Goal: Task Accomplishment & Management: Manage account settings

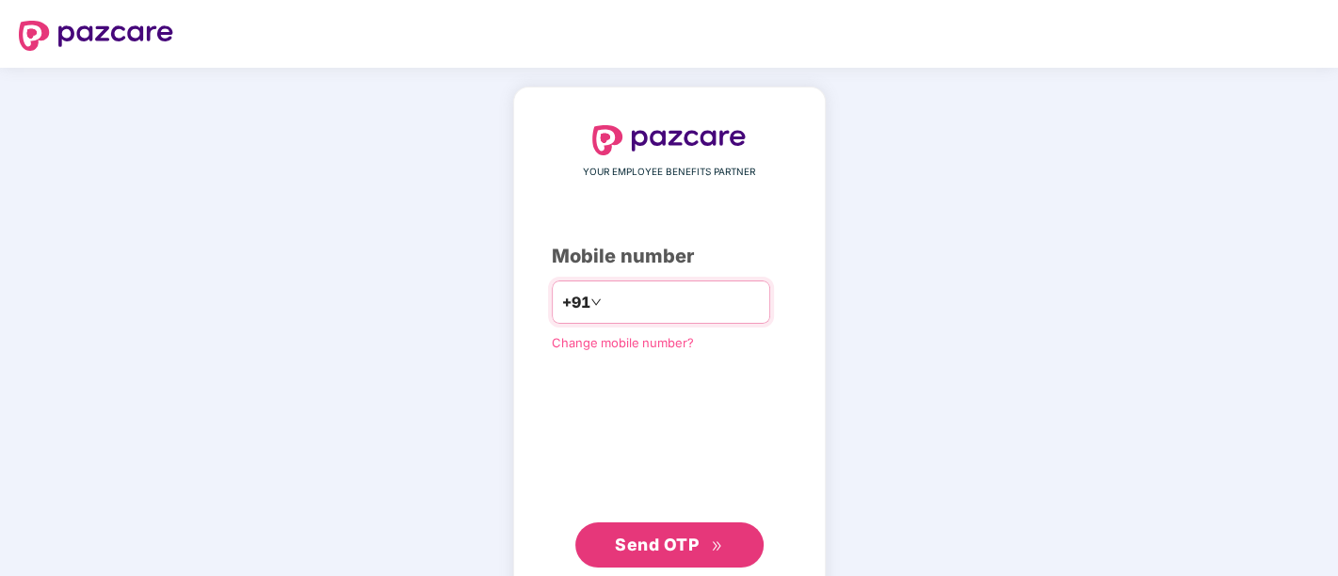
type input "**********"
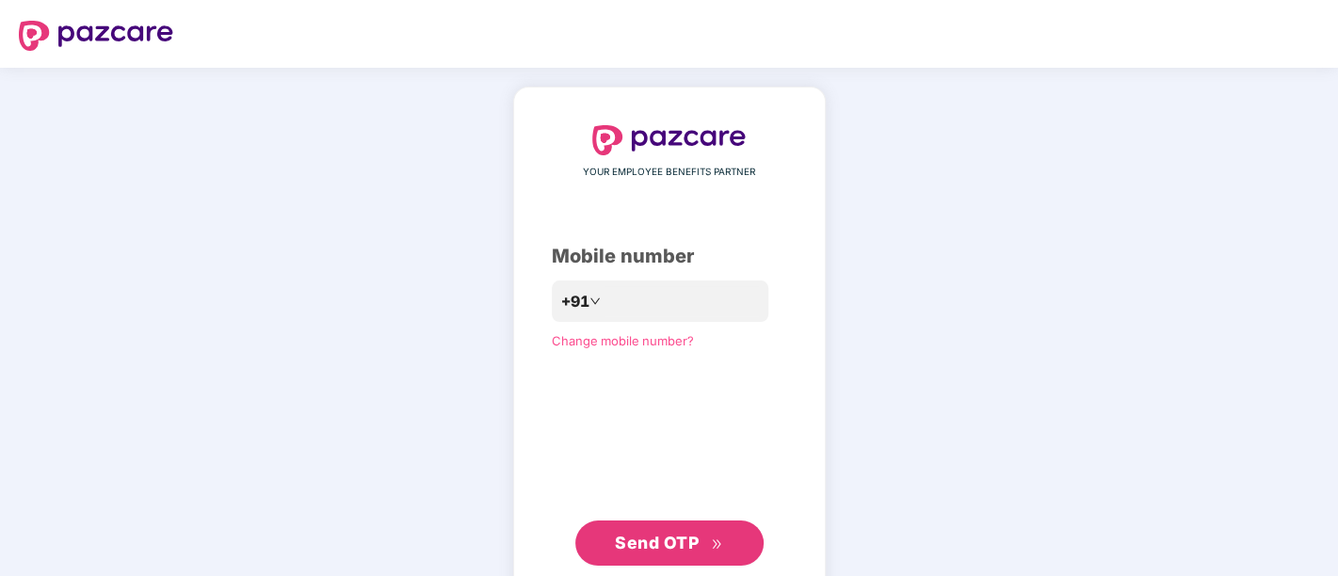
click at [664, 545] on span "Send OTP" at bounding box center [657, 543] width 84 height 20
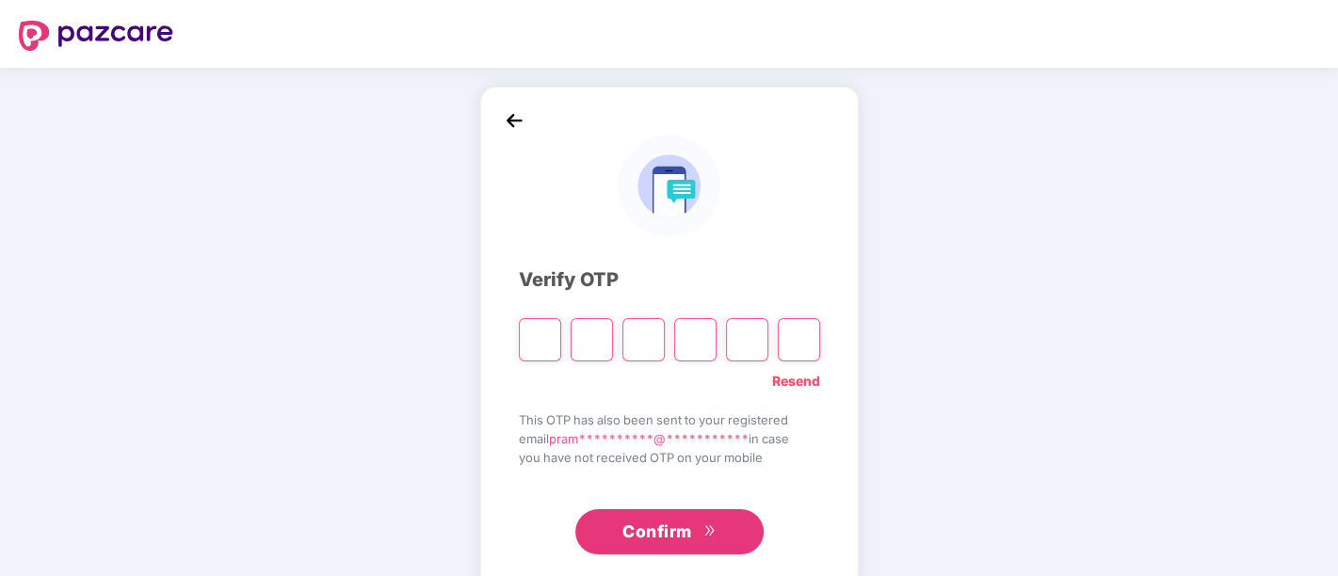
paste input "*"
type input "*"
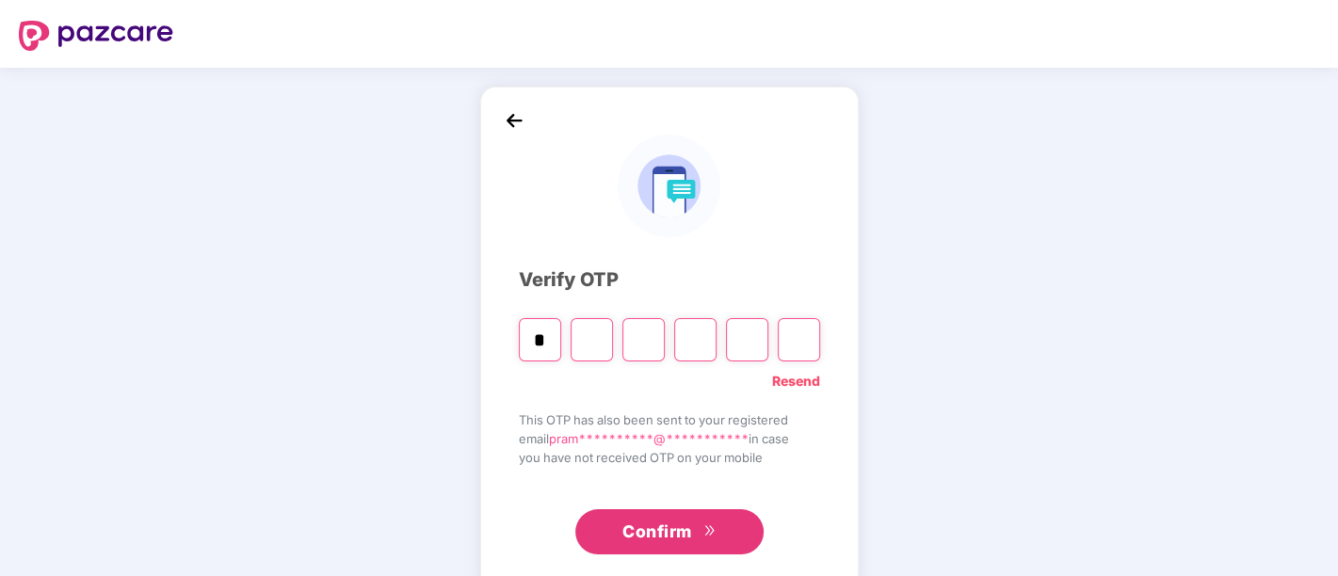
type input "*"
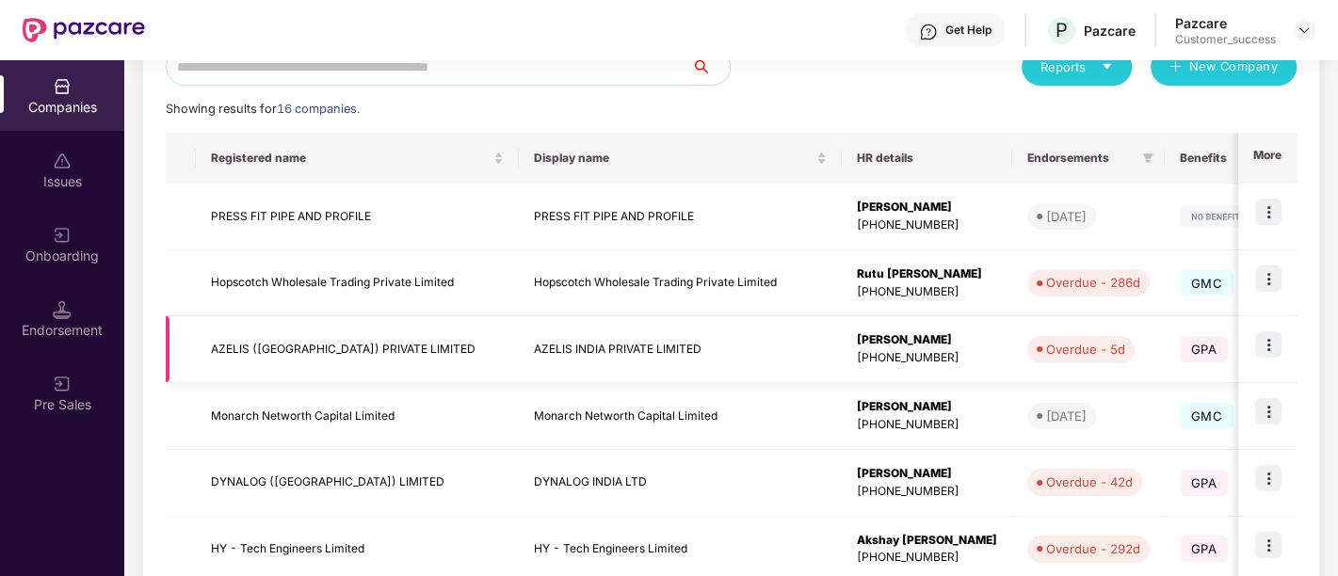
scroll to position [239, 0]
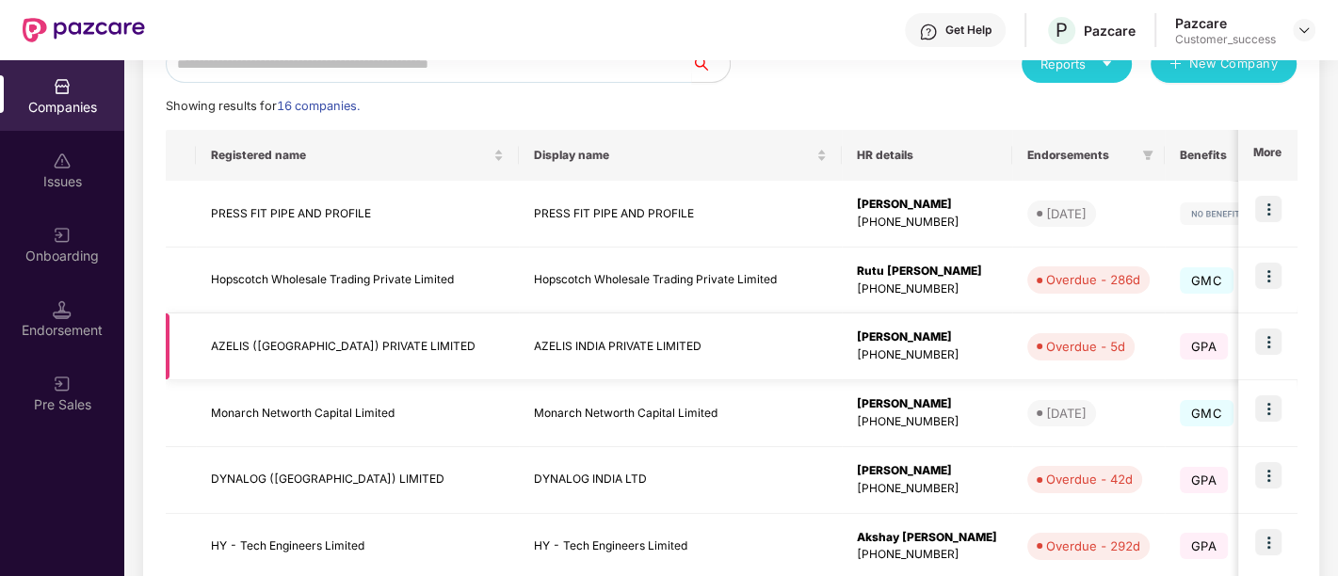
click at [1262, 344] on img at bounding box center [1268, 342] width 26 height 26
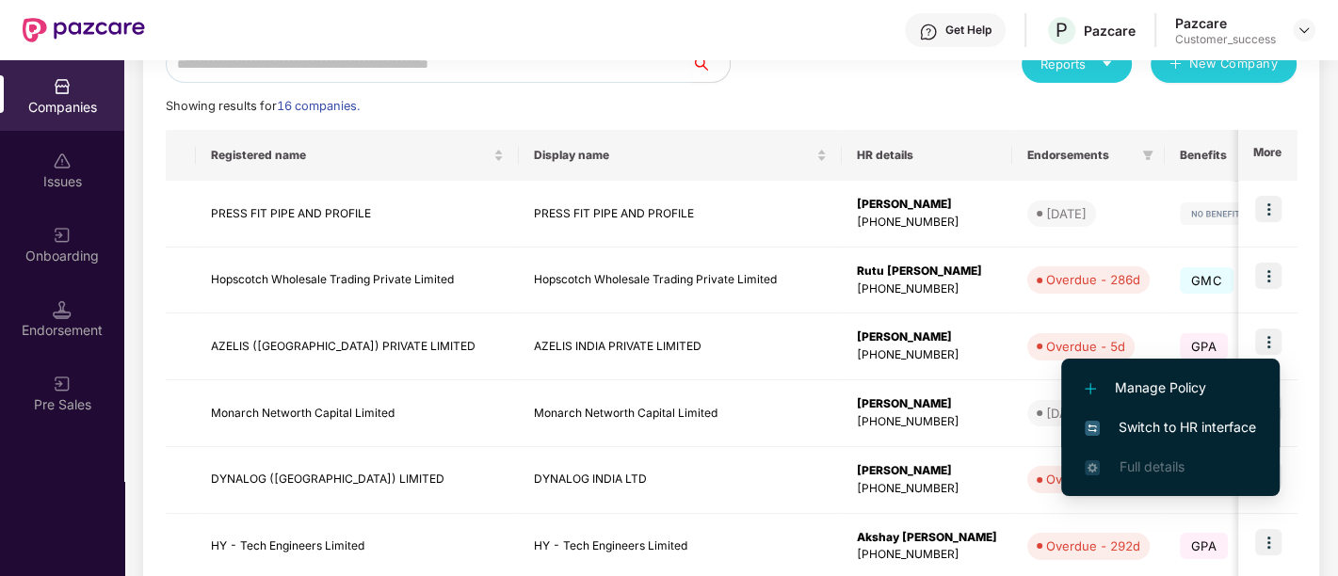
click at [1182, 437] on span "Switch to HR interface" at bounding box center [1170, 427] width 171 height 21
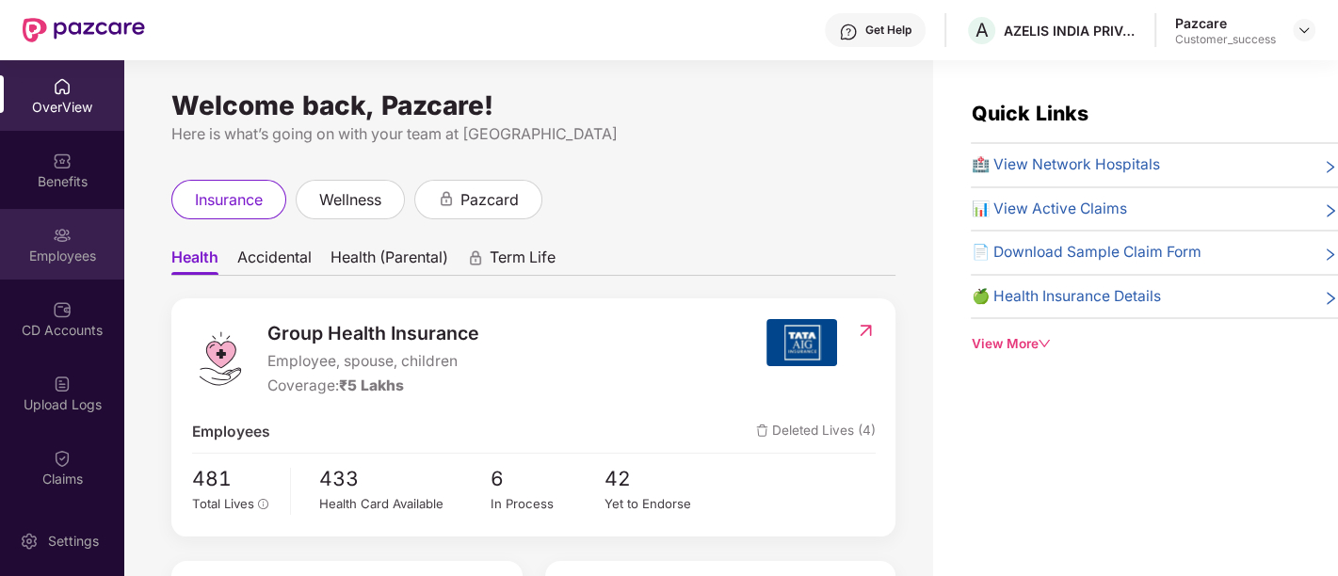
click at [88, 262] on div "Employees" at bounding box center [62, 256] width 124 height 19
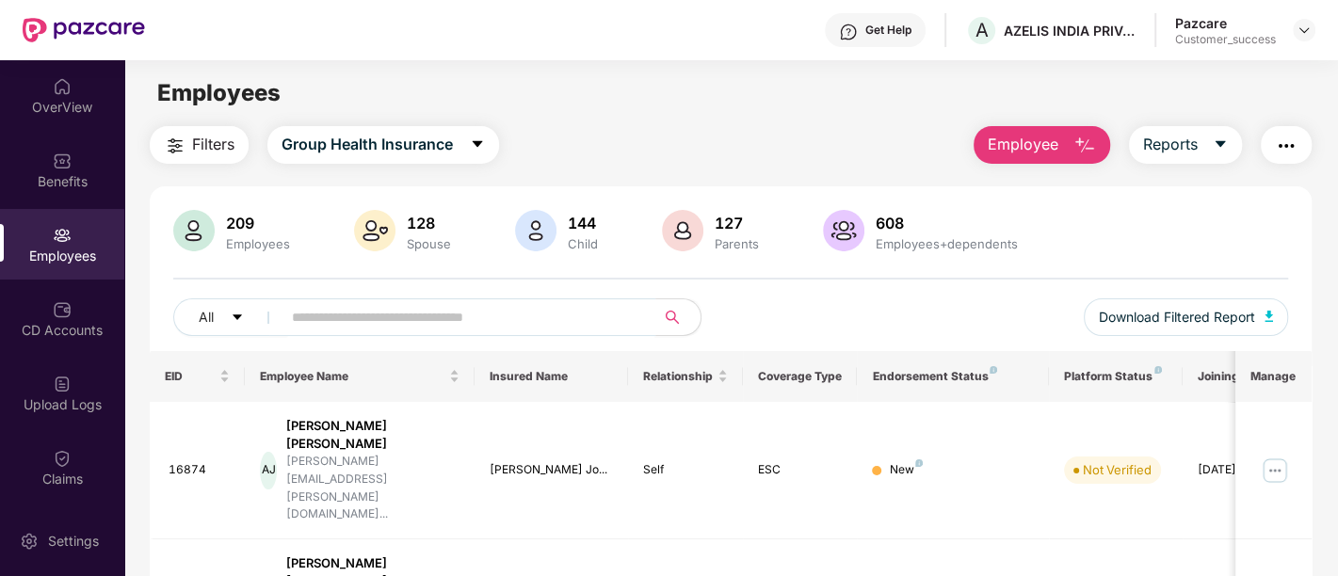
click at [535, 330] on input "text" at bounding box center [461, 317] width 338 height 28
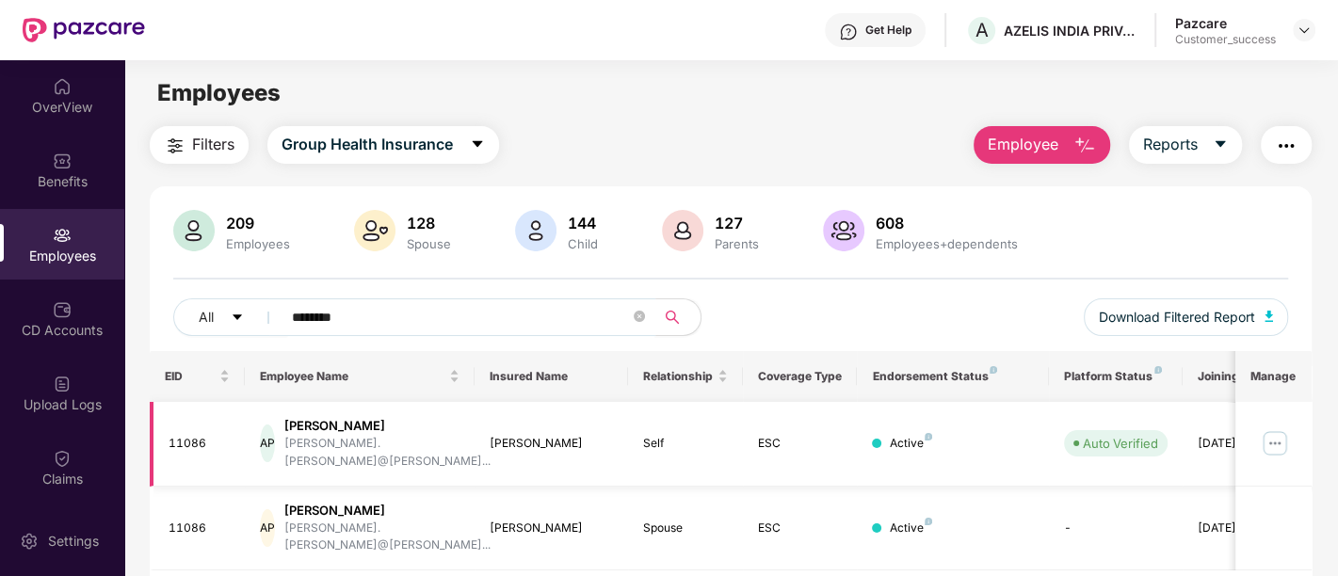
type input "********"
click at [1275, 442] on img at bounding box center [1275, 443] width 30 height 30
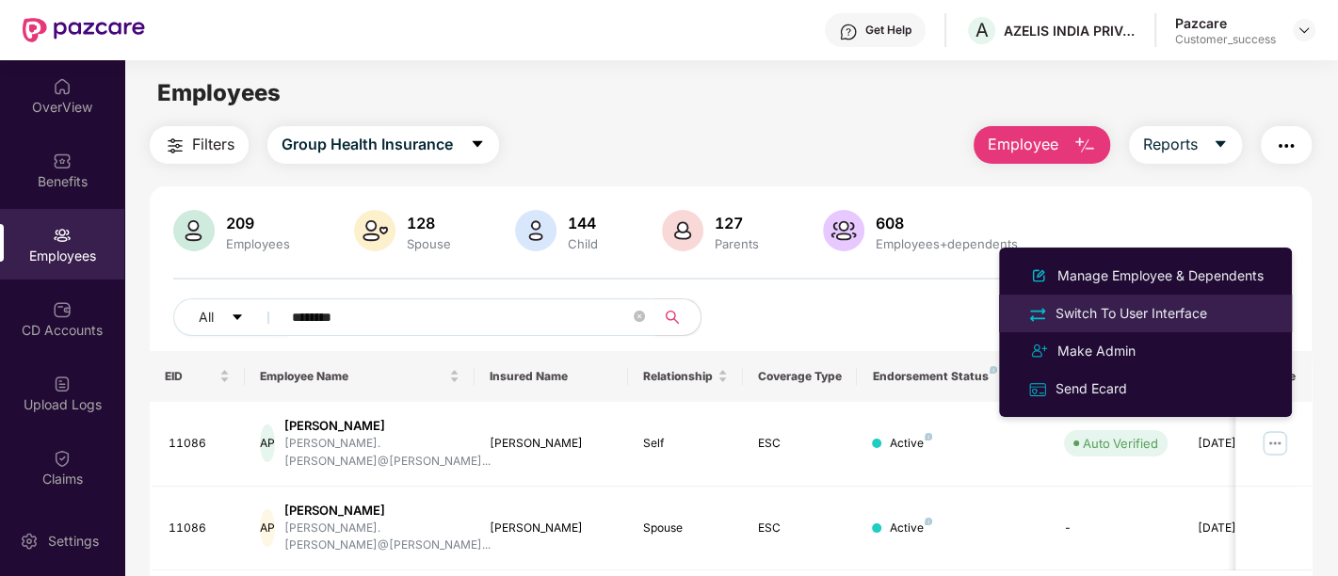
click at [1120, 315] on div "Switch To User Interface" at bounding box center [1131, 313] width 159 height 21
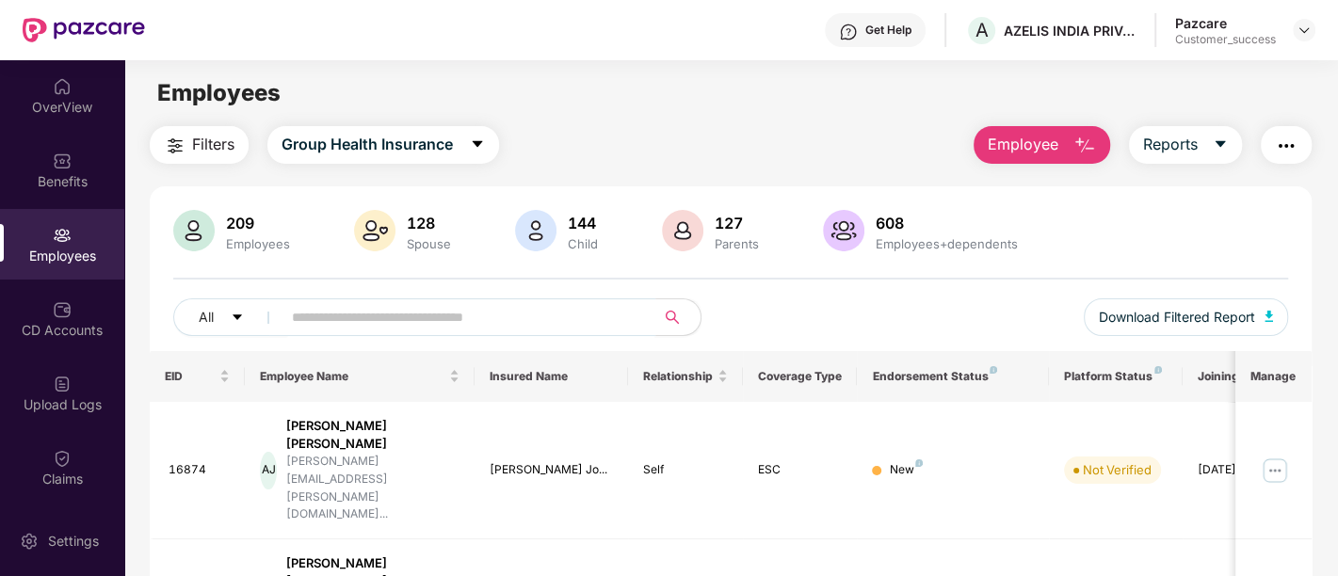
click at [597, 311] on input "text" at bounding box center [461, 317] width 338 height 28
type input "*"
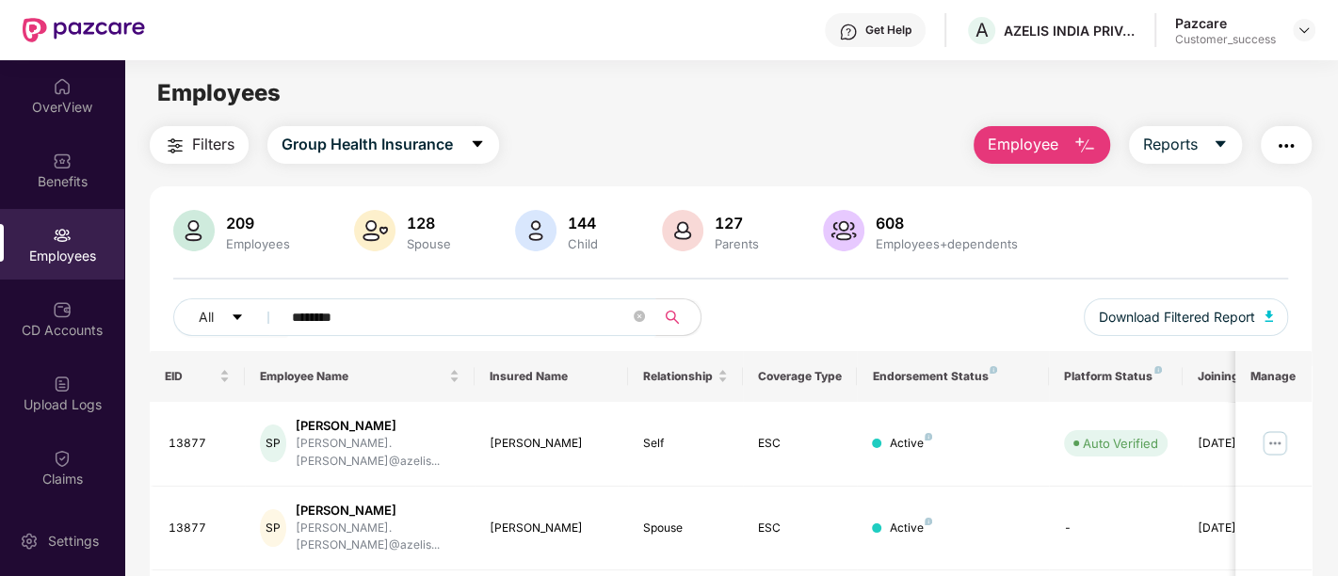
type input "********"
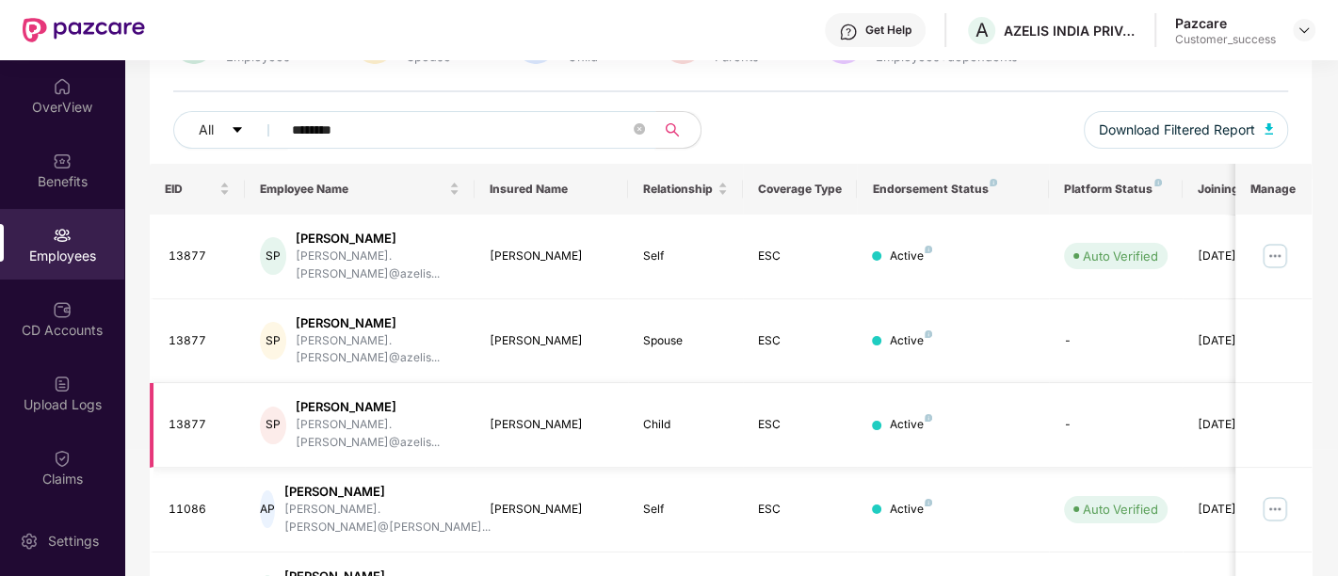
scroll to position [189, 0]
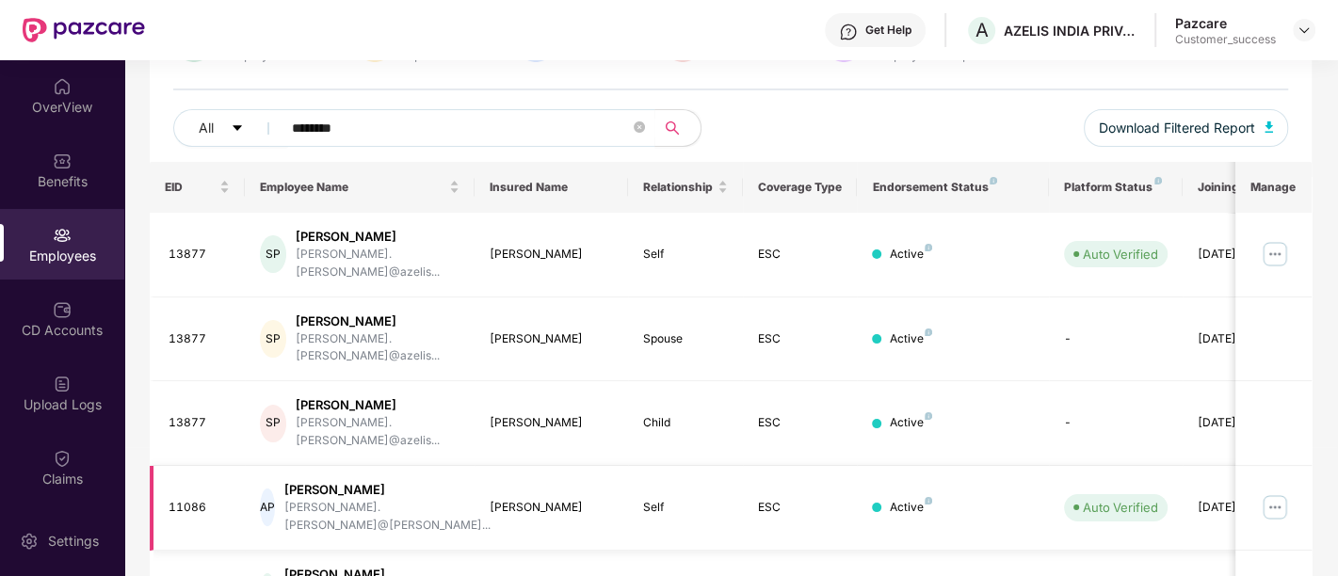
click at [1266, 492] on img at bounding box center [1275, 507] width 30 height 30
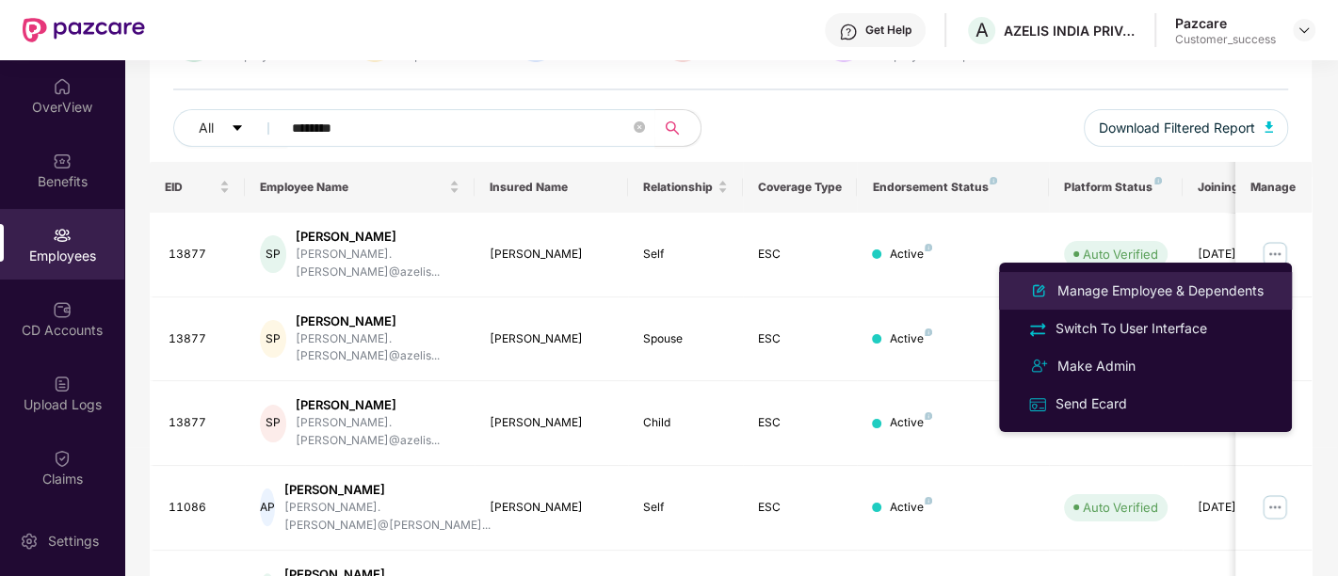
click at [1152, 289] on div "Manage Employee & Dependents" at bounding box center [1160, 291] width 214 height 21
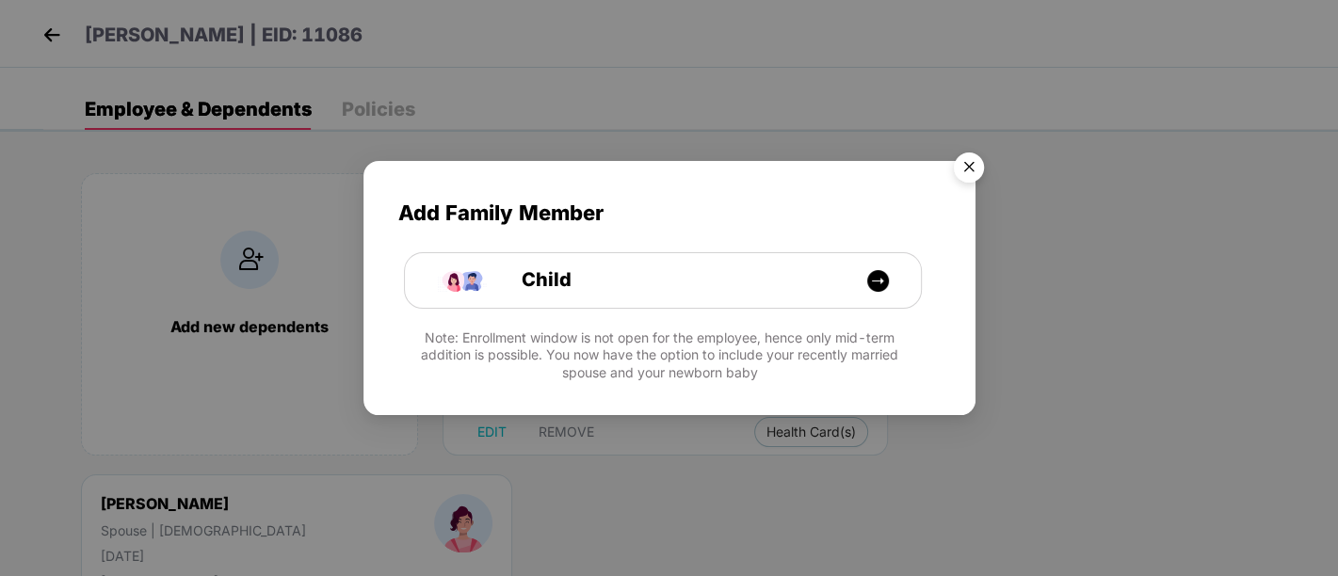
click at [981, 168] on img "Close" at bounding box center [968, 170] width 53 height 53
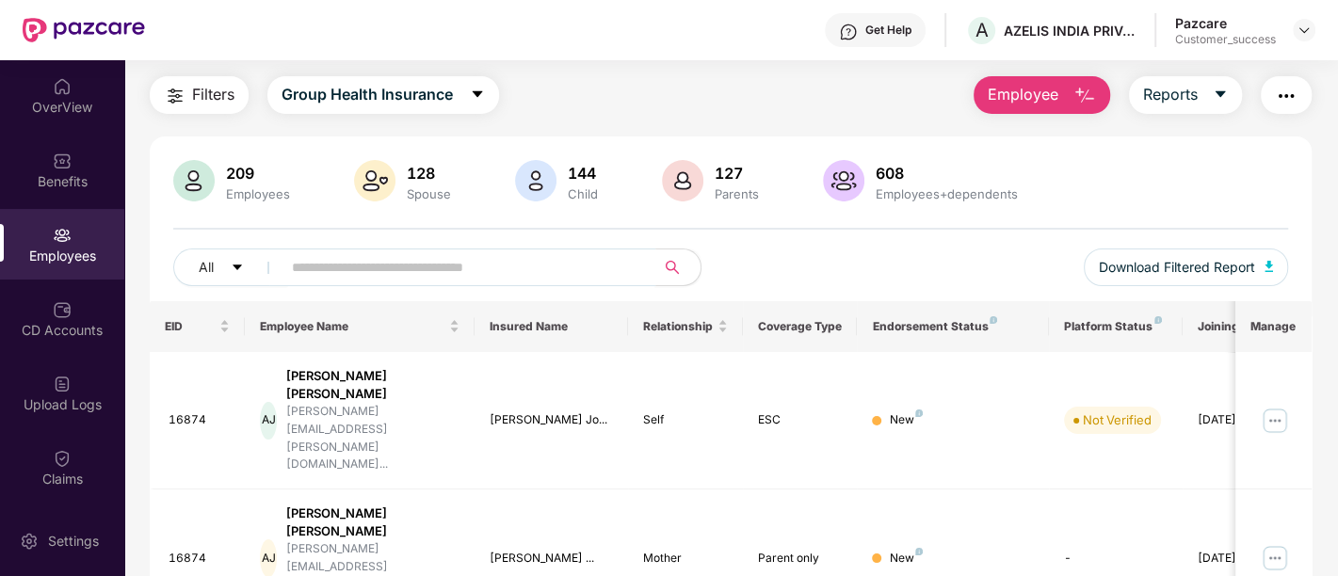
scroll to position [49, 0]
click at [435, 259] on input "text" at bounding box center [461, 268] width 338 height 28
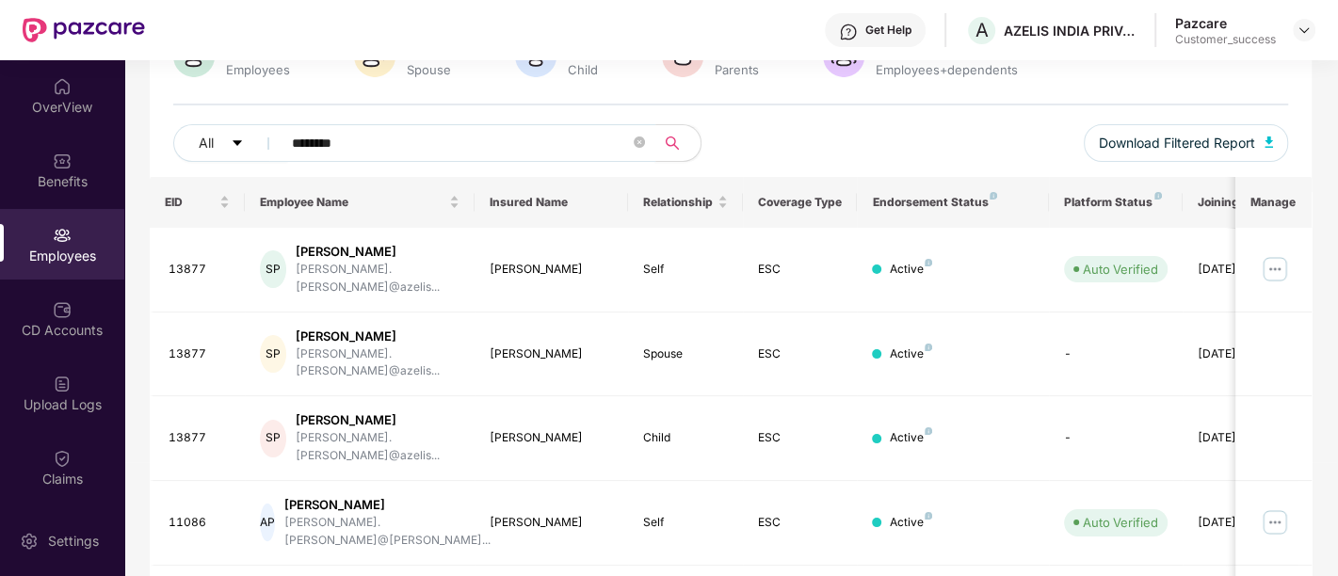
scroll to position [233, 0]
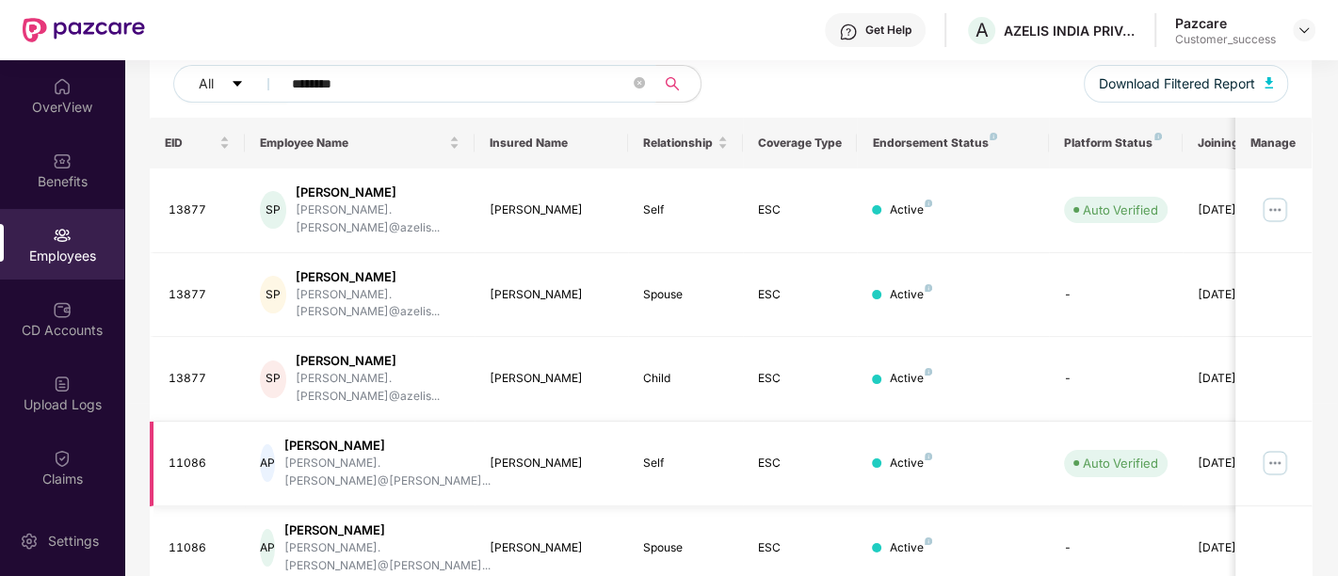
type input "********"
click at [1257, 422] on td at bounding box center [1273, 464] width 76 height 85
click at [1262, 448] on img at bounding box center [1275, 463] width 30 height 30
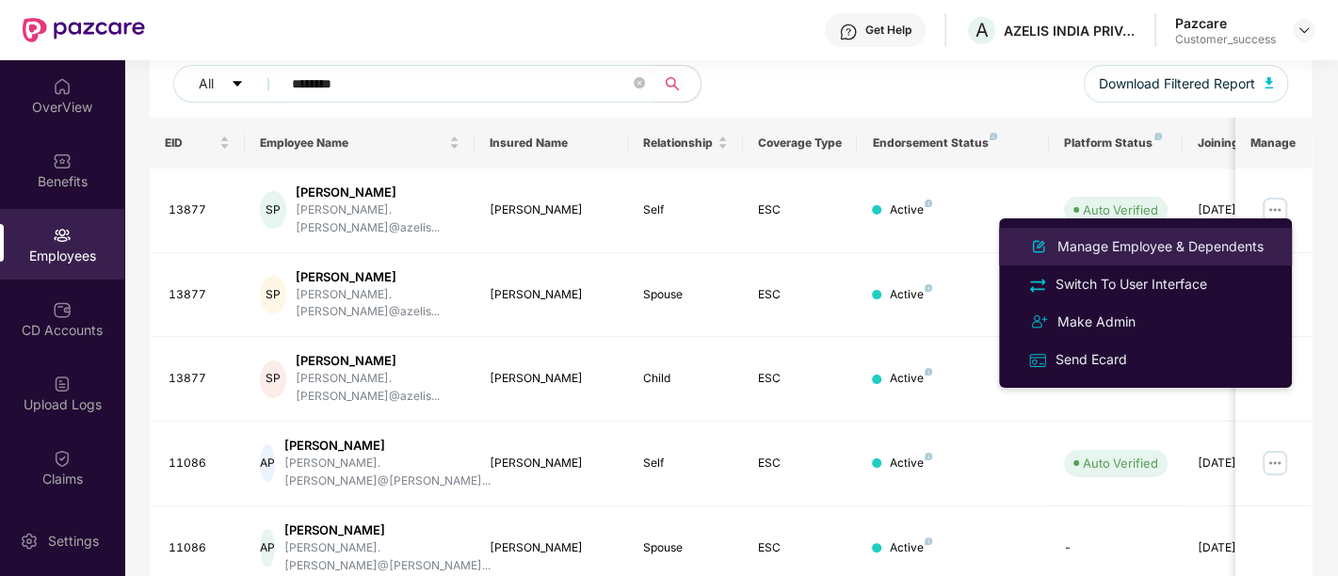
click at [1129, 254] on div "Manage Employee & Dependents" at bounding box center [1160, 246] width 214 height 21
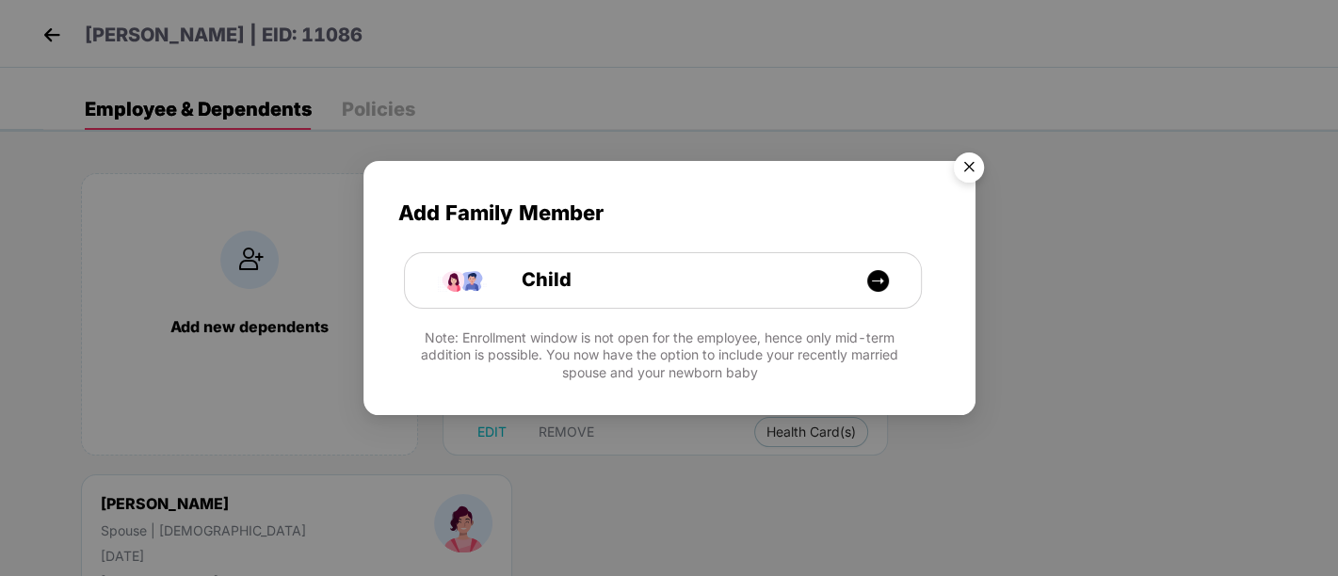
click at [955, 161] on img "Close" at bounding box center [968, 170] width 53 height 53
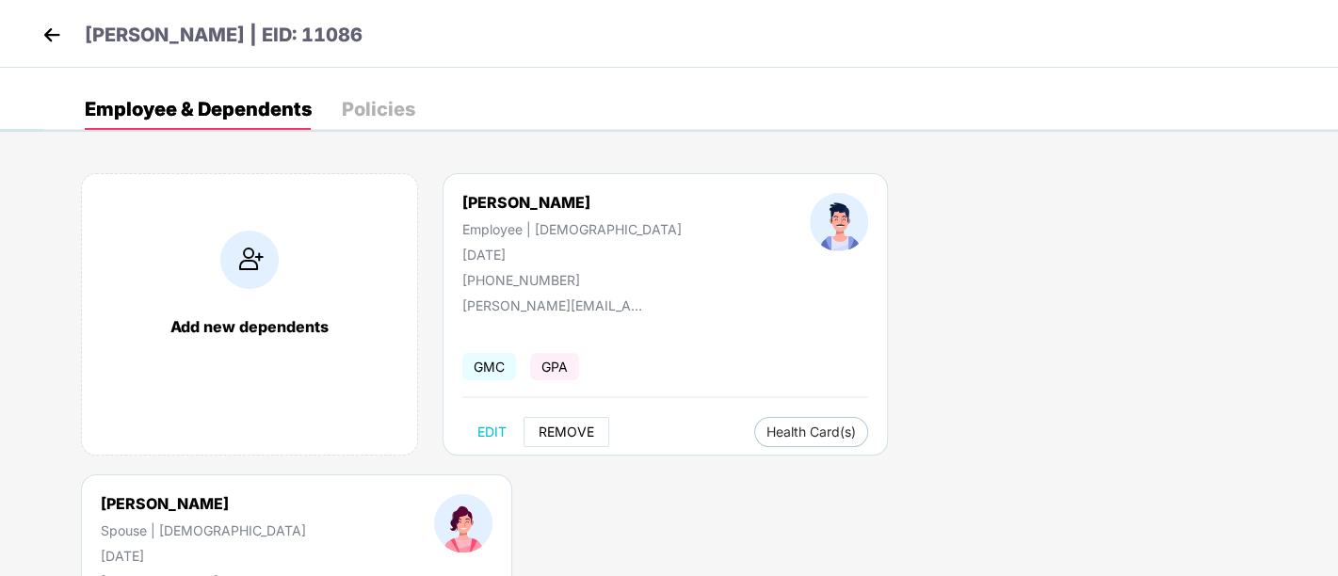
click at [556, 428] on span "REMOVE" at bounding box center [567, 432] width 56 height 15
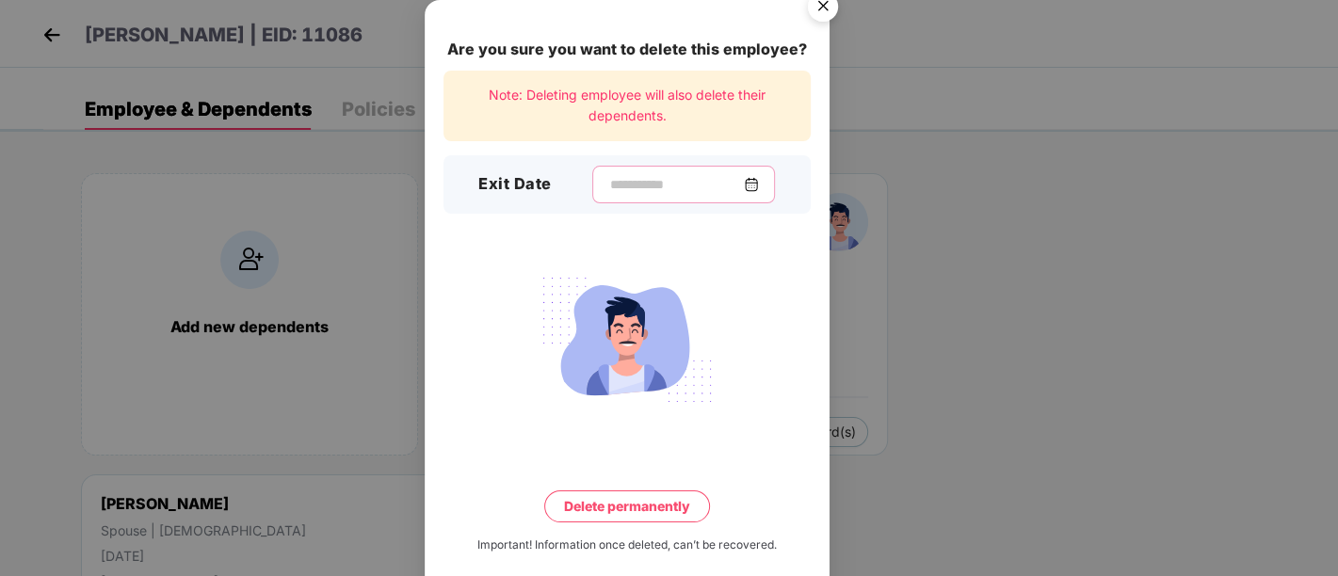
click at [744, 193] on input at bounding box center [676, 185] width 136 height 20
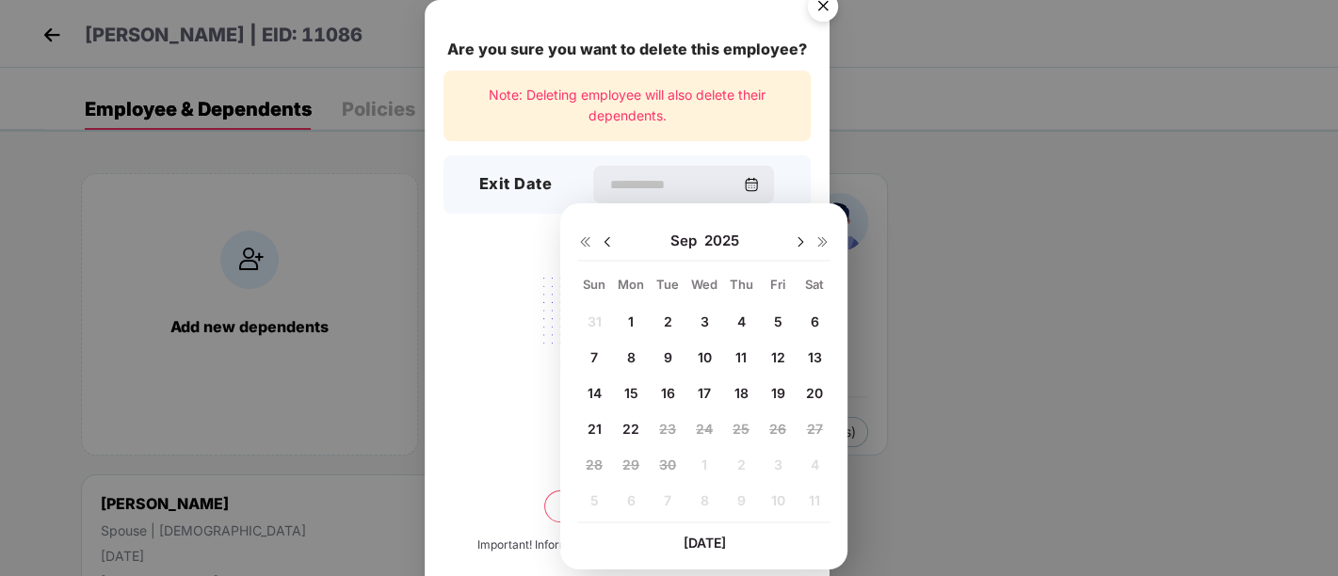
drag, startPoint x: 597, startPoint y: 236, endPoint x: 613, endPoint y: 249, distance: 20.1
click at [613, 249] on div "[DATE]" at bounding box center [703, 241] width 253 height 38
click at [603, 246] on img at bounding box center [607, 241] width 15 height 15
click at [603, 461] on div "24" at bounding box center [594, 464] width 28 height 28
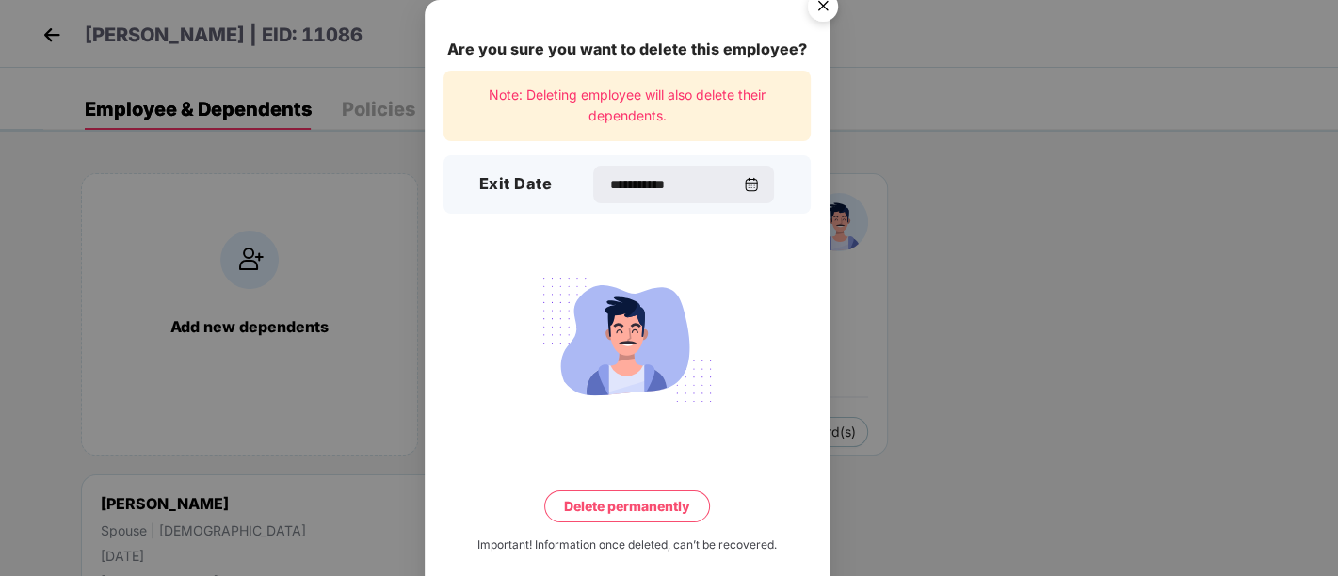
type input "**********"
click at [621, 508] on button "Delete permanently" at bounding box center [627, 506] width 166 height 32
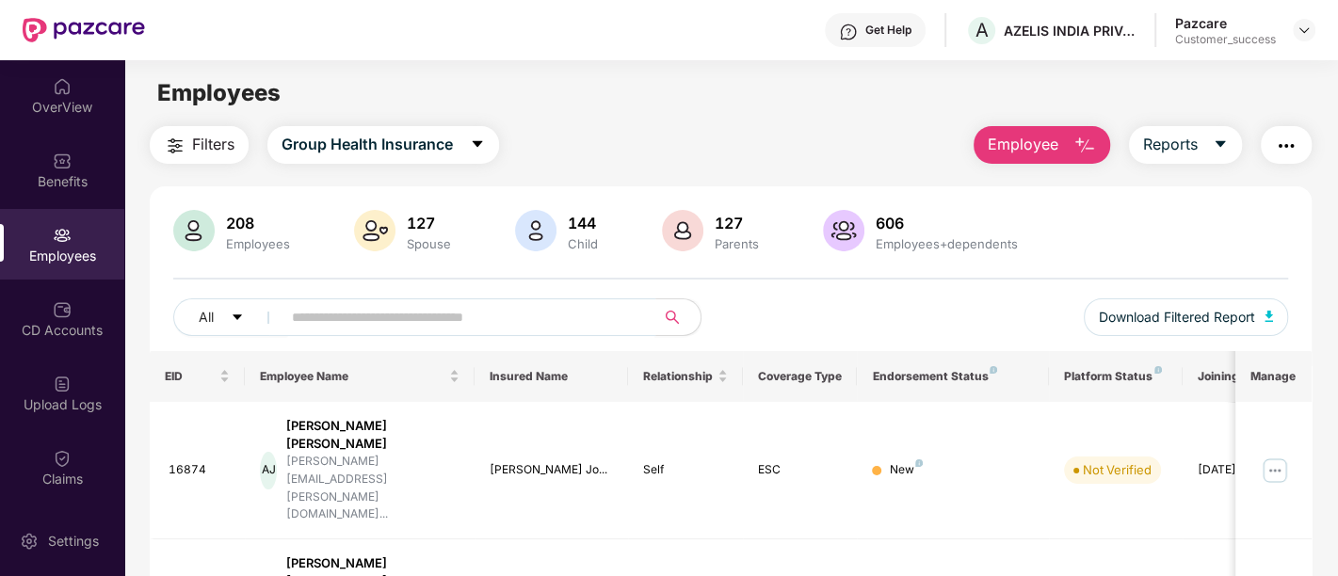
paste input "**********"
click at [561, 311] on input "text" at bounding box center [461, 317] width 338 height 28
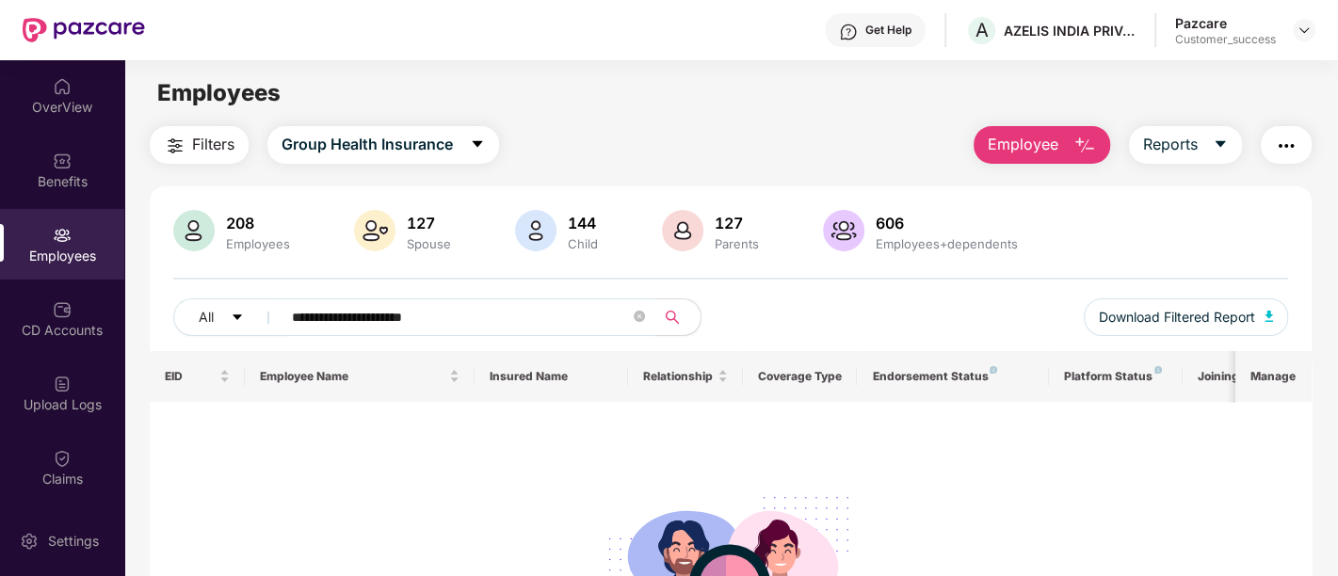
click at [447, 318] on input "**********" at bounding box center [461, 317] width 338 height 28
drag, startPoint x: 455, startPoint y: 317, endPoint x: 372, endPoint y: 311, distance: 83.1
click at [372, 311] on input "**********" at bounding box center [461, 317] width 338 height 28
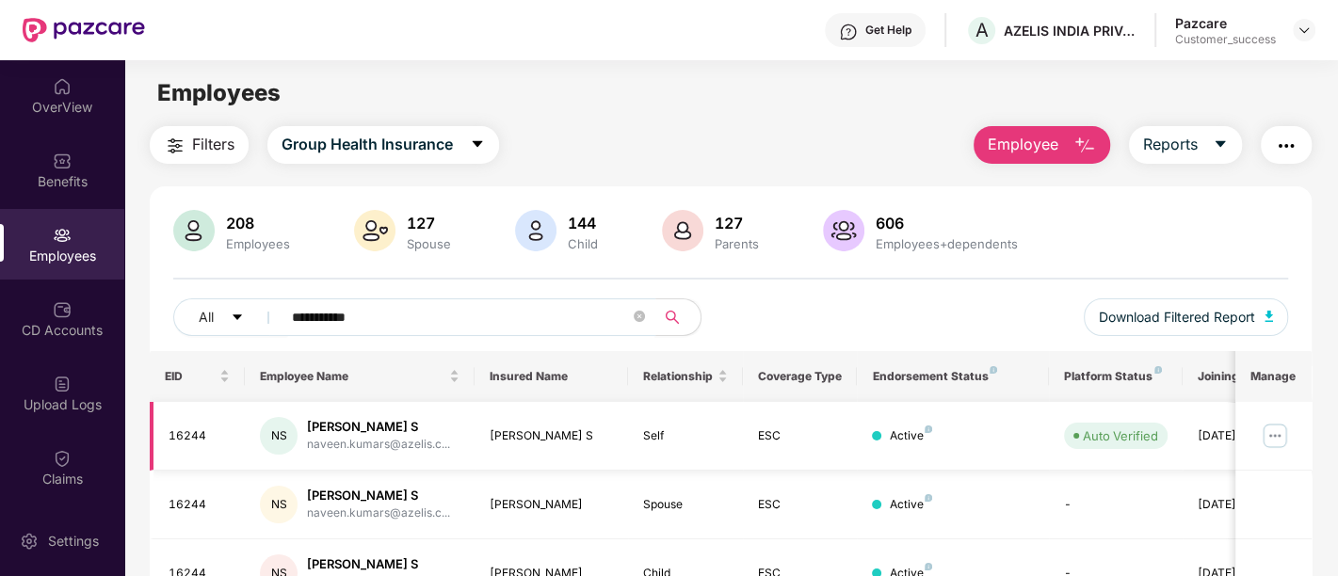
scroll to position [97, 0]
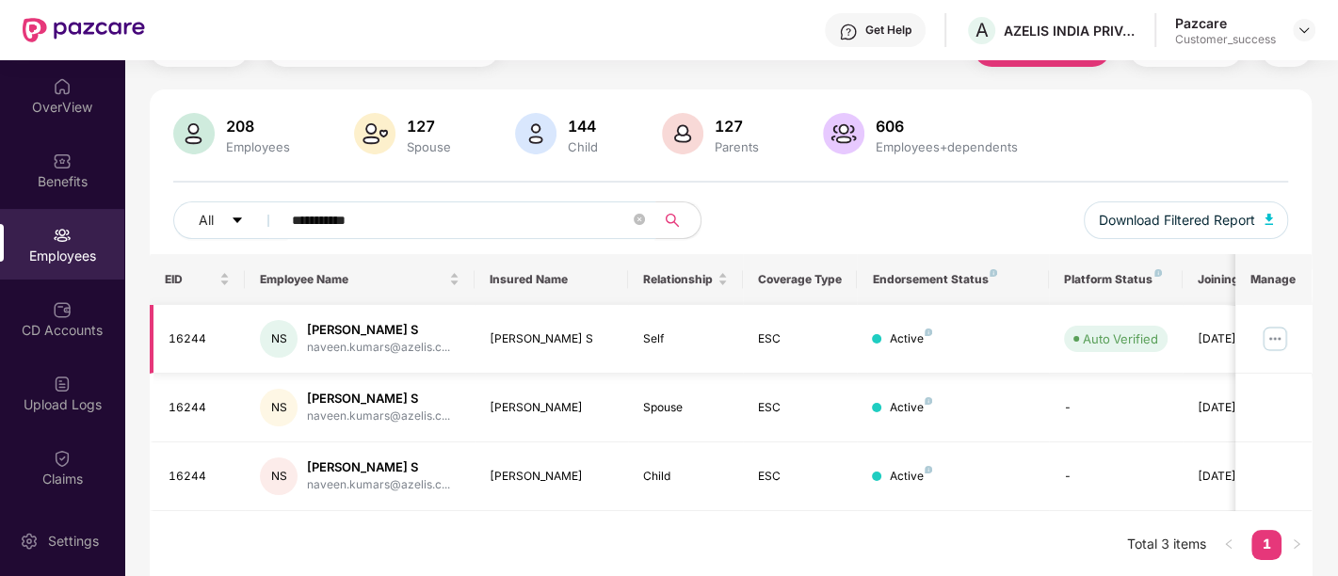
type input "**********"
click at [1266, 351] on img at bounding box center [1275, 339] width 30 height 30
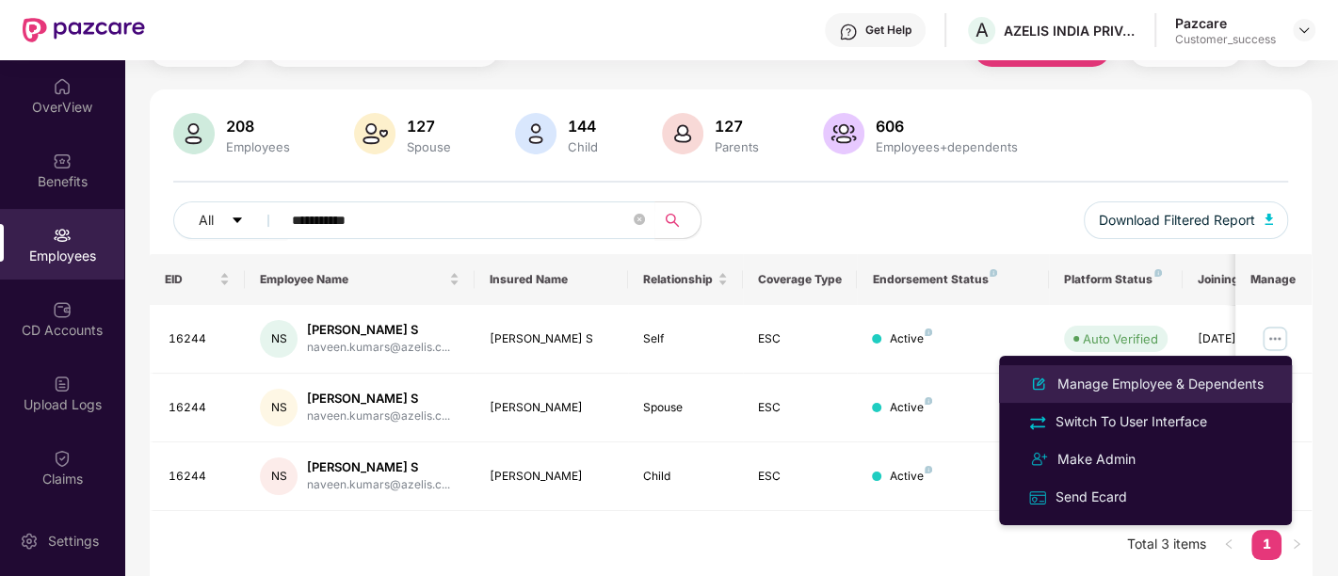
click at [1173, 383] on div "Manage Employee & Dependents" at bounding box center [1160, 384] width 214 height 21
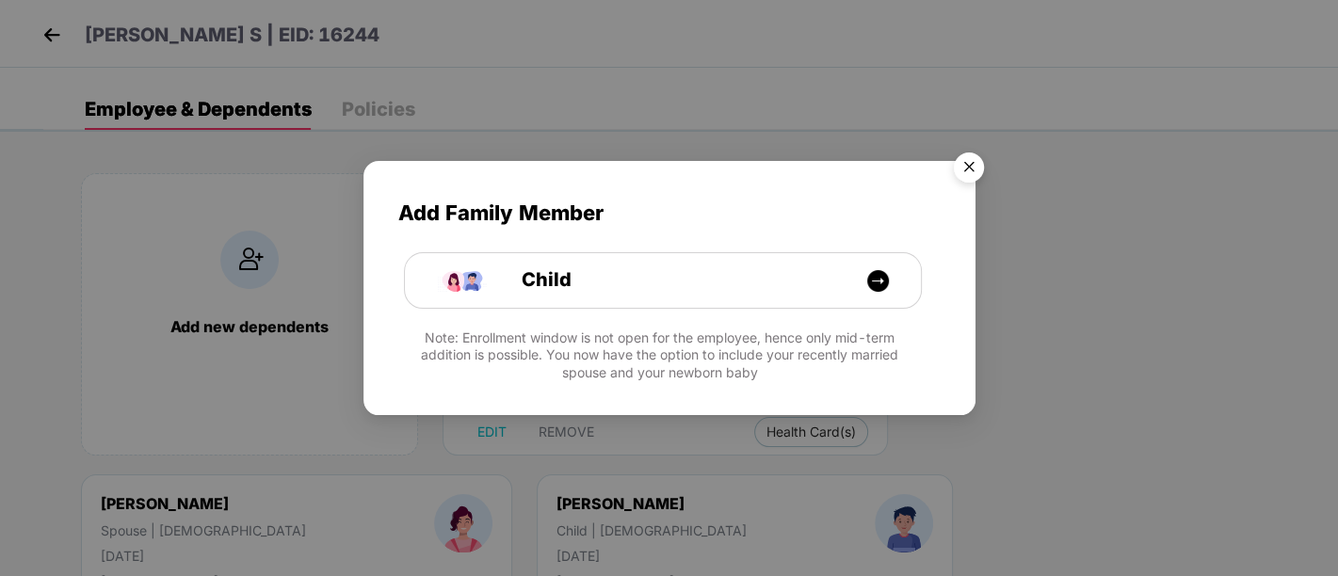
click at [964, 173] on img "Close" at bounding box center [968, 170] width 53 height 53
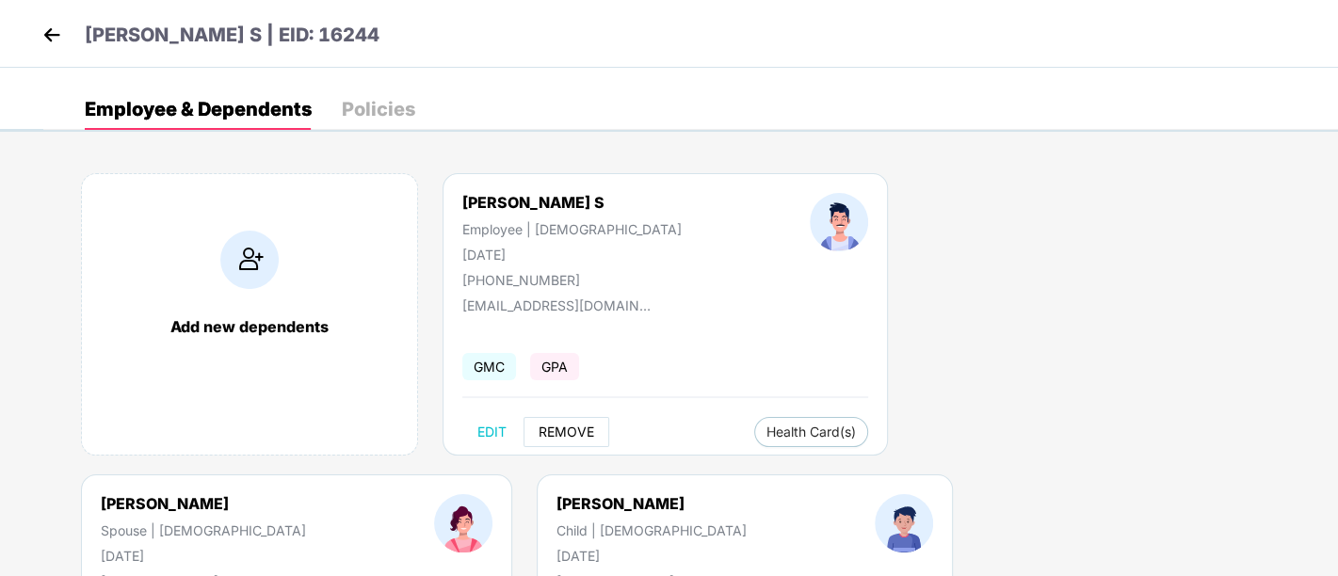
click at [560, 425] on span "REMOVE" at bounding box center [567, 432] width 56 height 15
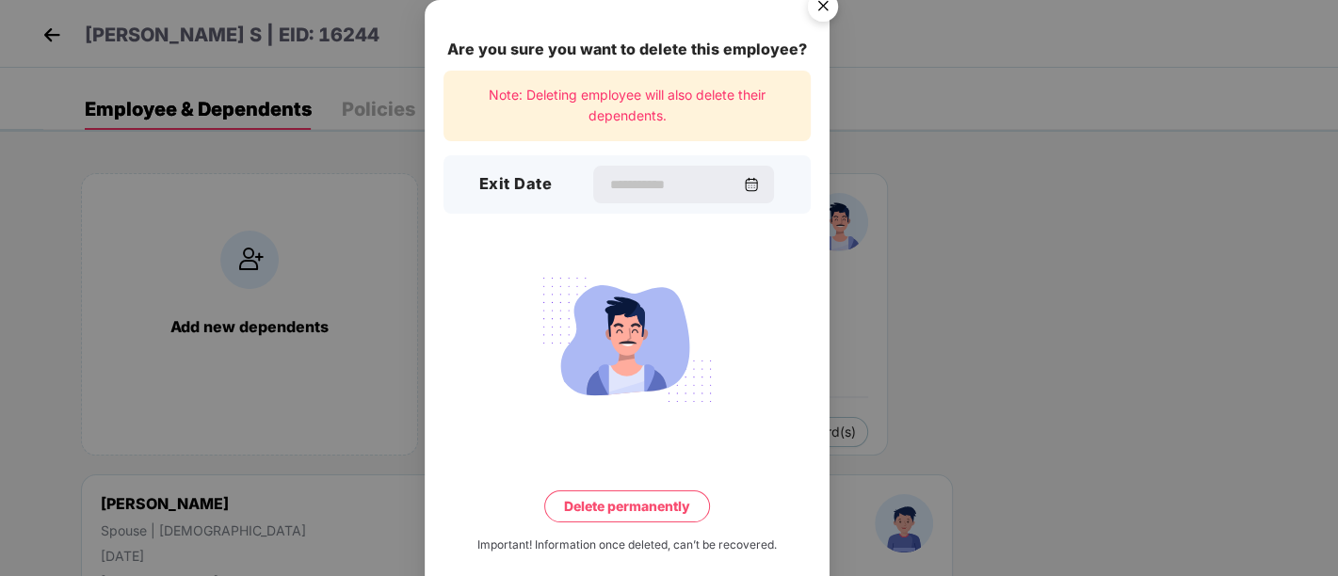
click at [818, 5] on img "Close" at bounding box center [822, 9] width 53 height 53
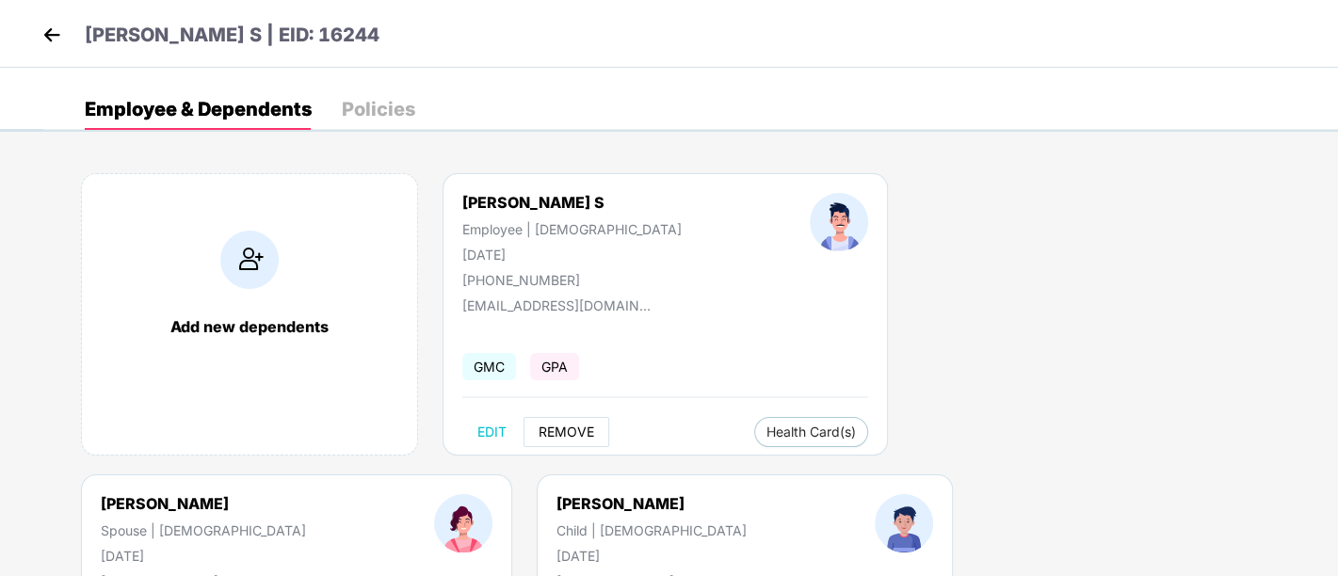
click at [577, 440] on button "REMOVE" at bounding box center [566, 432] width 86 height 30
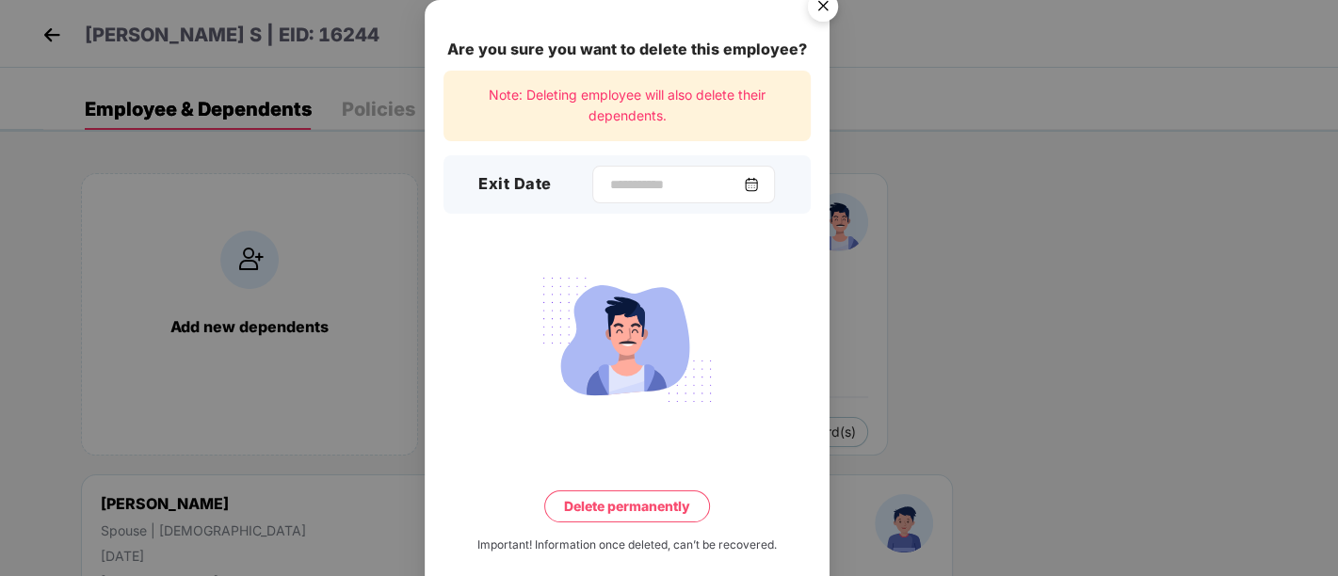
click at [755, 187] on img at bounding box center [751, 184] width 15 height 15
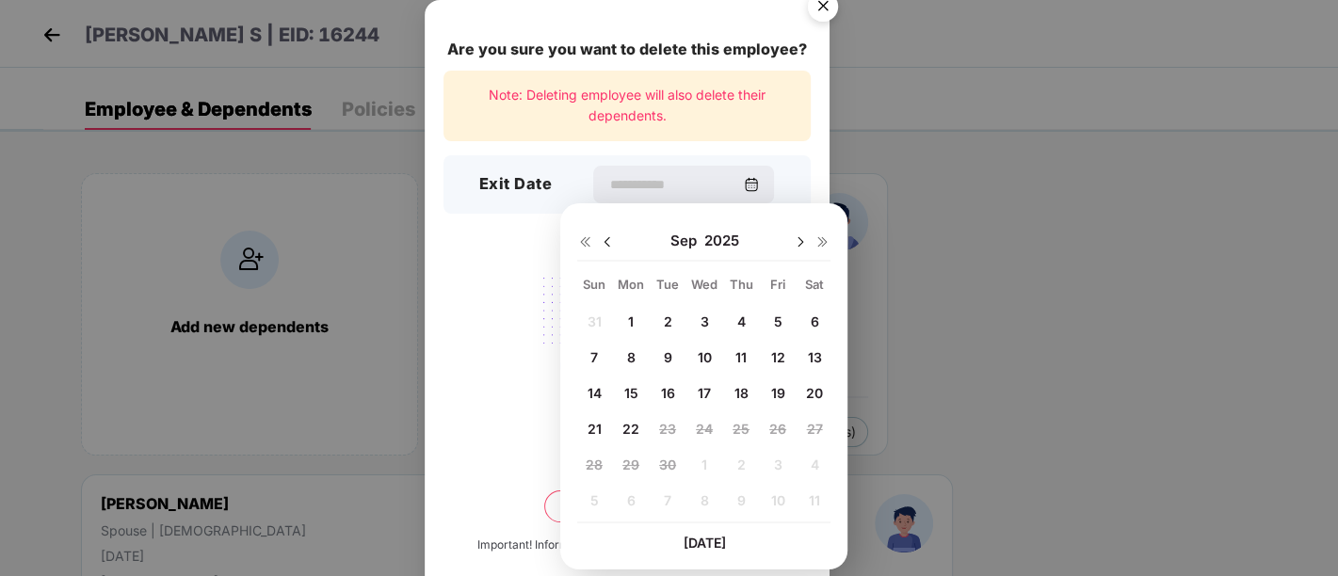
click at [604, 243] on img at bounding box center [607, 241] width 15 height 15
click at [595, 461] on span "24" at bounding box center [594, 465] width 17 height 16
type input "**********"
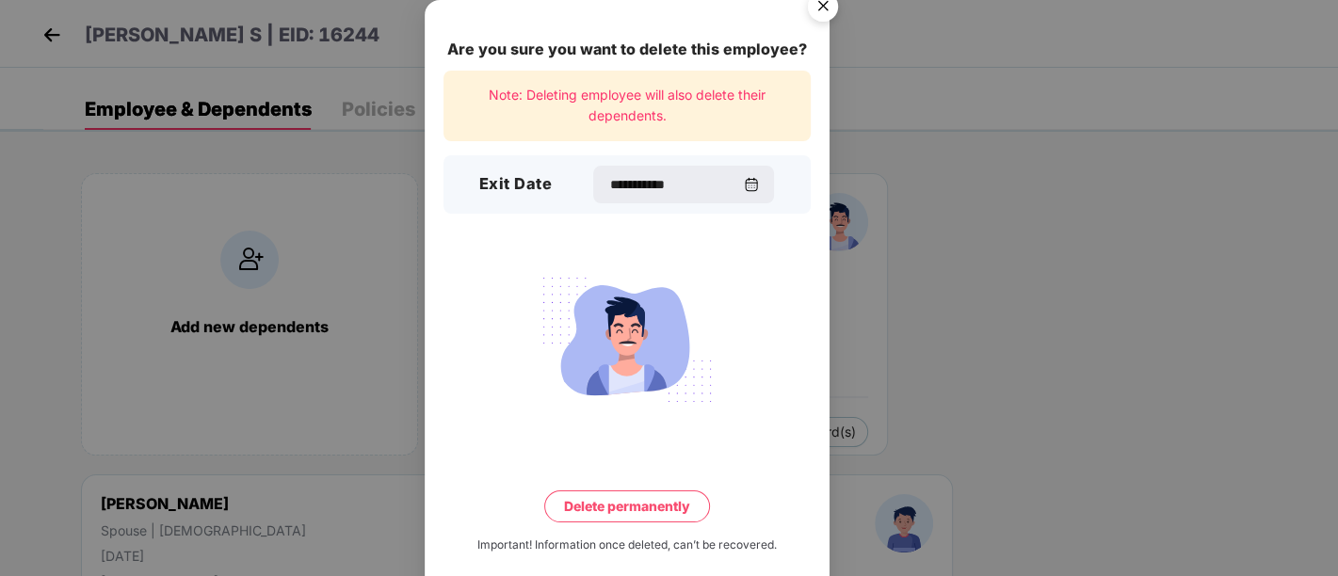
click at [640, 506] on button "Delete permanently" at bounding box center [627, 506] width 166 height 32
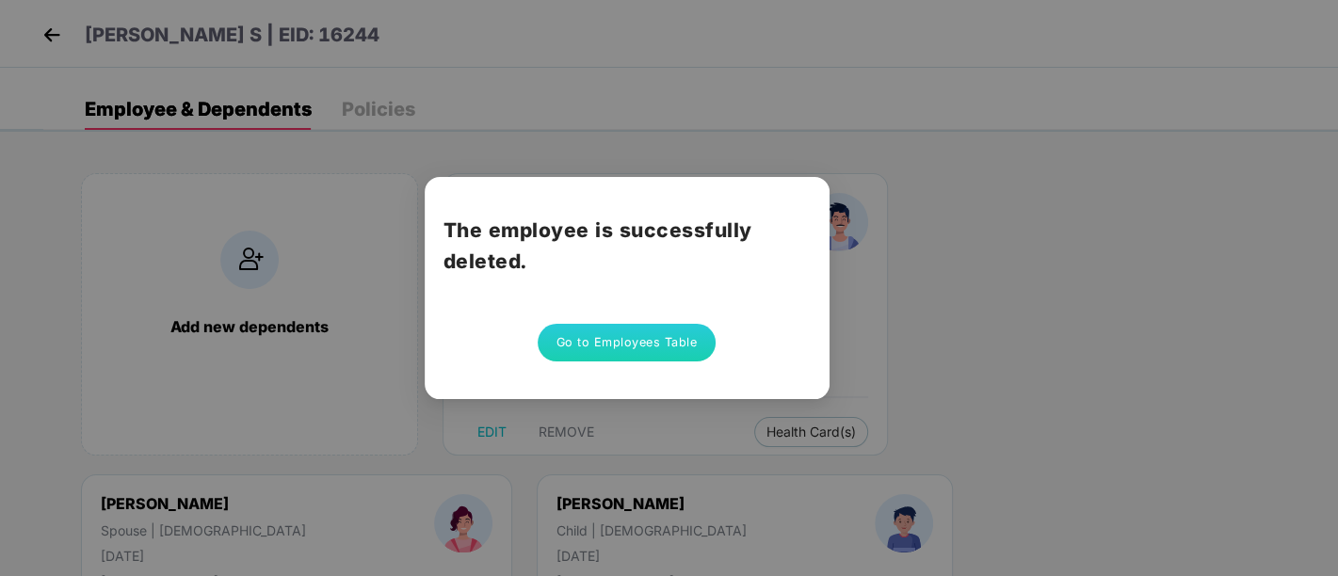
click at [621, 322] on div "The employee is successfully deleted. Go to Employees Table" at bounding box center [627, 288] width 405 height 222
click at [680, 352] on button "Go to Employees Table" at bounding box center [627, 343] width 179 height 38
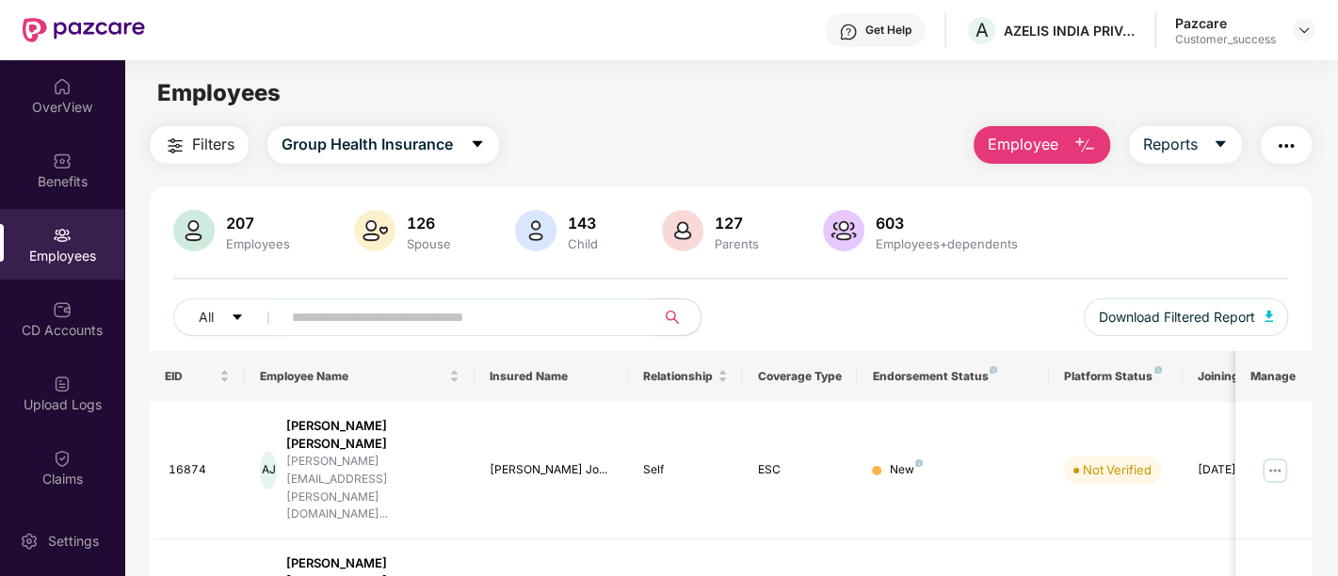
click at [438, 321] on input "text" at bounding box center [461, 317] width 338 height 28
type input "*"
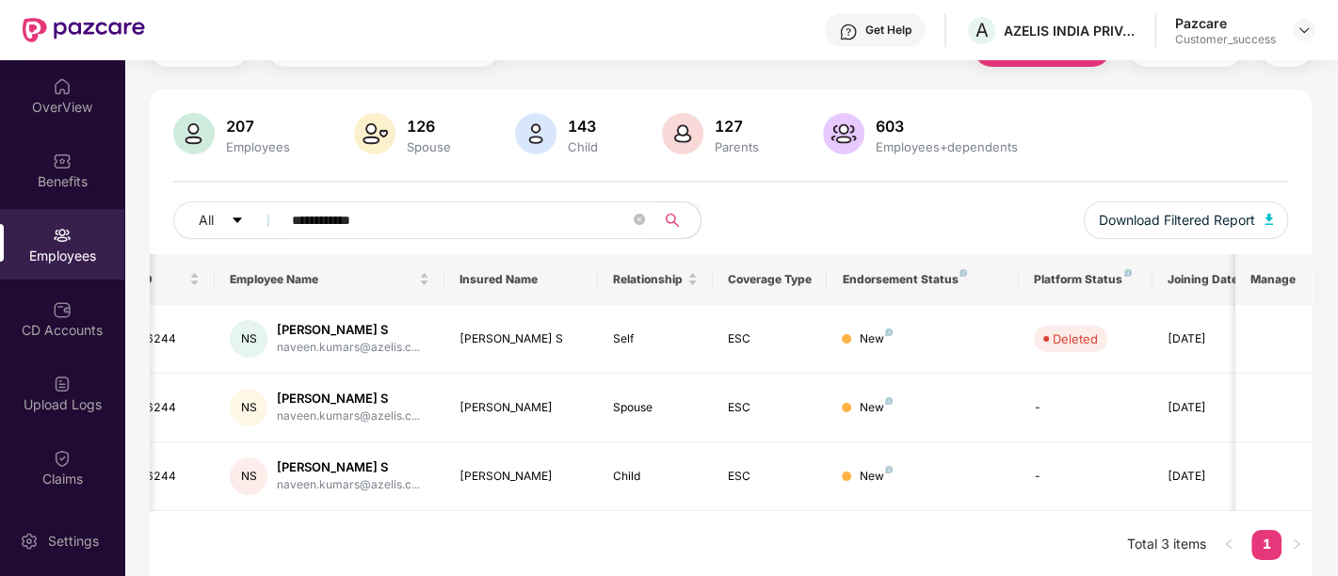
drag, startPoint x: 378, startPoint y: 218, endPoint x: 0, endPoint y: 259, distance: 380.6
click at [0, 235] on div "**********" at bounding box center [669, 318] width 1338 height 516
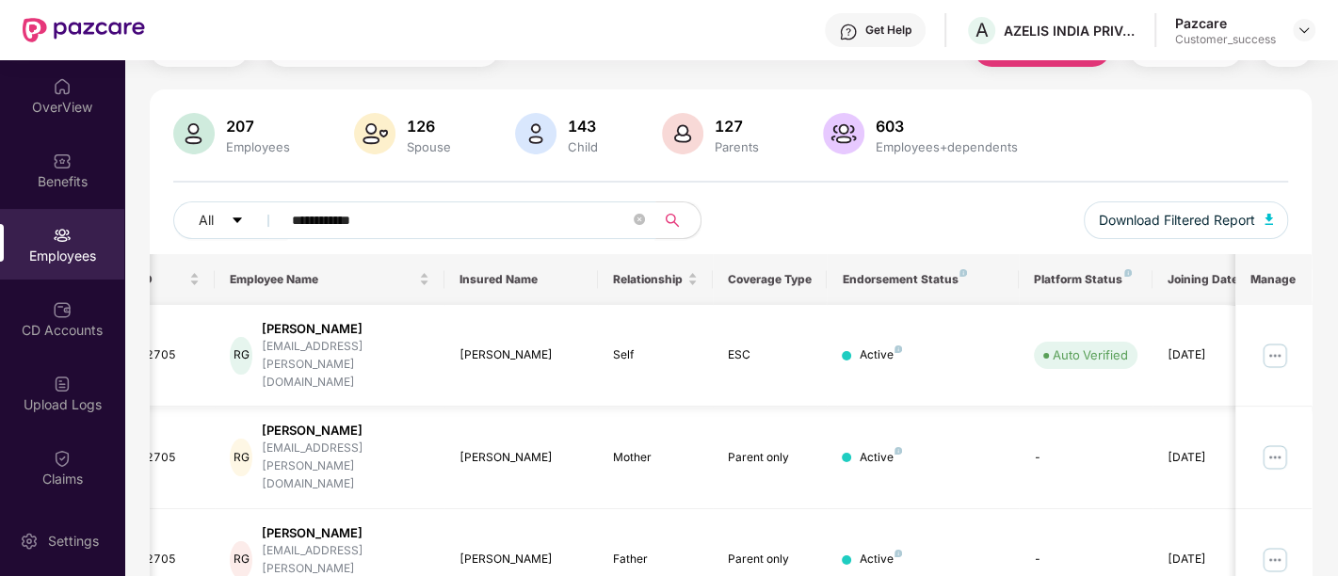
type input "**********"
click at [1278, 341] on img at bounding box center [1275, 356] width 30 height 30
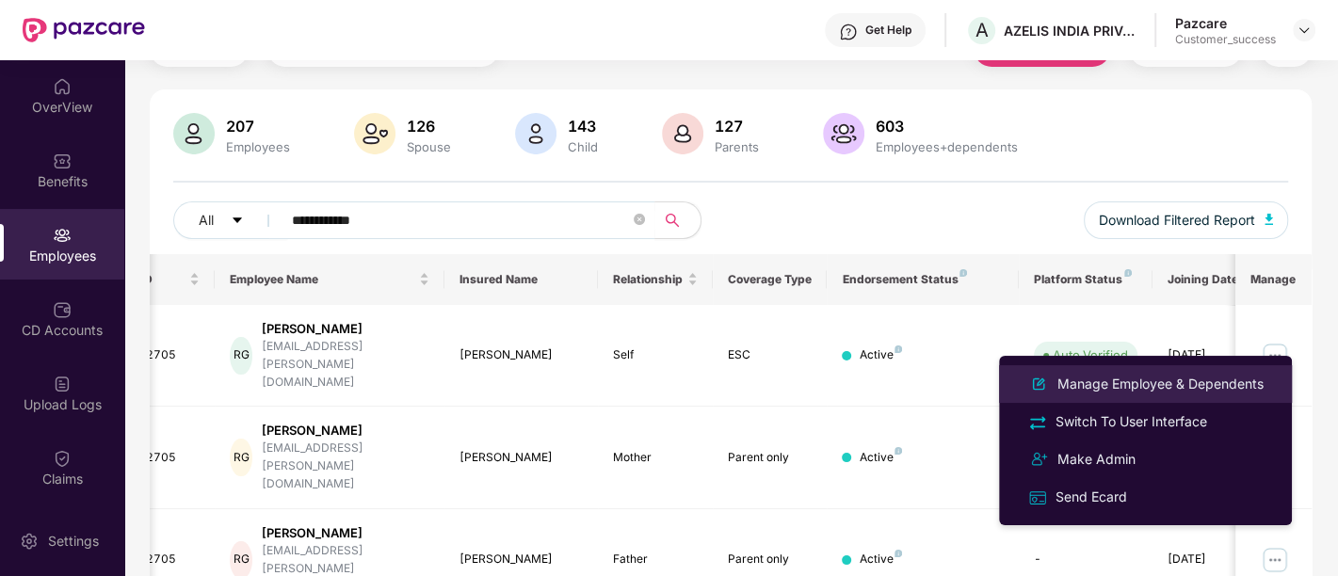
click at [1084, 388] on div "Manage Employee & Dependents" at bounding box center [1160, 384] width 214 height 21
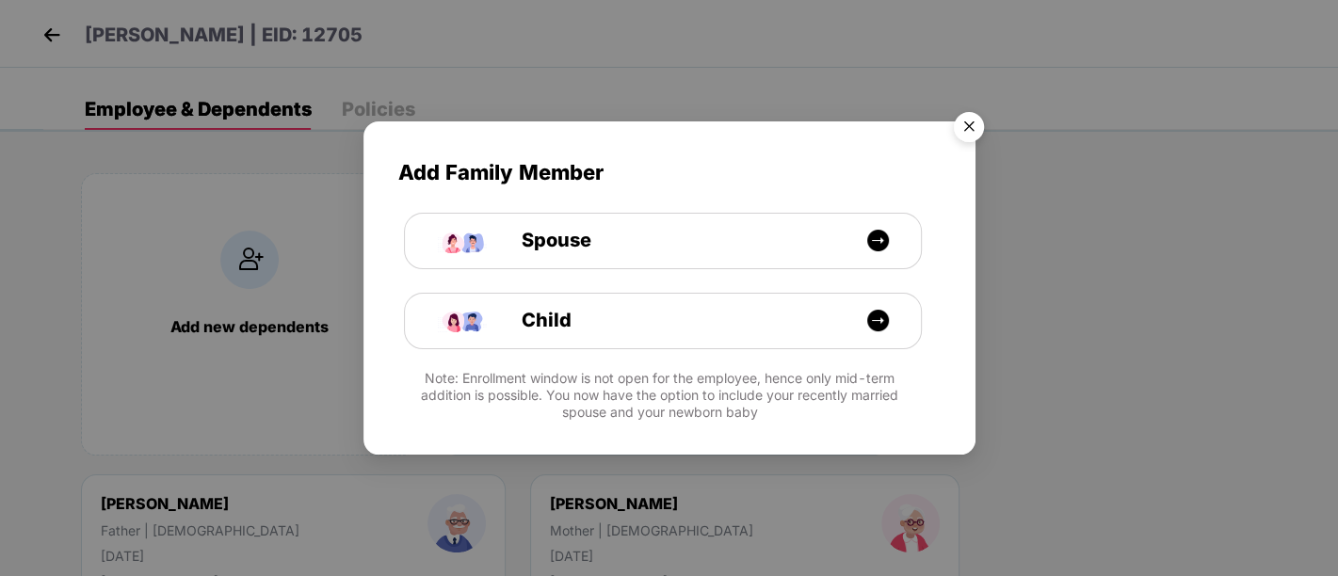
click at [966, 135] on img "Close" at bounding box center [968, 130] width 53 height 53
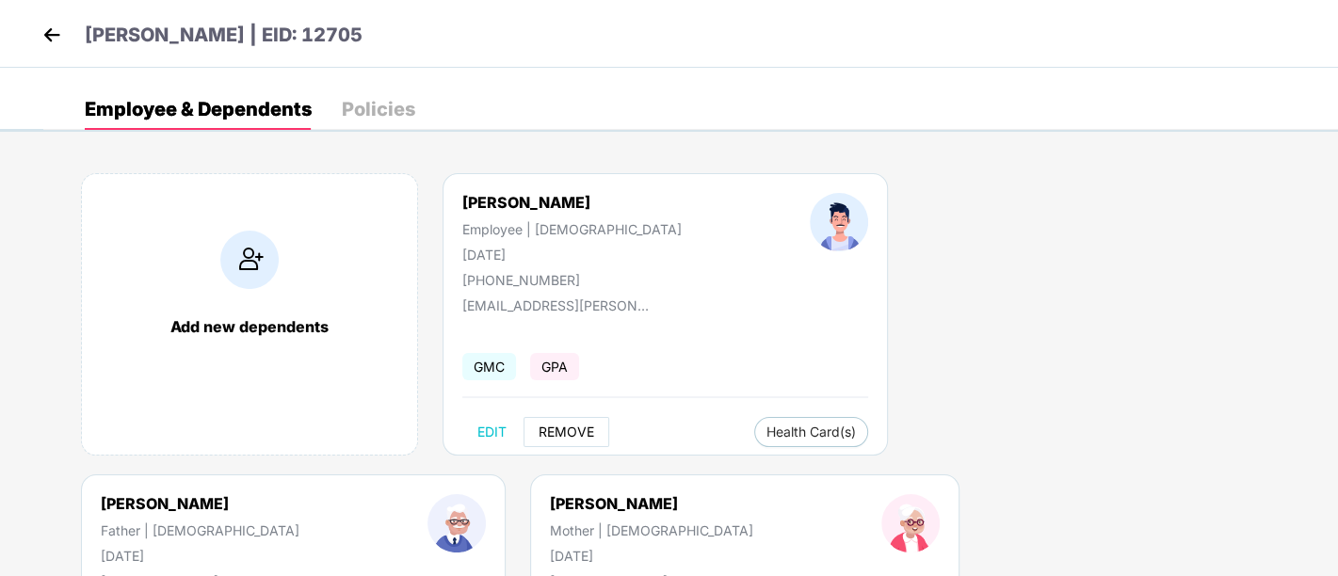
click at [577, 425] on span "REMOVE" at bounding box center [567, 432] width 56 height 15
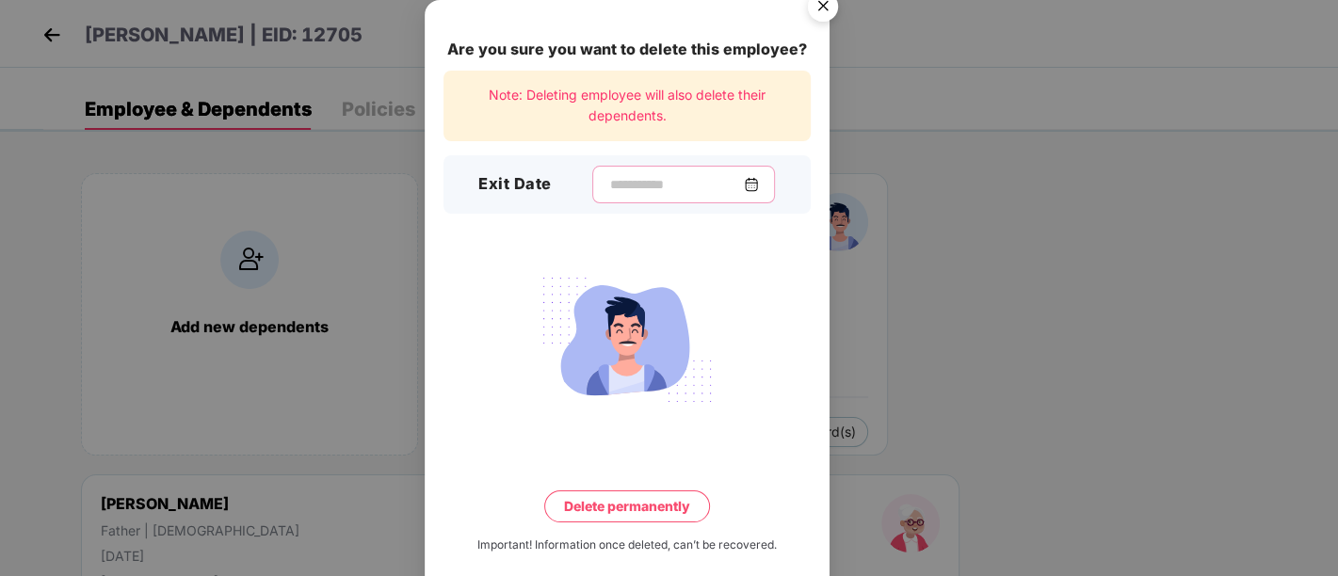
click at [612, 192] on input at bounding box center [676, 185] width 136 height 20
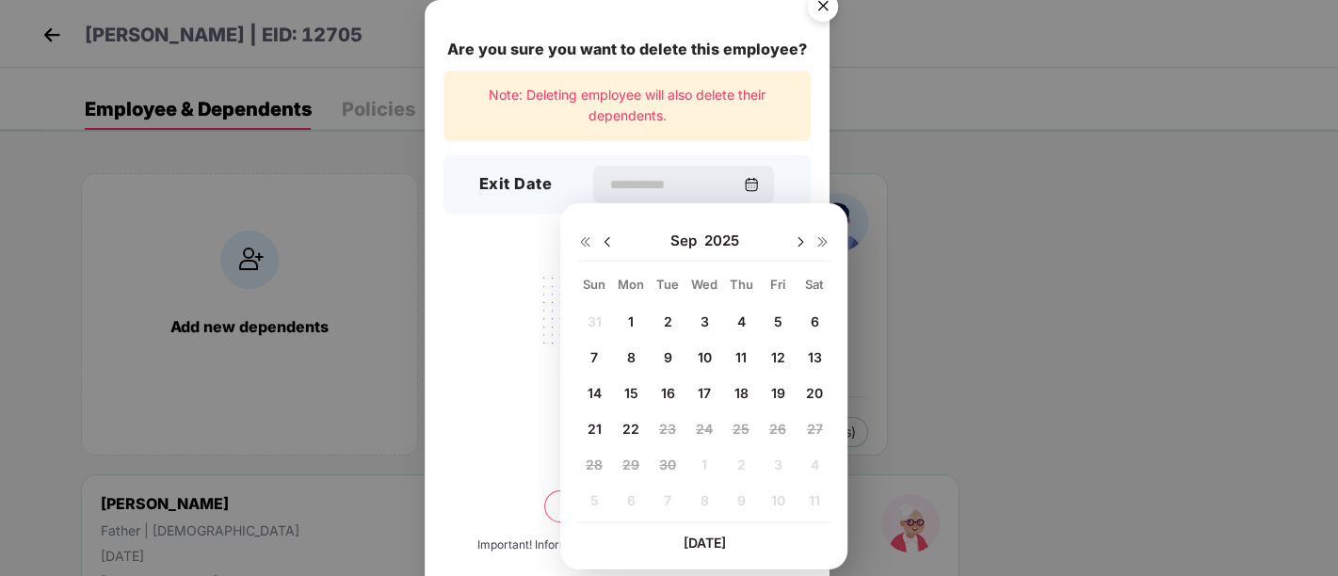
click at [605, 237] on img at bounding box center [607, 241] width 15 height 15
click at [599, 466] on span "24" at bounding box center [594, 465] width 17 height 16
type input "**********"
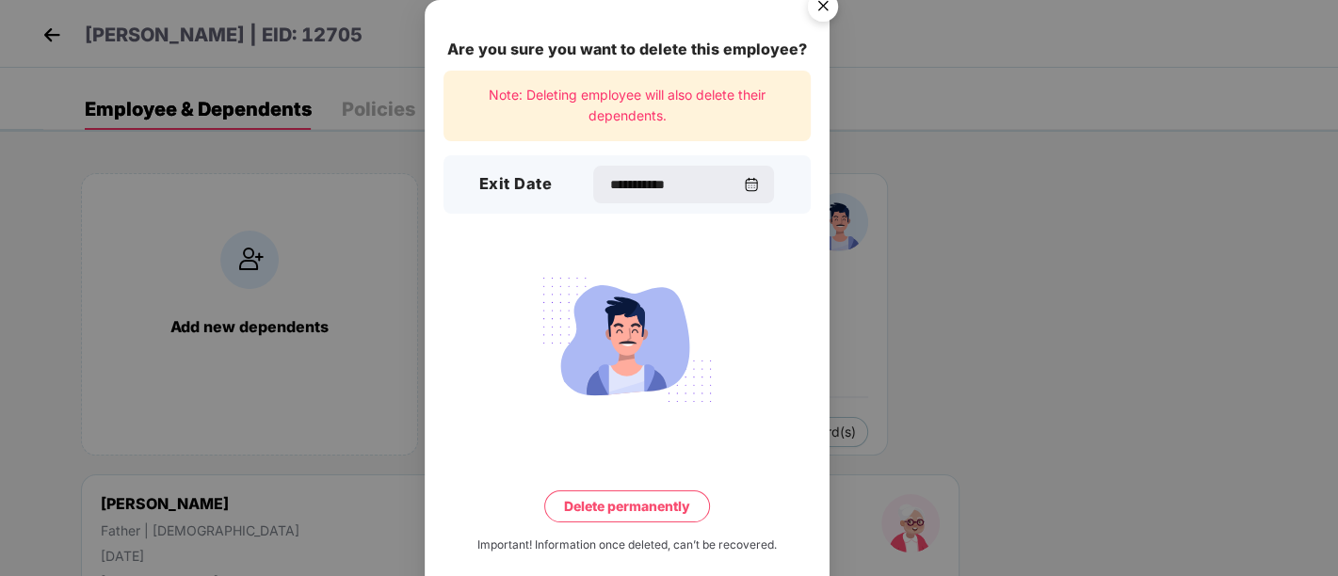
click at [683, 515] on button "Delete permanently" at bounding box center [627, 506] width 166 height 32
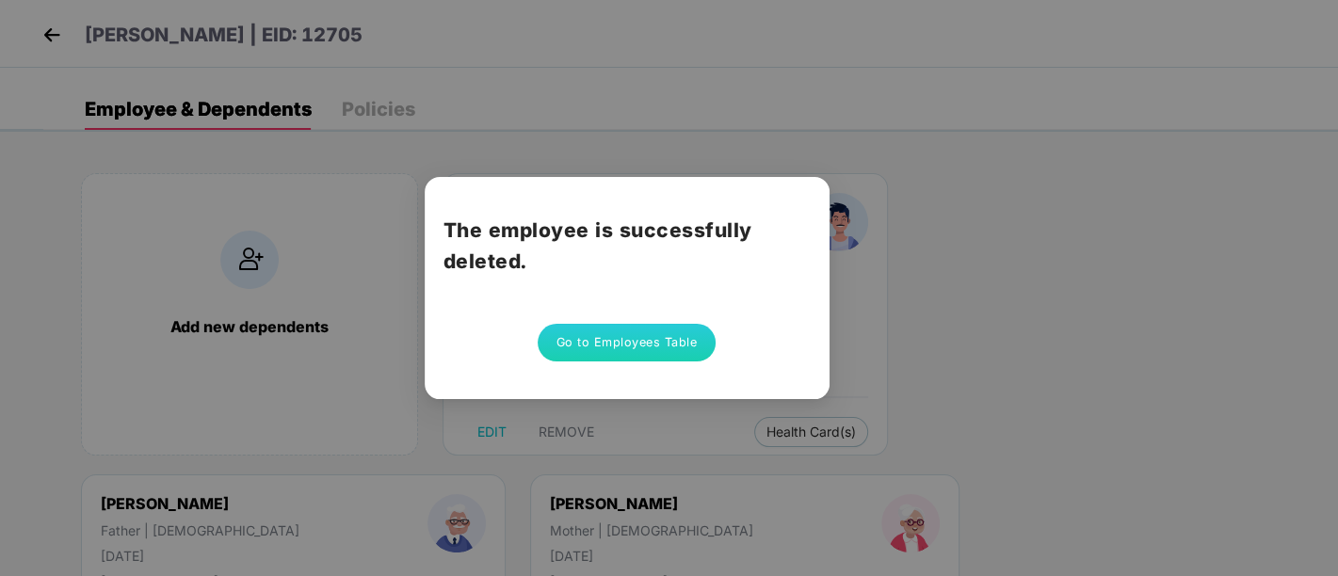
click at [633, 338] on button "Go to Employees Table" at bounding box center [627, 343] width 179 height 38
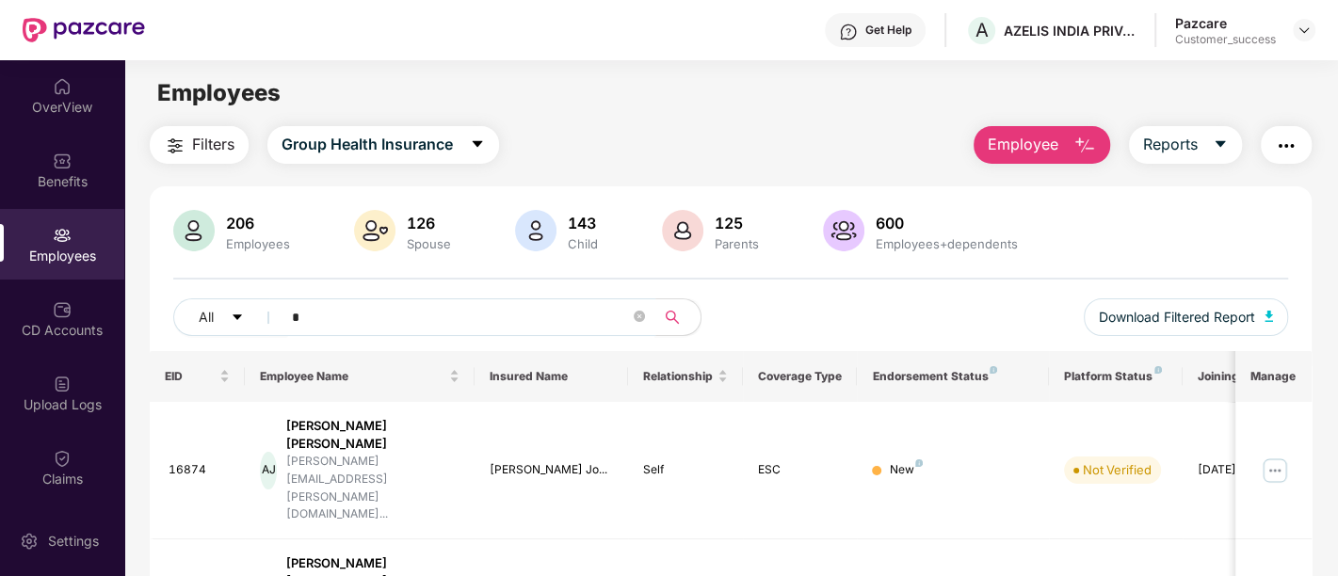
click at [535, 315] on input "*" at bounding box center [461, 317] width 338 height 28
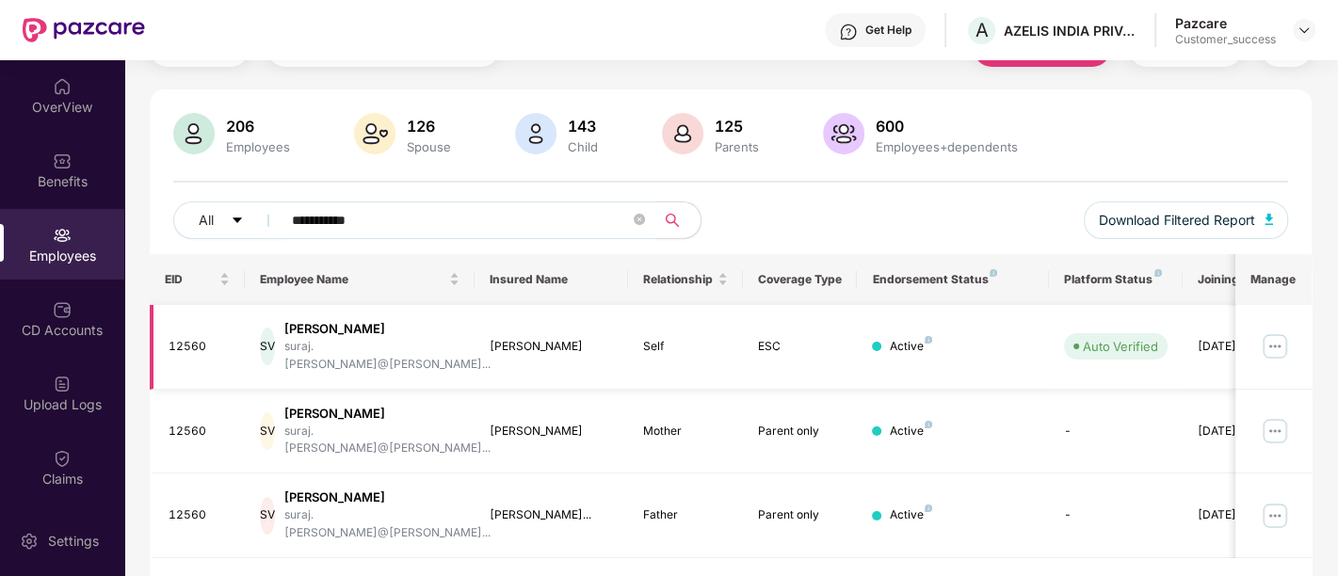
type input "**********"
click at [1272, 333] on img at bounding box center [1275, 346] width 30 height 30
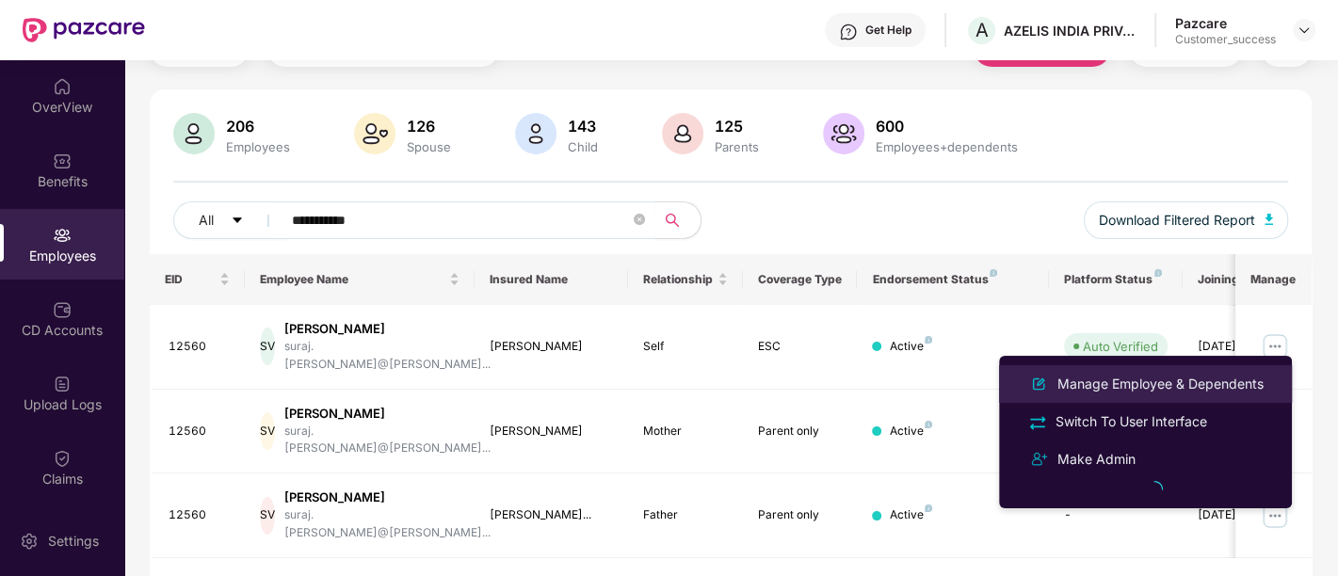
click at [1127, 393] on div "Manage Employee & Dependents" at bounding box center [1160, 384] width 214 height 21
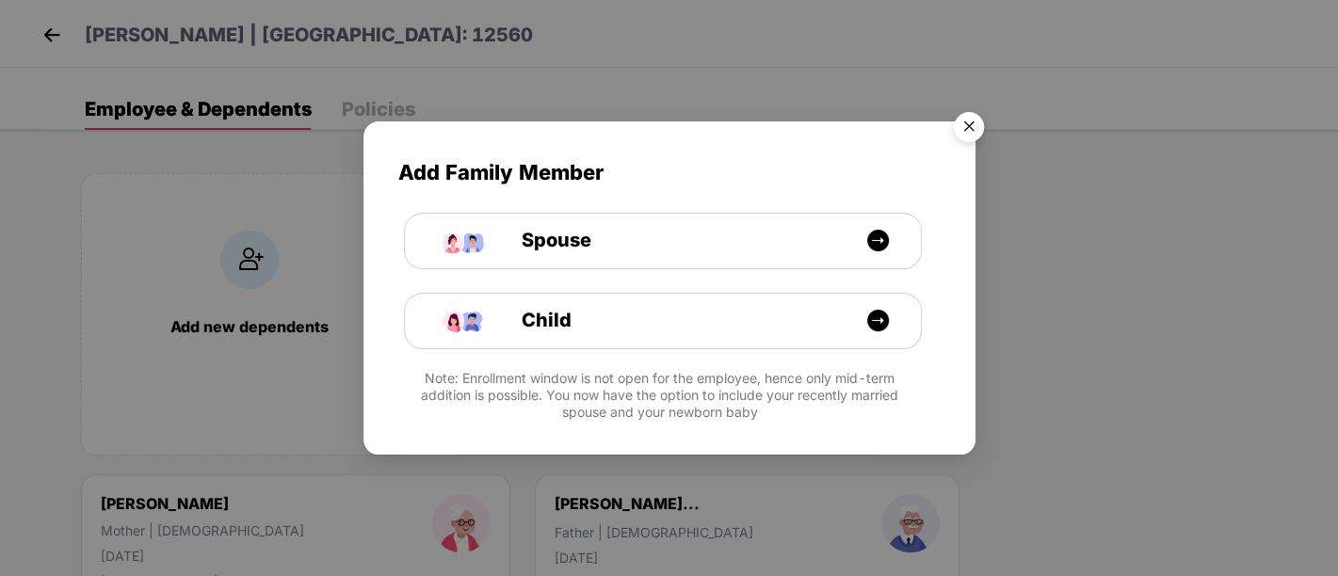
click at [978, 128] on img "Close" at bounding box center [968, 130] width 53 height 53
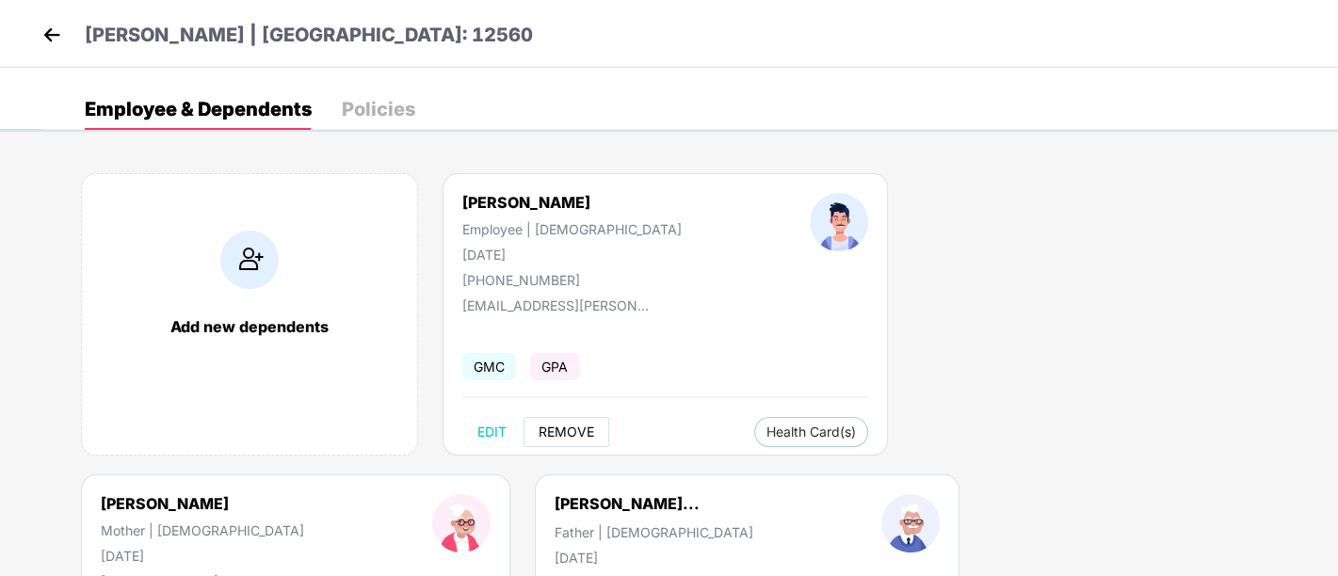
click at [556, 438] on span "REMOVE" at bounding box center [567, 432] width 56 height 15
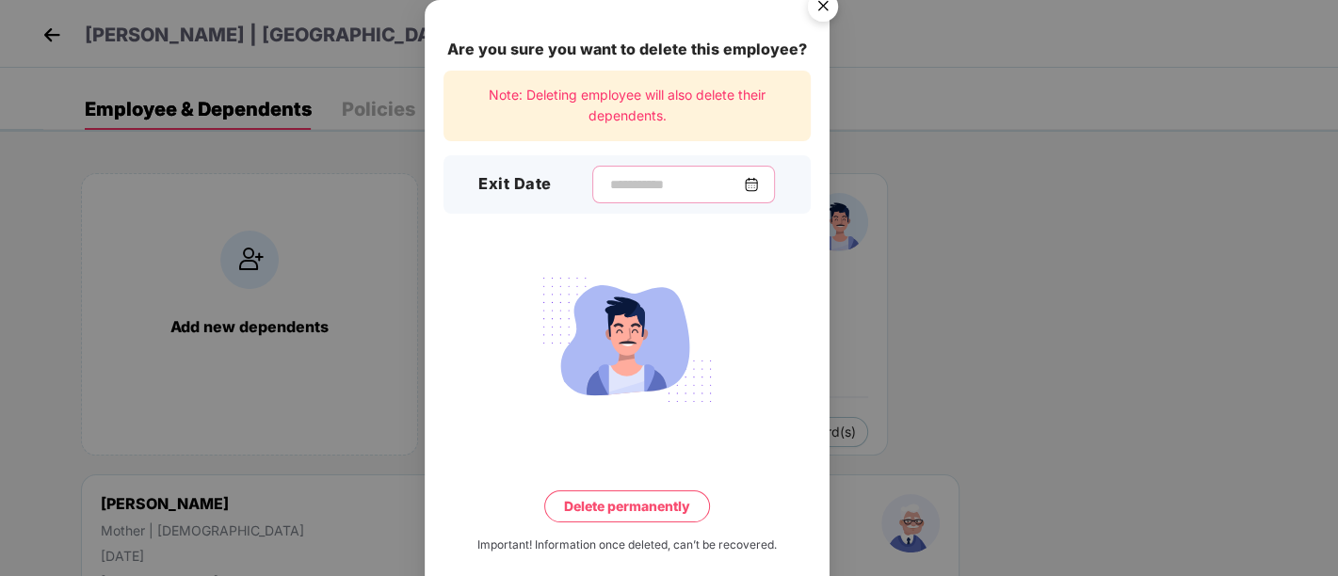
click at [744, 183] on input at bounding box center [676, 185] width 136 height 20
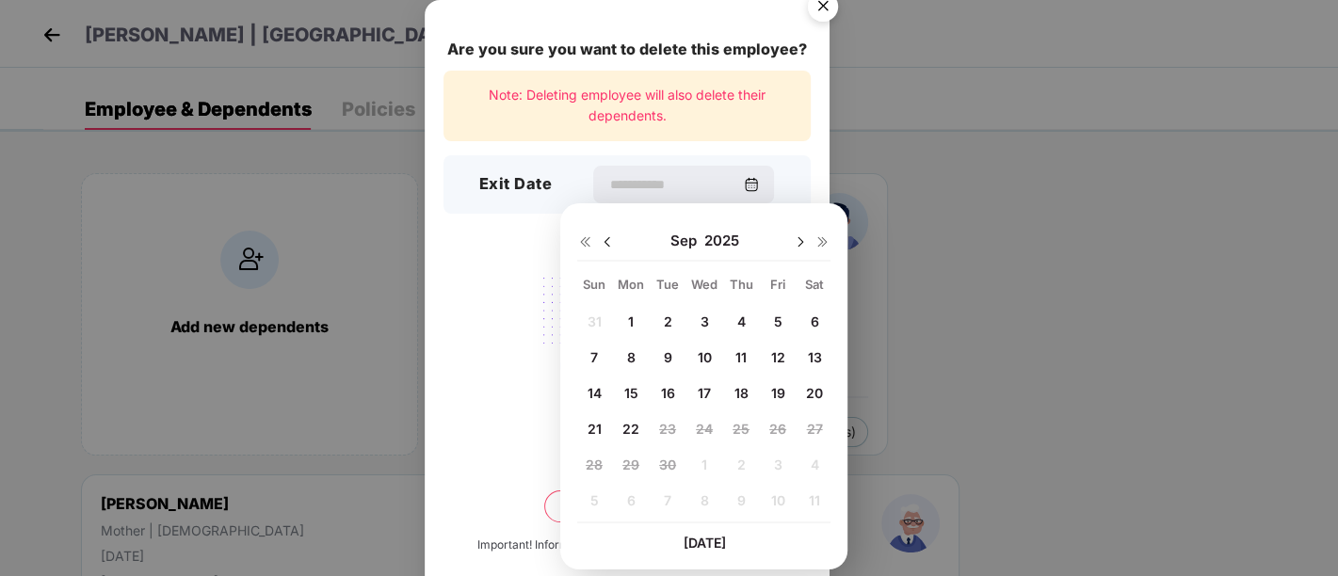
click at [603, 238] on img at bounding box center [607, 241] width 15 height 15
click at [597, 463] on span "24" at bounding box center [594, 465] width 17 height 16
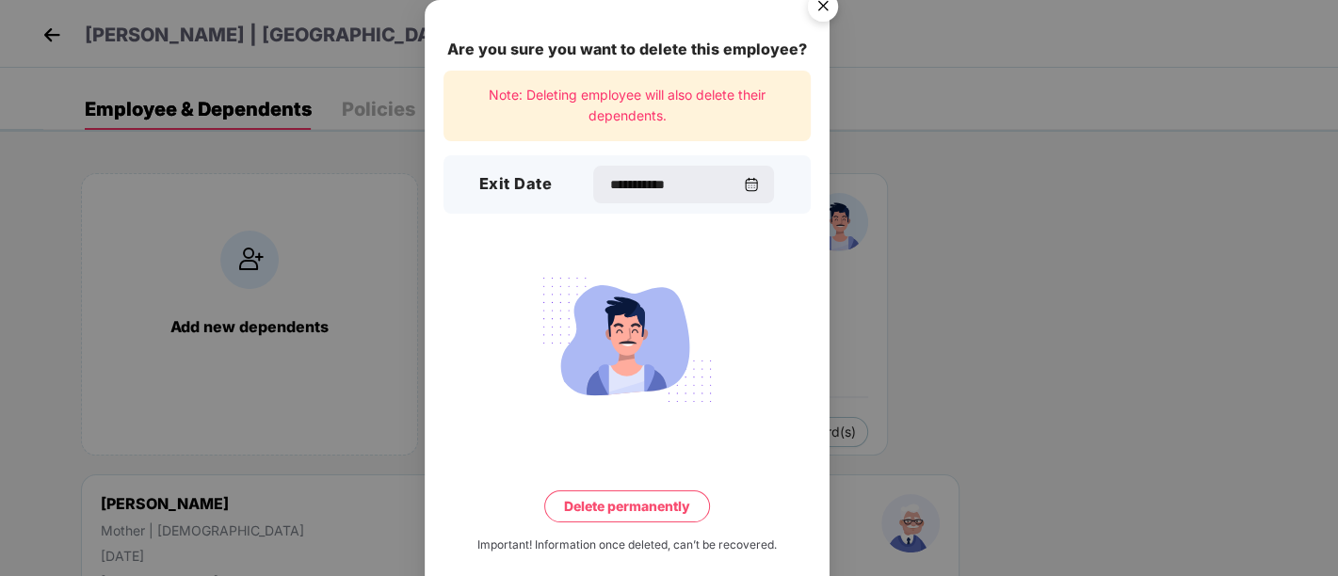
type input "**********"
click at [661, 518] on button "Delete permanently" at bounding box center [627, 506] width 166 height 32
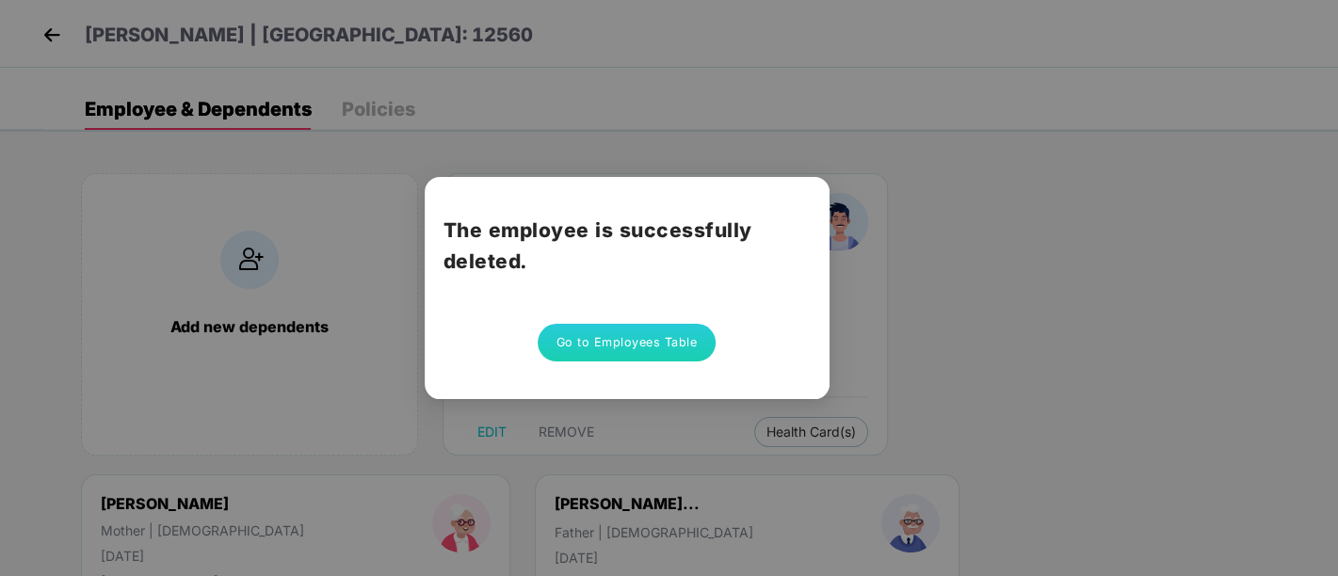
click at [645, 327] on button "Go to Employees Table" at bounding box center [627, 343] width 179 height 38
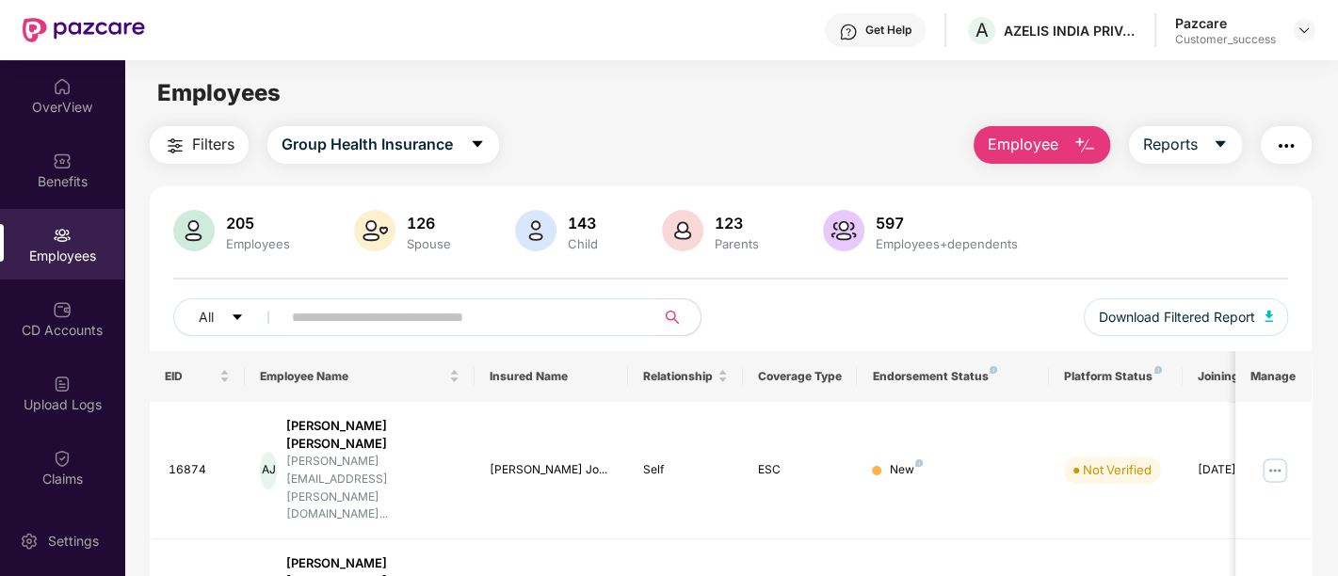
click at [463, 327] on input "text" at bounding box center [461, 317] width 338 height 28
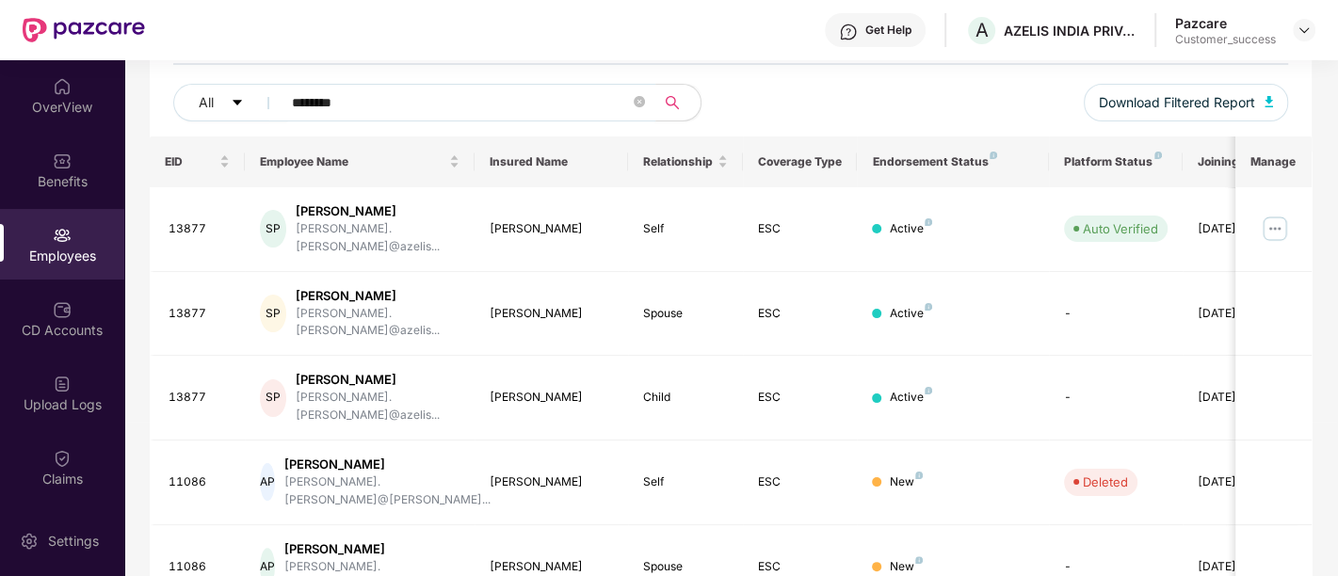
scroll to position [233, 0]
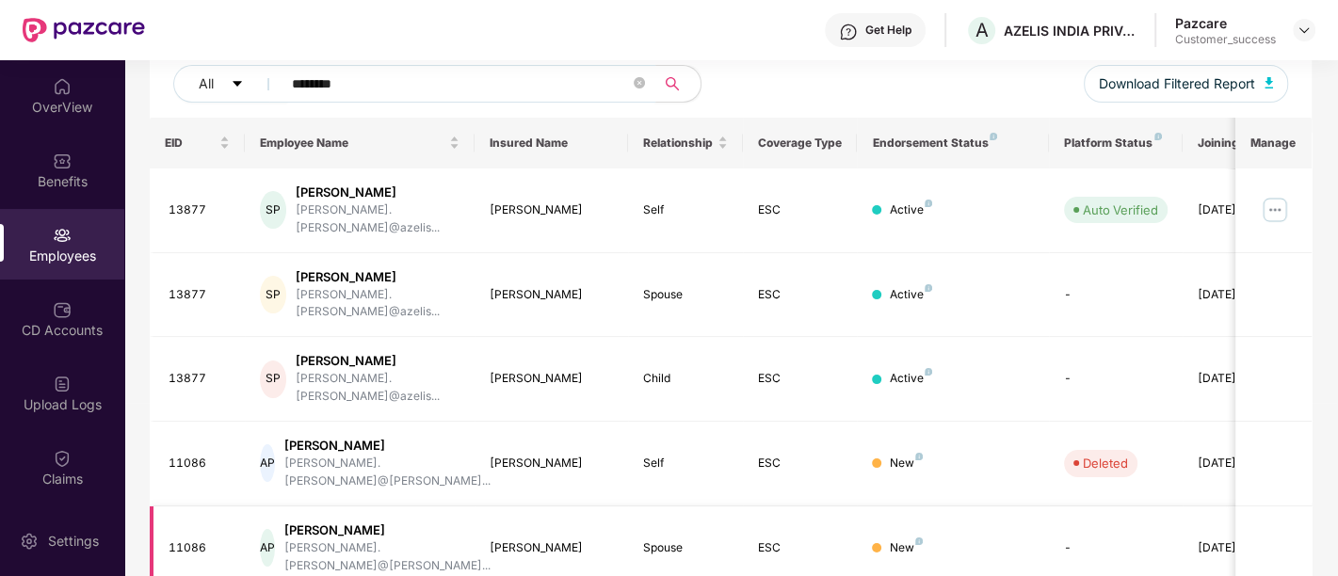
type input "********"
click at [442, 114] on div "All ******** Download Filtered Report" at bounding box center [730, 91] width 1115 height 53
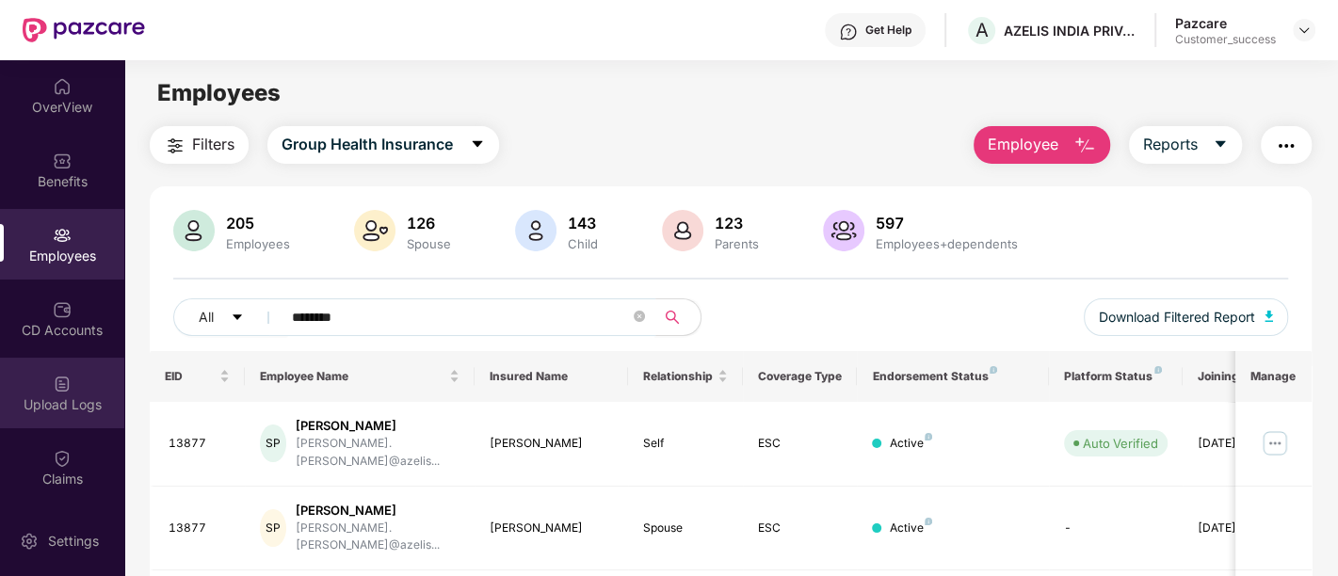
drag, startPoint x: 383, startPoint y: 309, endPoint x: 0, endPoint y: 360, distance: 386.5
click at [47, 346] on div "OverView Benefits Employees CD Accounts Upload Logs Claims 3 Endorsements My Or…" at bounding box center [669, 318] width 1338 height 516
click at [0, 360] on div "Upload Logs" at bounding box center [62, 393] width 124 height 71
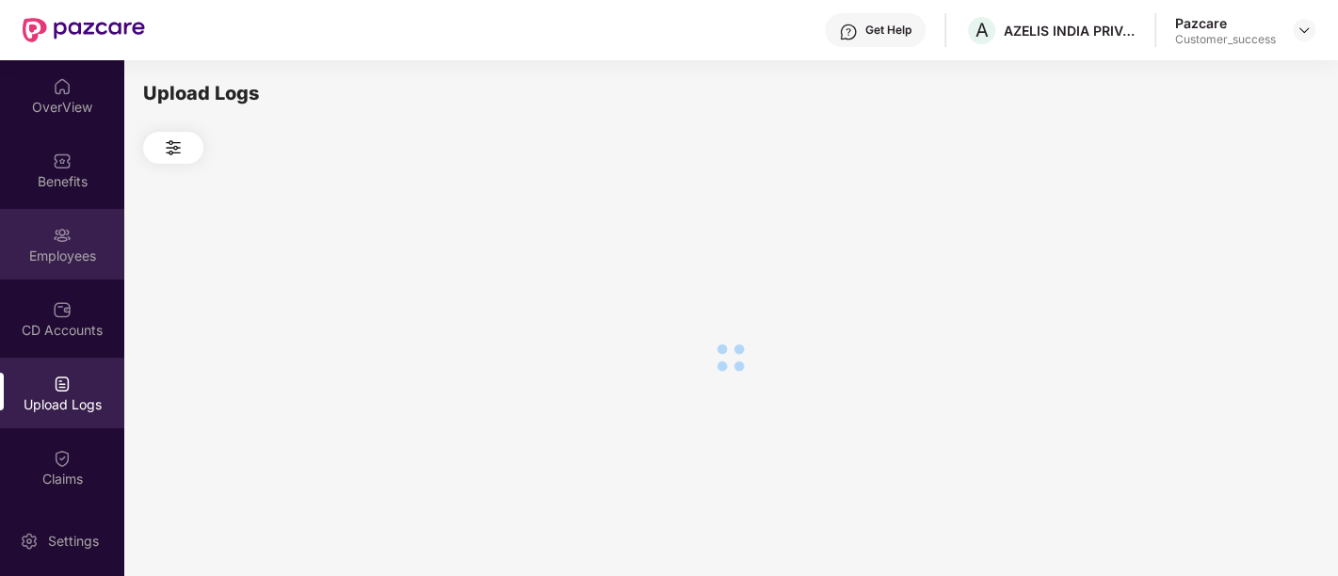
click at [80, 243] on div "Employees" at bounding box center [62, 244] width 124 height 71
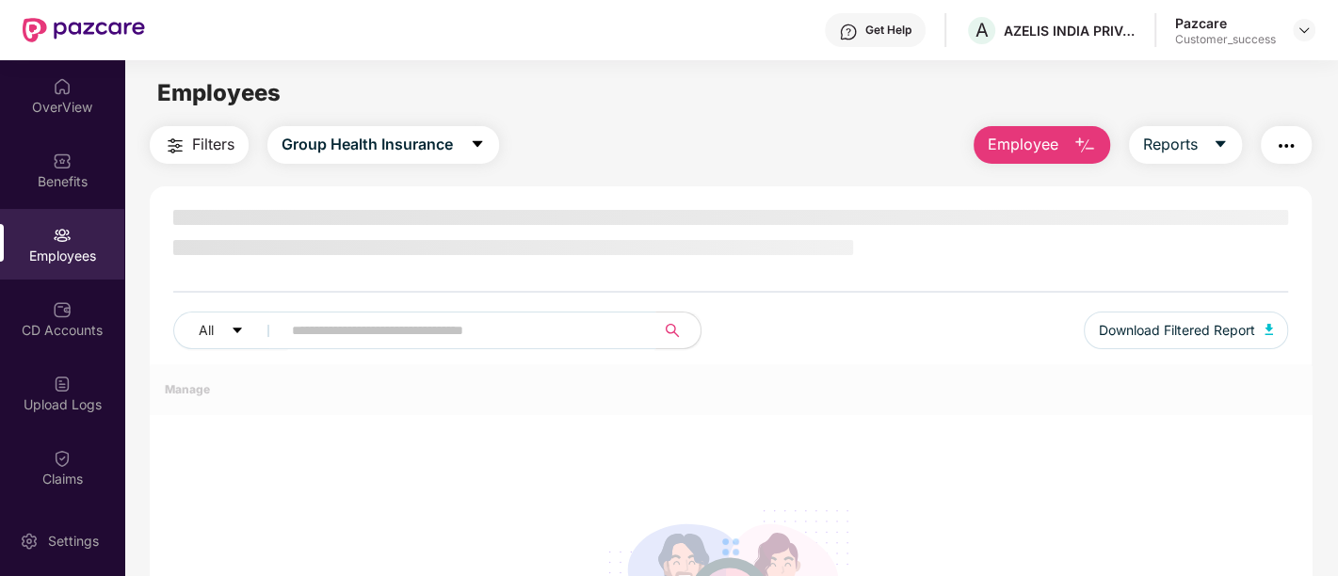
click at [470, 320] on input "text" at bounding box center [461, 330] width 338 height 28
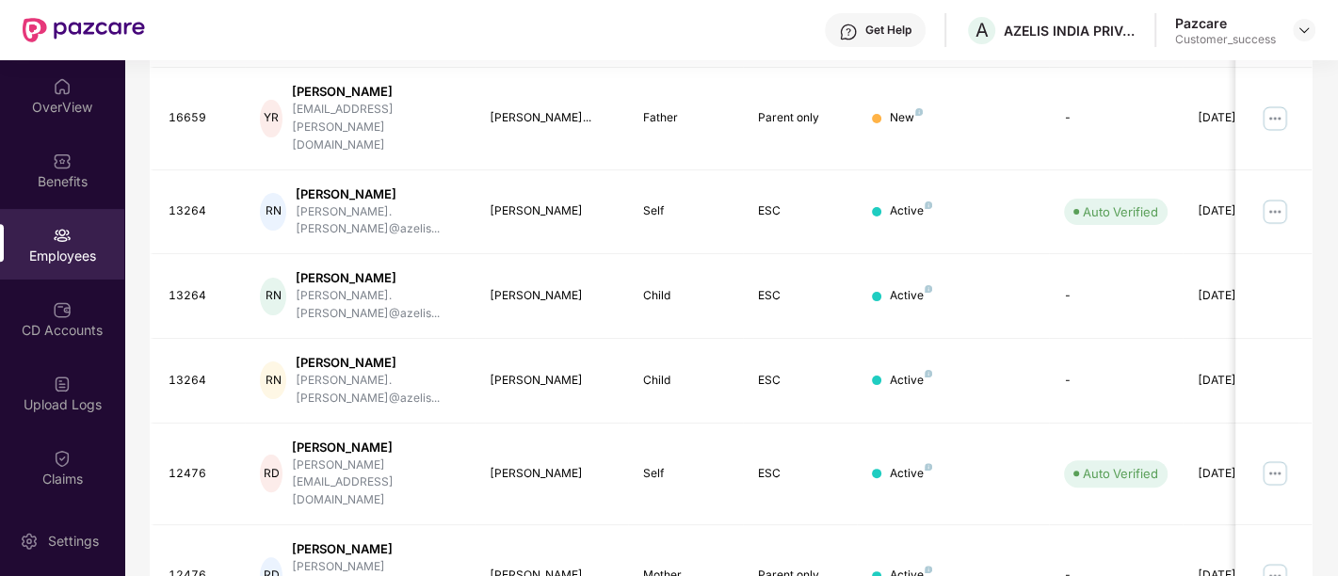
scroll to position [555, 0]
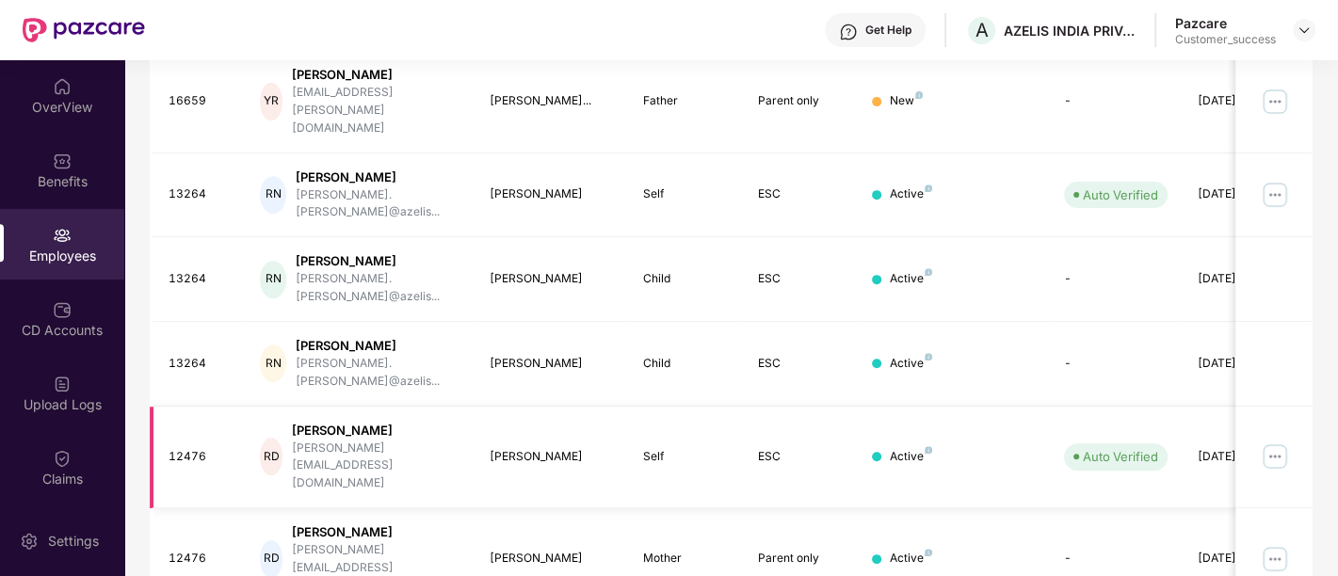
type input "*****"
click at [1278, 442] on img at bounding box center [1275, 457] width 30 height 30
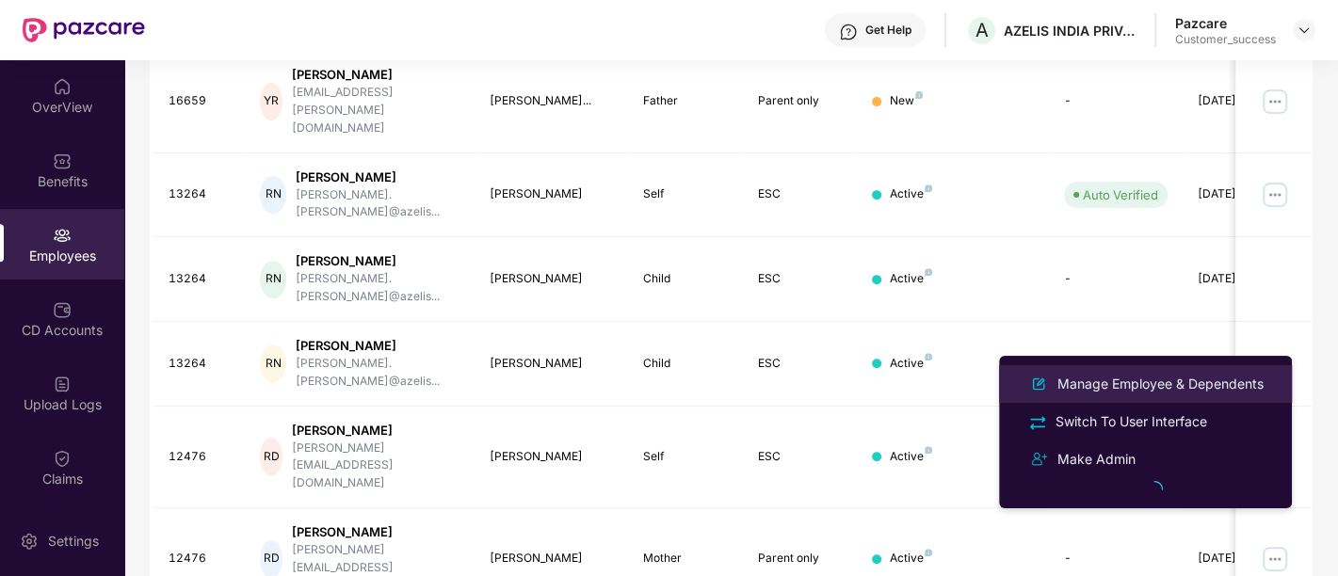
click at [1105, 387] on div "Manage Employee & Dependents" at bounding box center [1160, 384] width 214 height 21
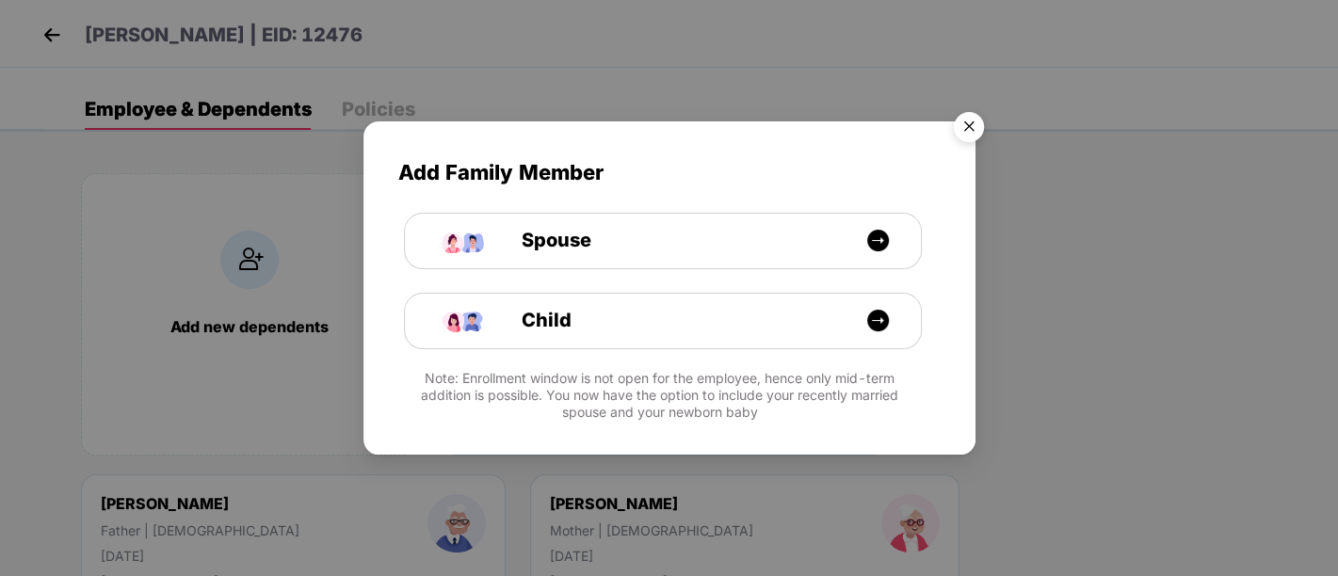
click at [976, 130] on img "Close" at bounding box center [968, 130] width 53 height 53
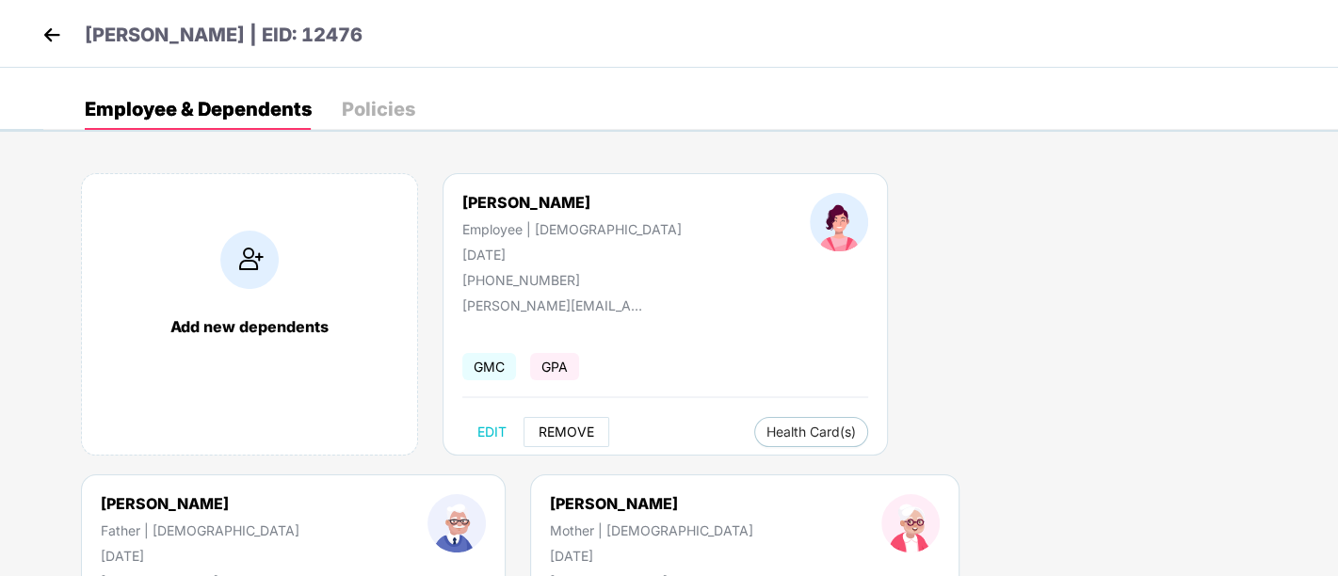
click at [573, 428] on span "REMOVE" at bounding box center [567, 432] width 56 height 15
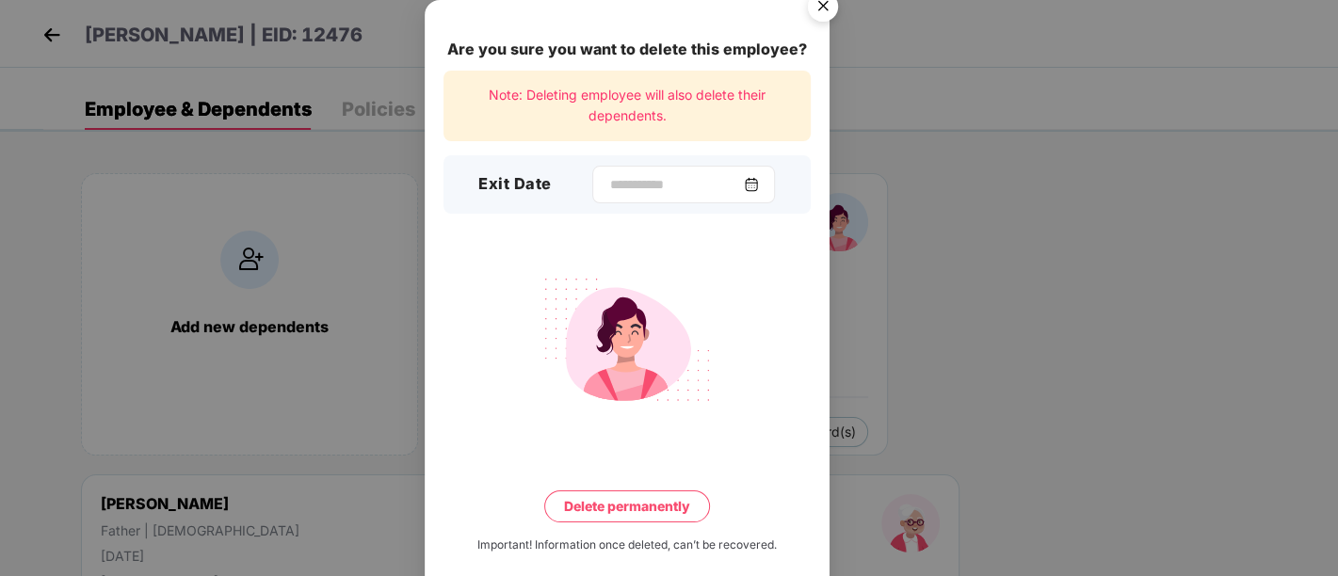
click at [759, 188] on img at bounding box center [751, 184] width 15 height 15
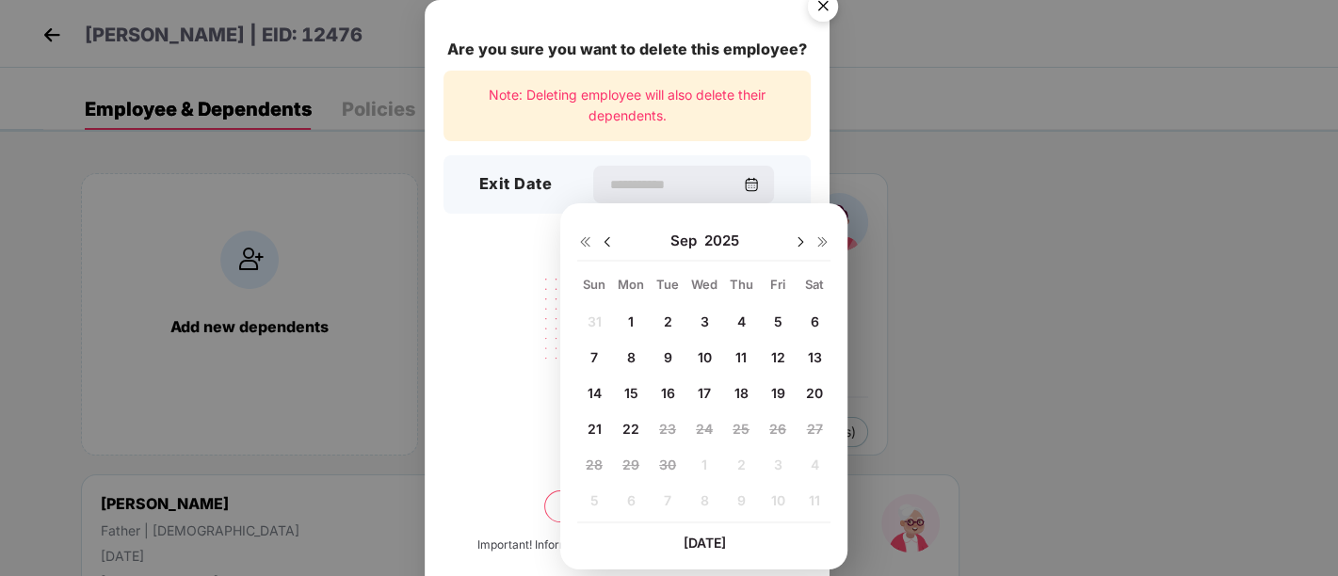
click at [605, 245] on img at bounding box center [607, 241] width 15 height 15
click at [588, 467] on span "24" at bounding box center [594, 465] width 17 height 16
type input "**********"
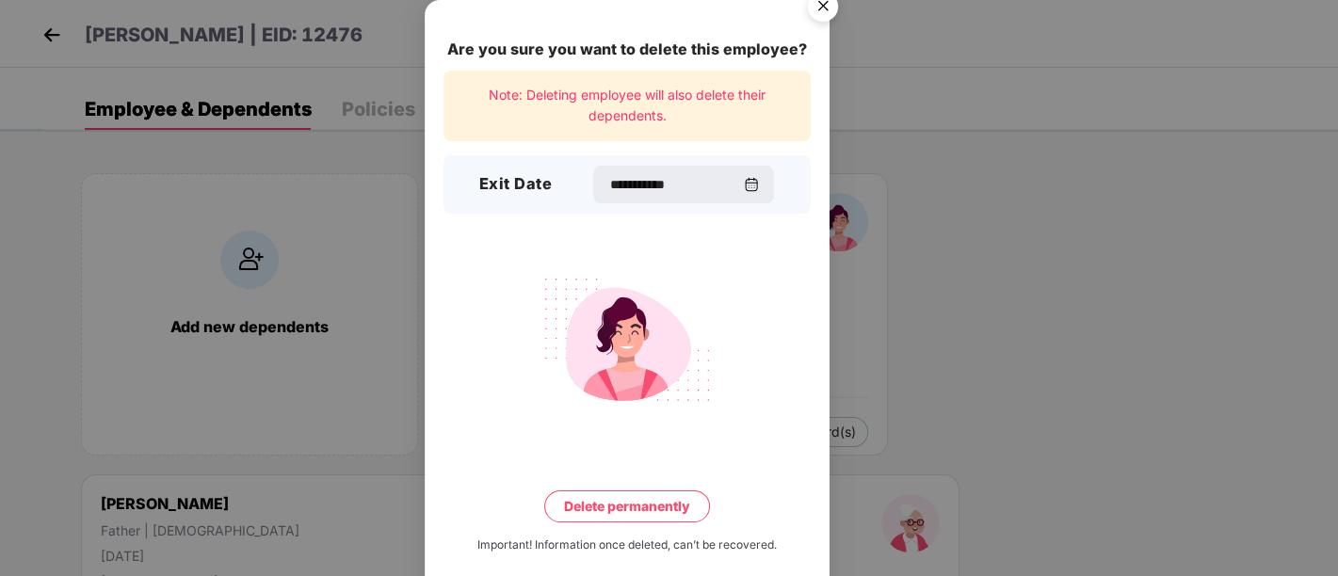
click at [668, 516] on button "Delete permanently" at bounding box center [627, 506] width 166 height 32
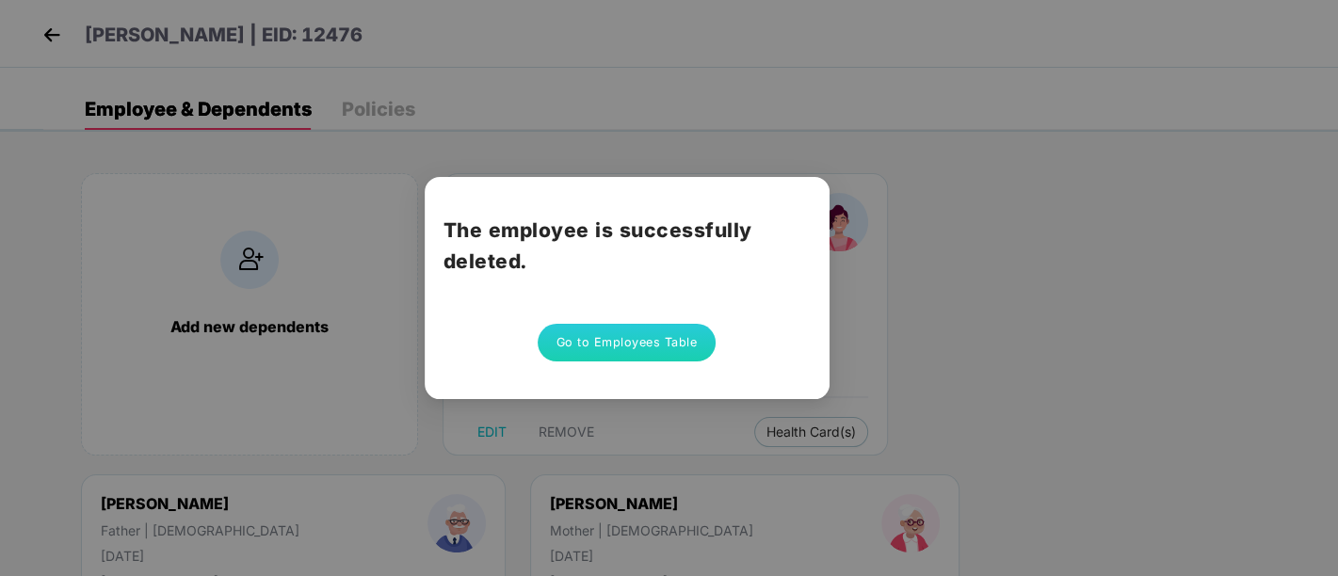
click at [648, 340] on button "Go to Employees Table" at bounding box center [627, 343] width 179 height 38
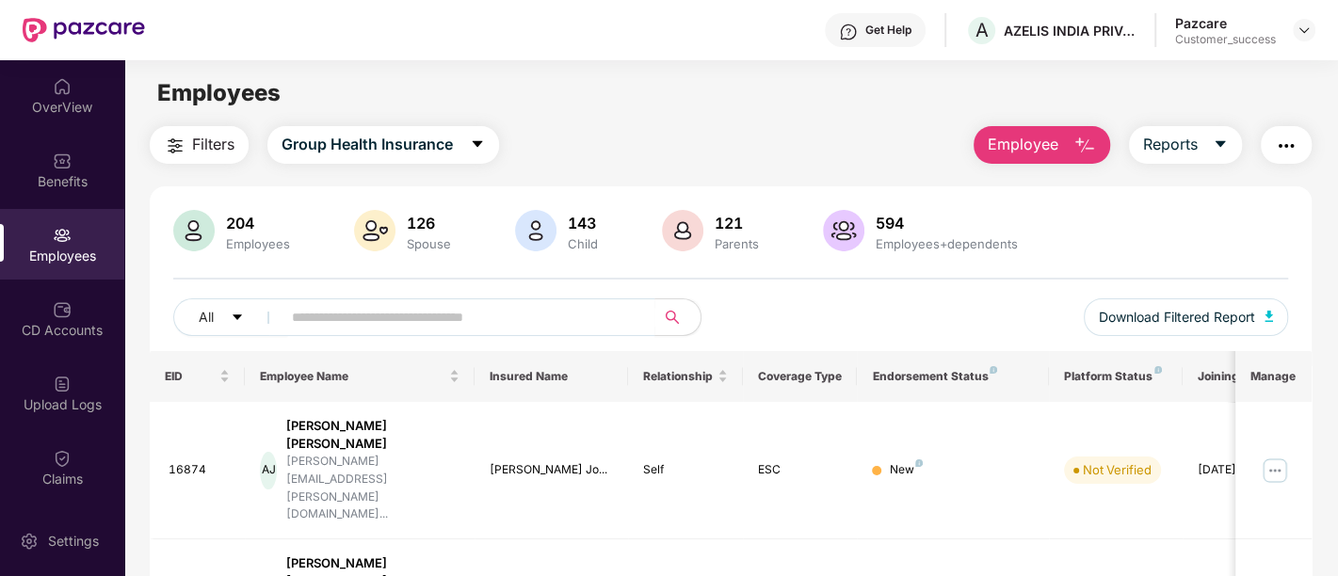
scroll to position [132, 0]
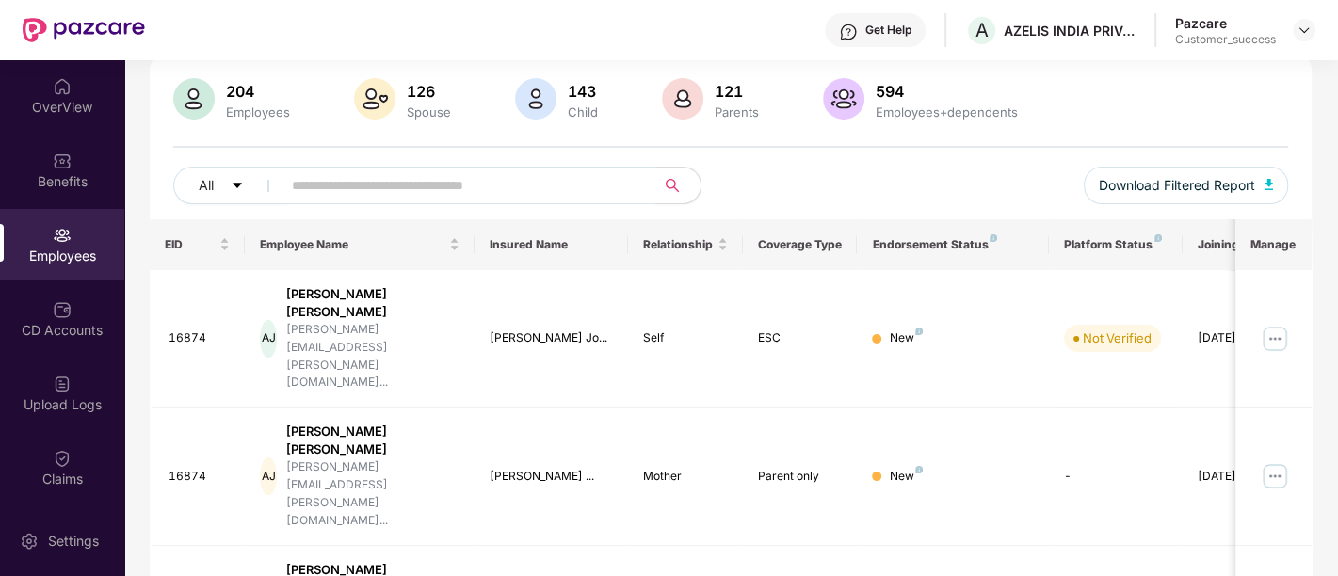
click at [450, 192] on input "text" at bounding box center [461, 185] width 338 height 28
type input "*"
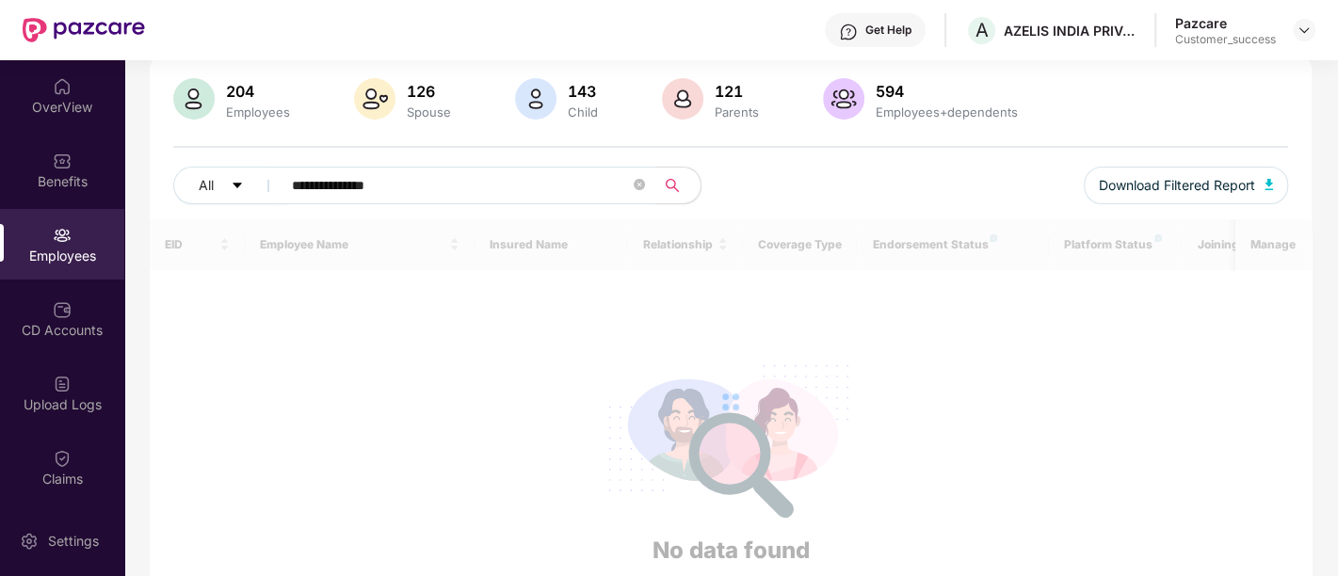
click at [450, 192] on input "**********" at bounding box center [461, 185] width 338 height 28
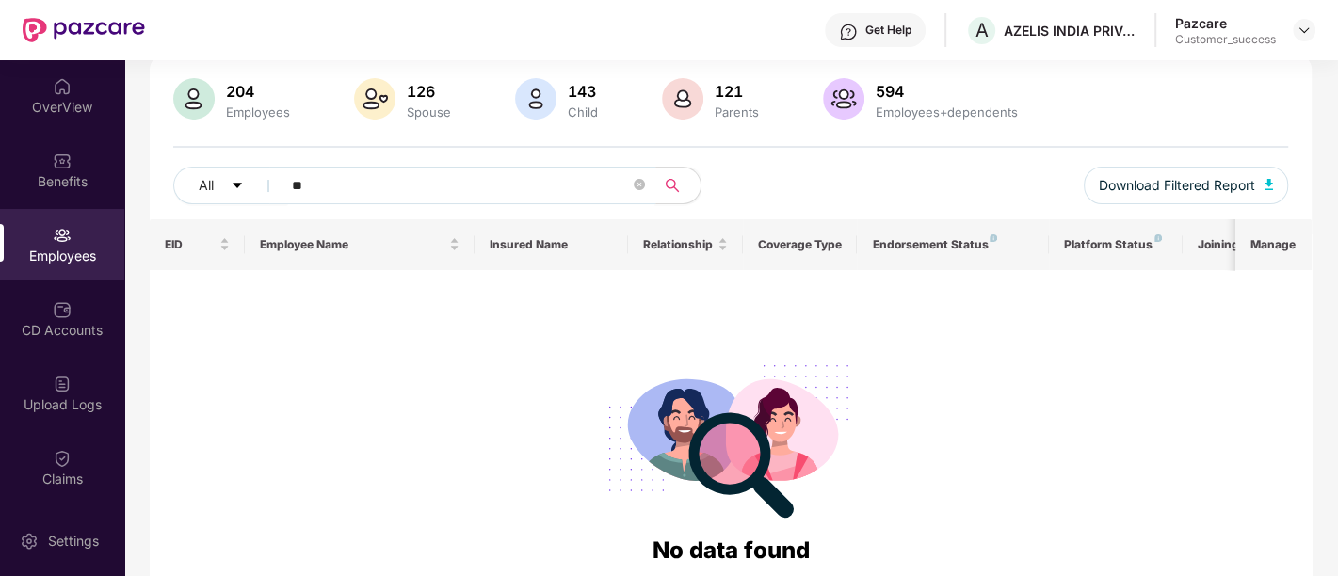
type input "*"
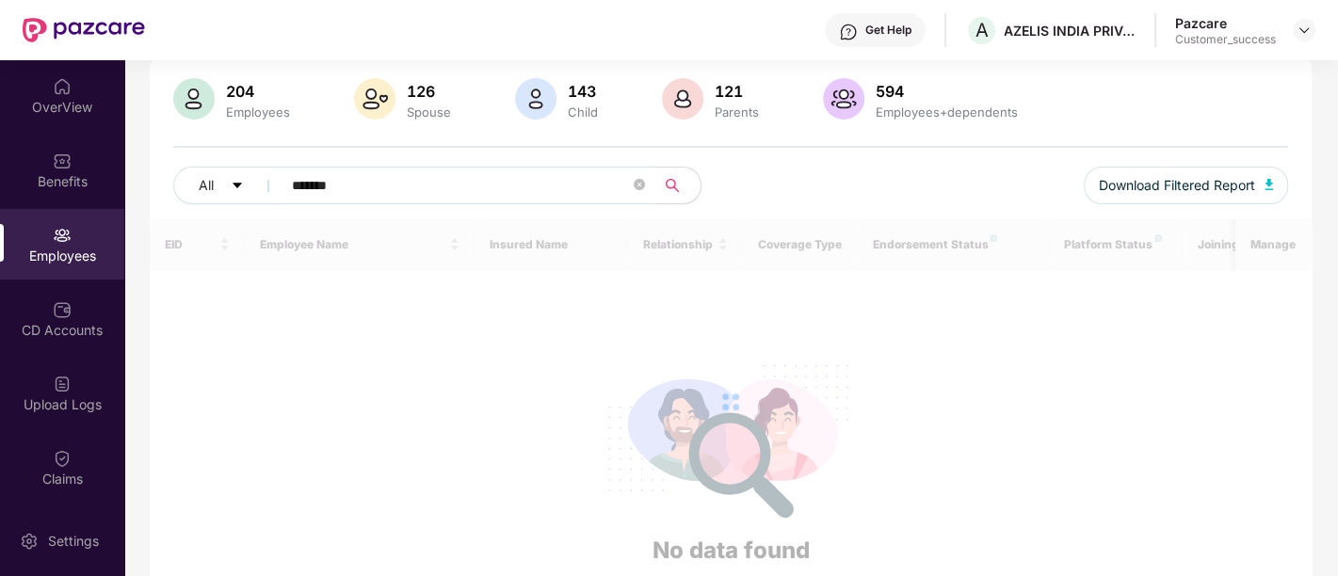
scroll to position [97, 0]
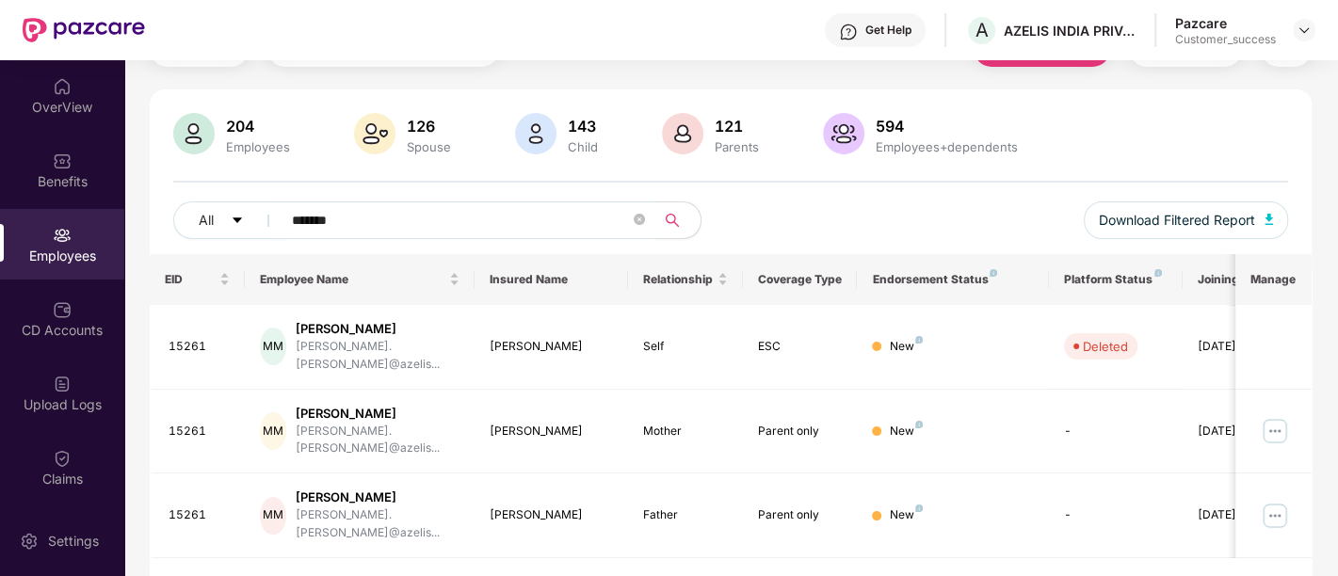
click at [320, 225] on input "*******" at bounding box center [461, 220] width 338 height 28
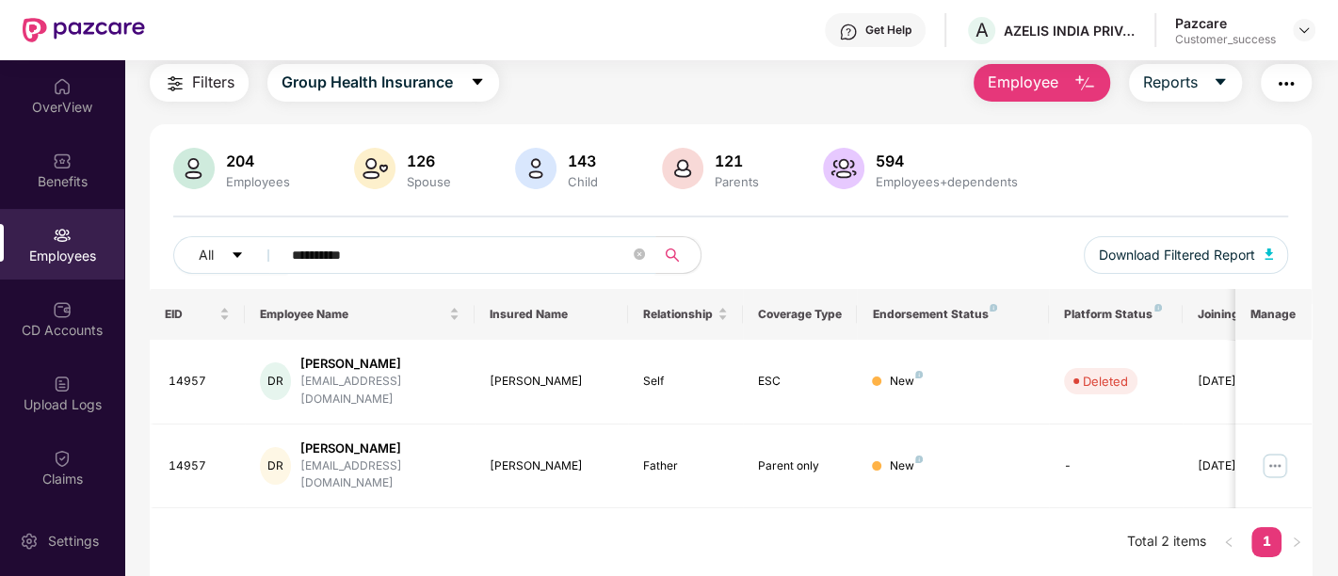
scroll to position [59, 0]
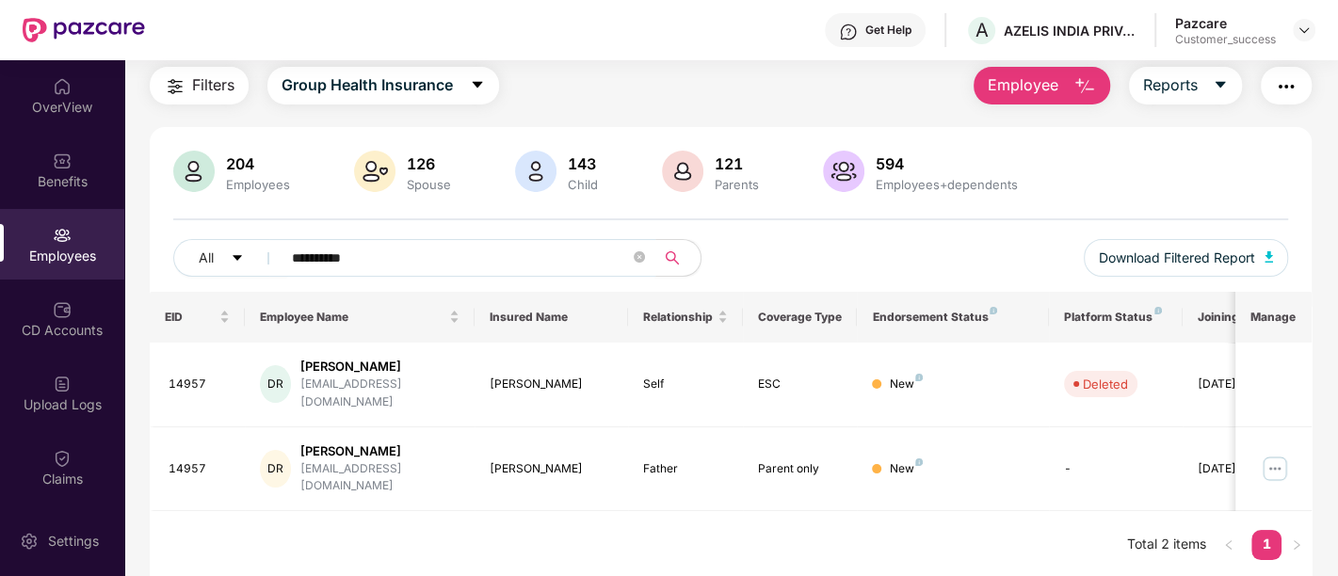
click at [327, 251] on input "**********" at bounding box center [461, 258] width 338 height 28
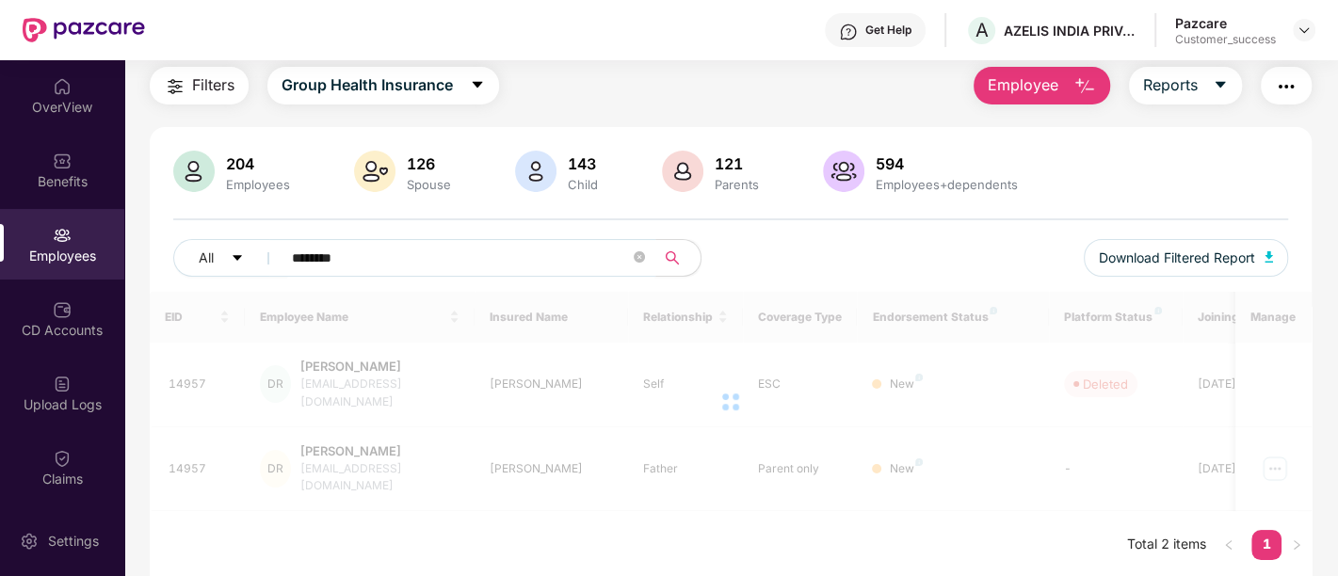
scroll to position [97, 0]
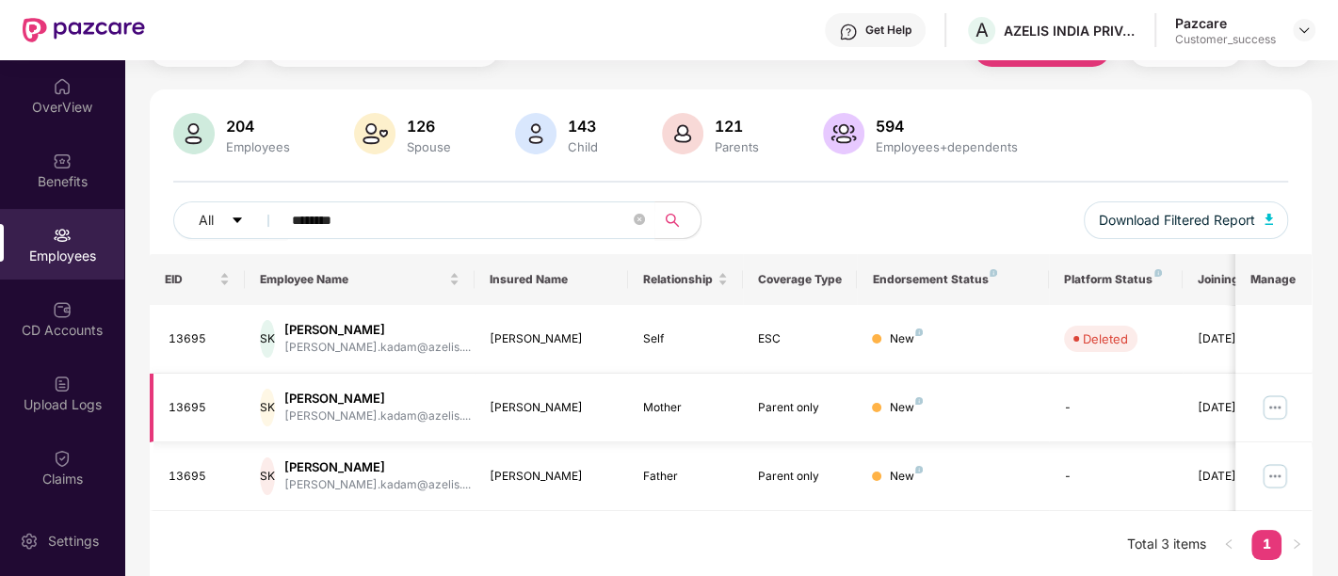
click at [782, 435] on td "Parent only" at bounding box center [800, 408] width 115 height 69
click at [315, 214] on input "********" at bounding box center [461, 220] width 338 height 28
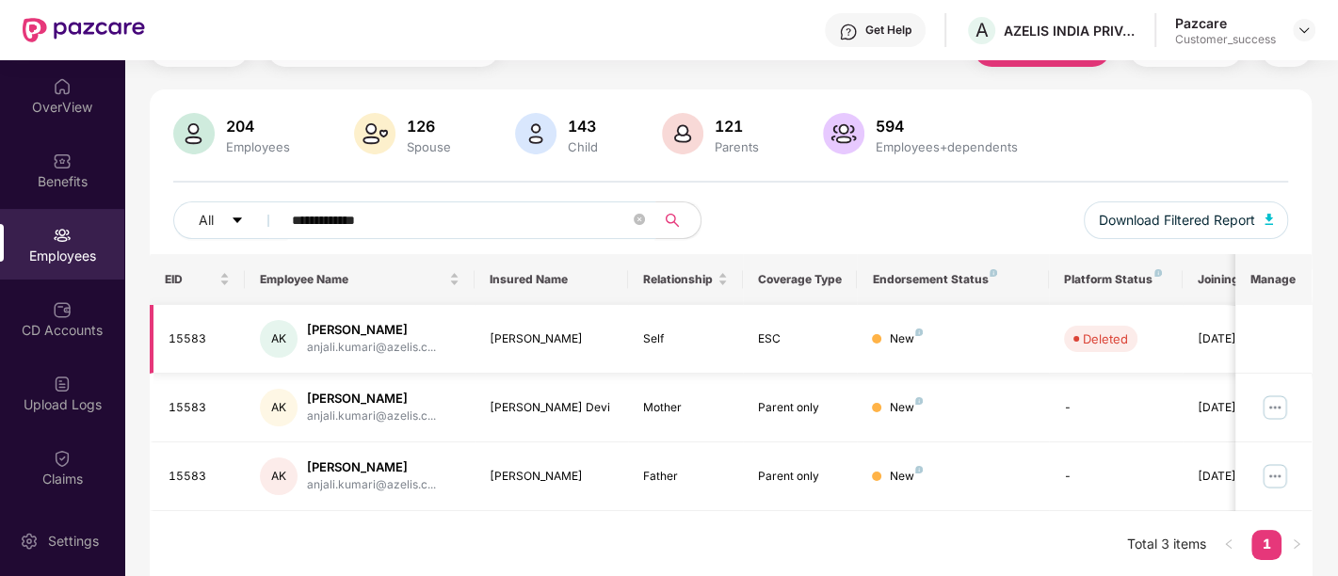
type input "**********"
drag, startPoint x: 380, startPoint y: 221, endPoint x: 0, endPoint y: 313, distance: 391.2
click at [0, 313] on div "**********" at bounding box center [669, 318] width 1338 height 516
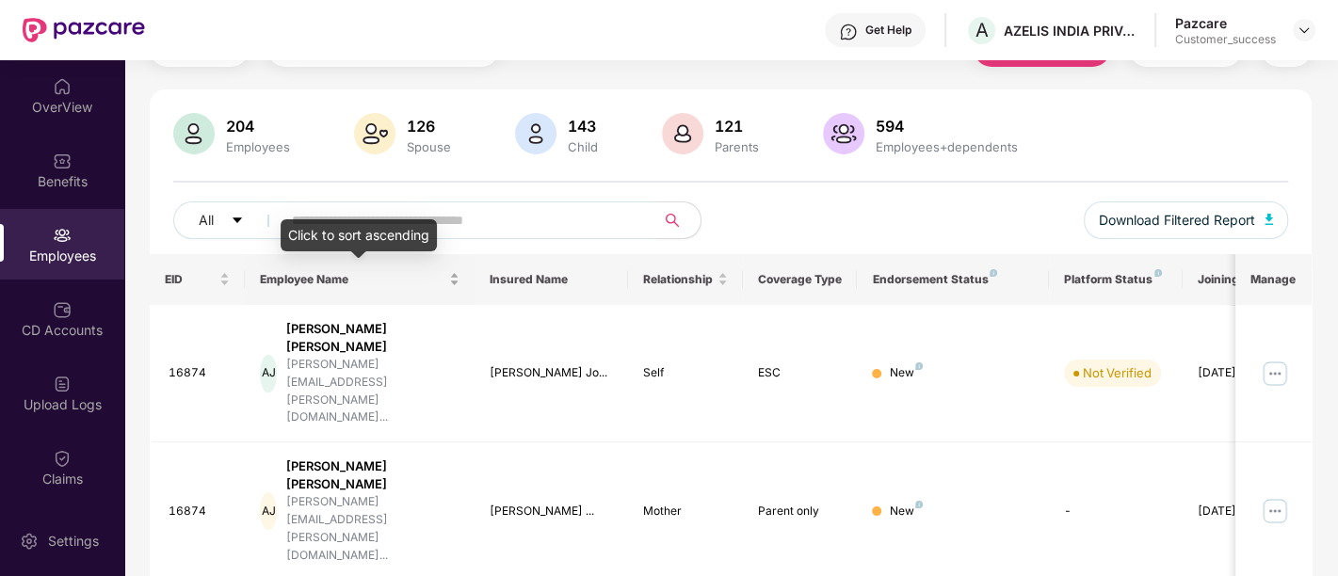
scroll to position [0, 0]
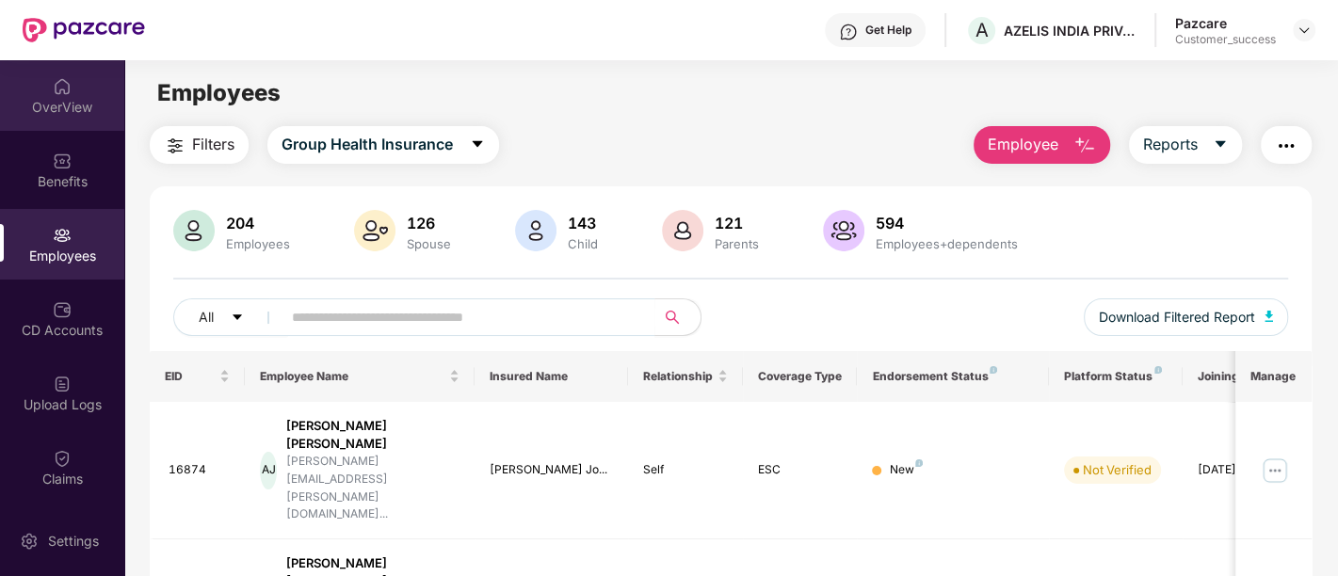
click at [80, 125] on div "OverView" at bounding box center [62, 95] width 124 height 71
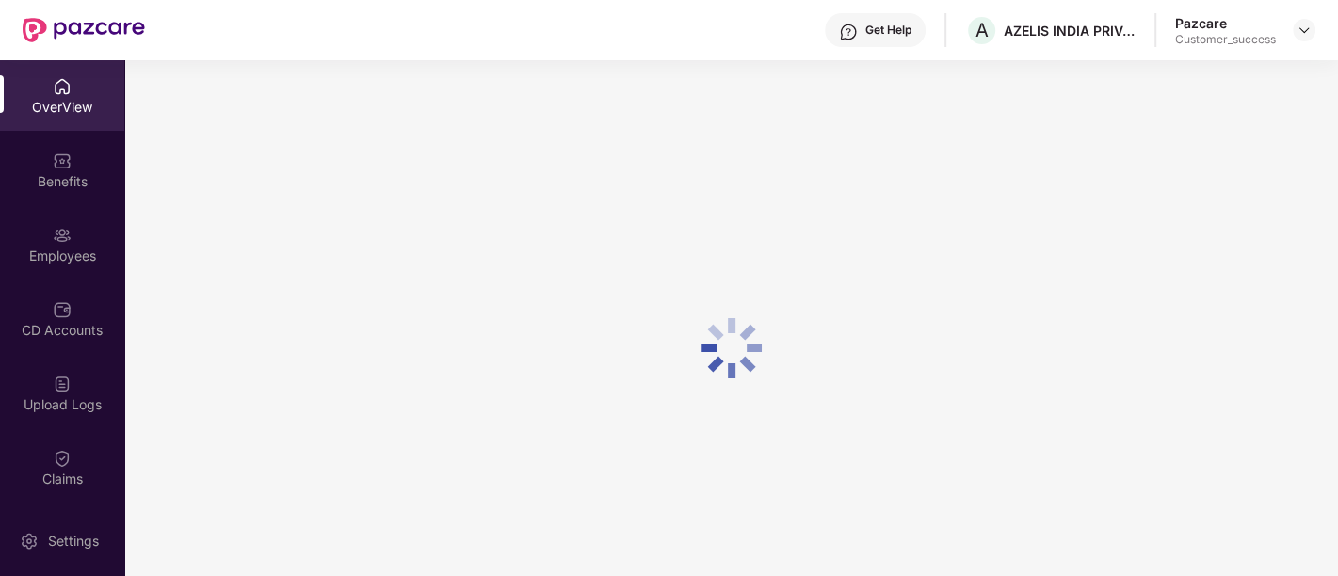
click at [51, 106] on div "OverView" at bounding box center [62, 107] width 124 height 19
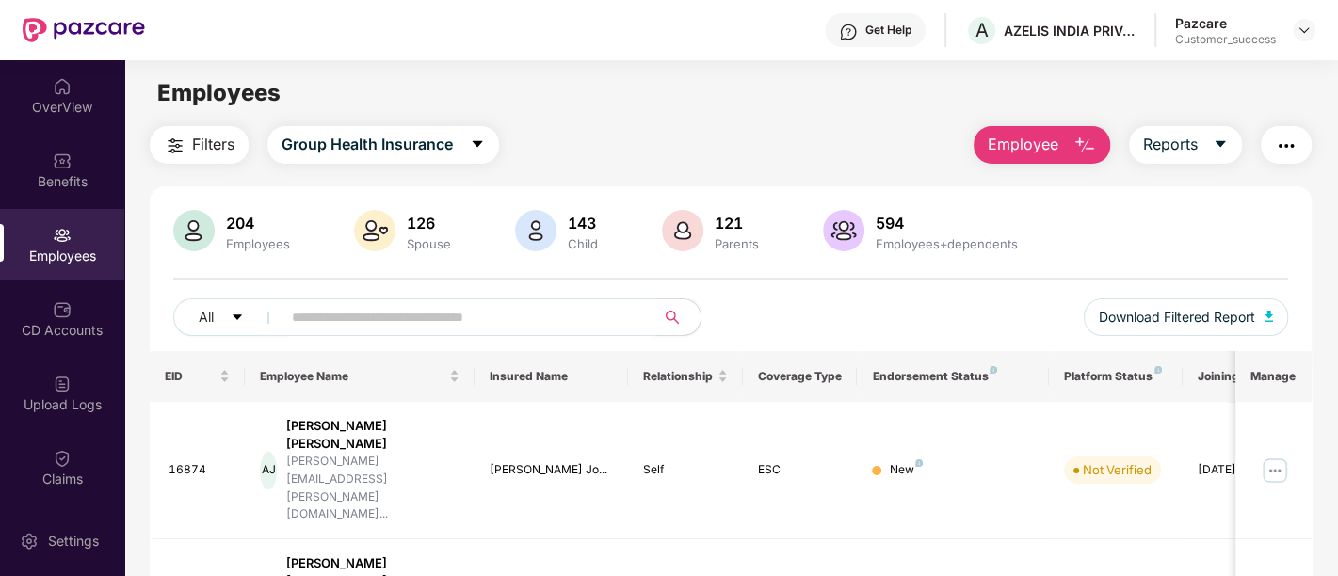
click at [558, 312] on input "text" at bounding box center [461, 317] width 338 height 28
click at [519, 312] on input "text" at bounding box center [461, 317] width 338 height 28
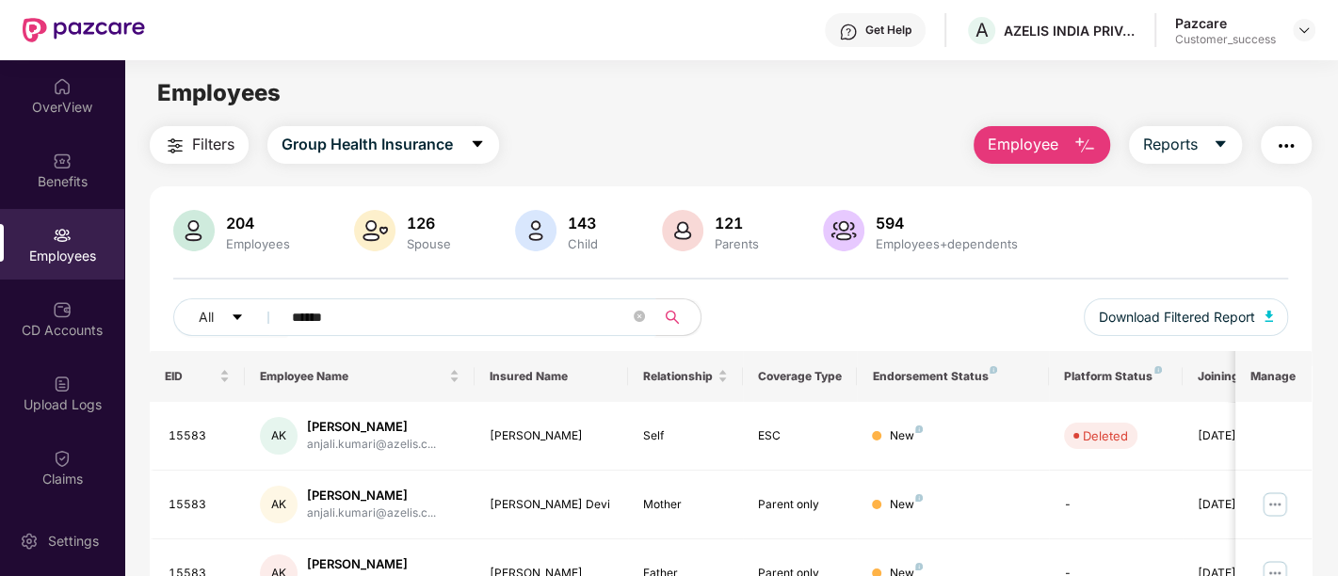
click at [472, 317] on input "******" at bounding box center [461, 317] width 338 height 28
type input "*"
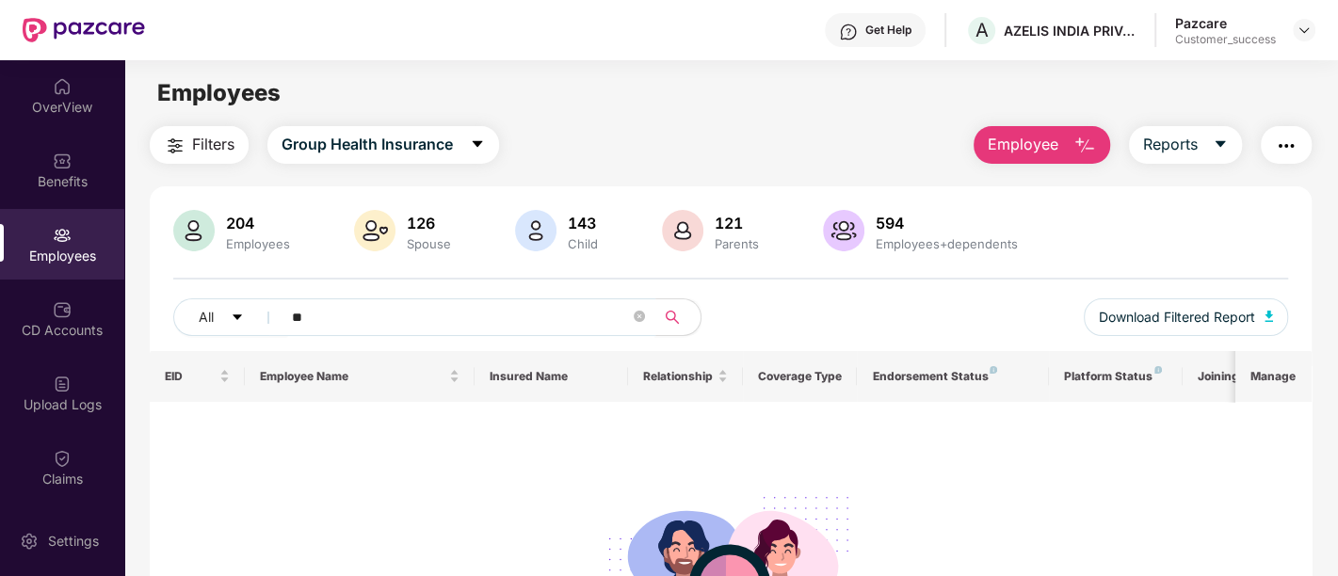
type input "*"
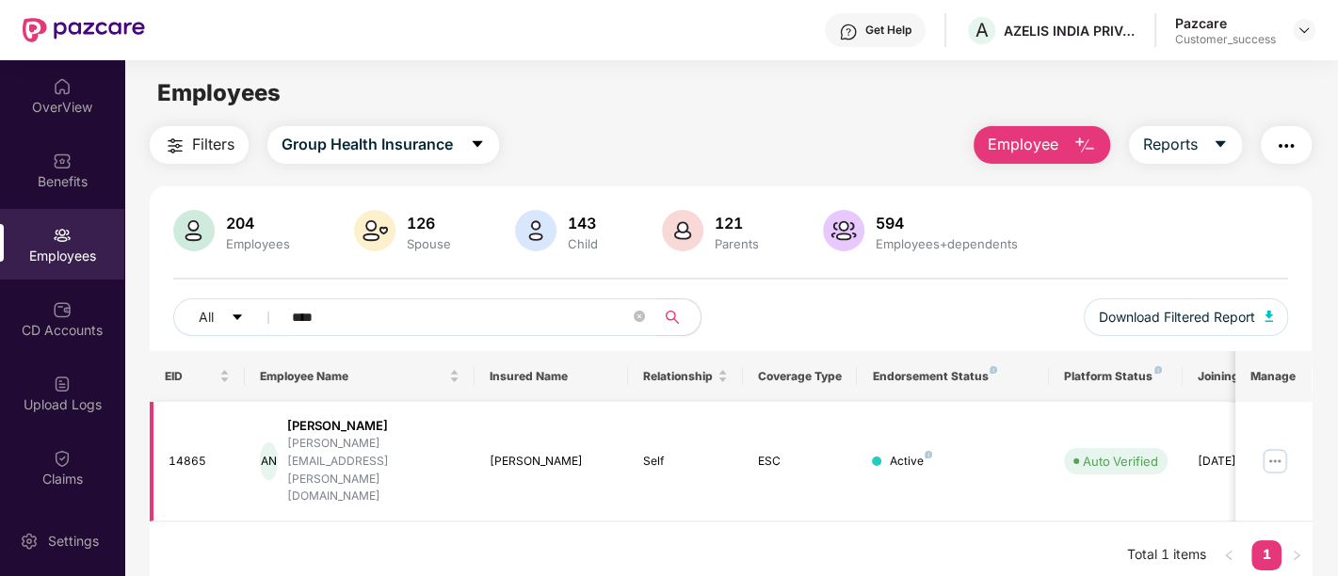
type input "****"
click at [1282, 446] on img at bounding box center [1275, 461] width 30 height 30
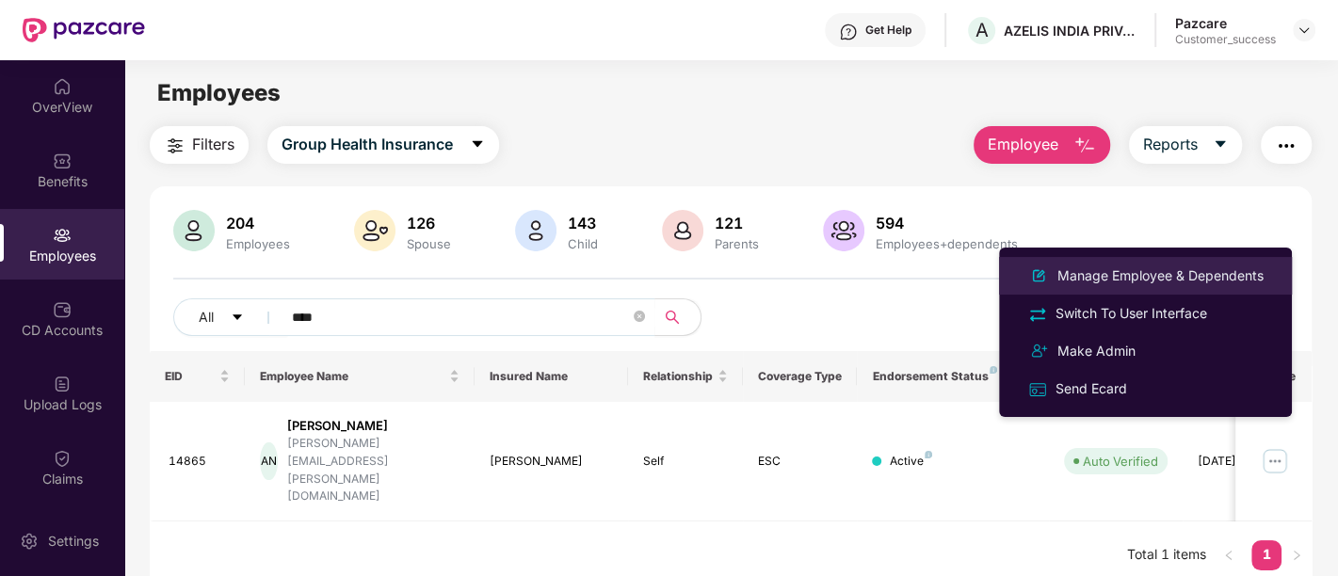
click at [1151, 263] on li "Manage Employee & Dependents" at bounding box center [1145, 276] width 293 height 38
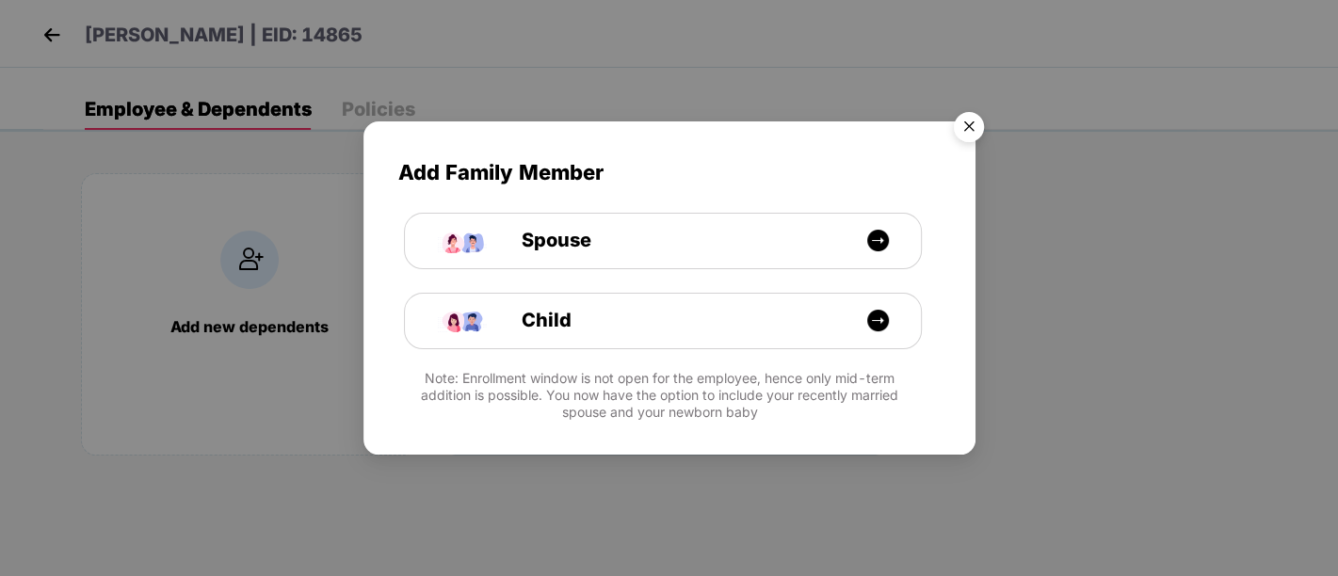
click at [971, 133] on img "Close" at bounding box center [968, 130] width 53 height 53
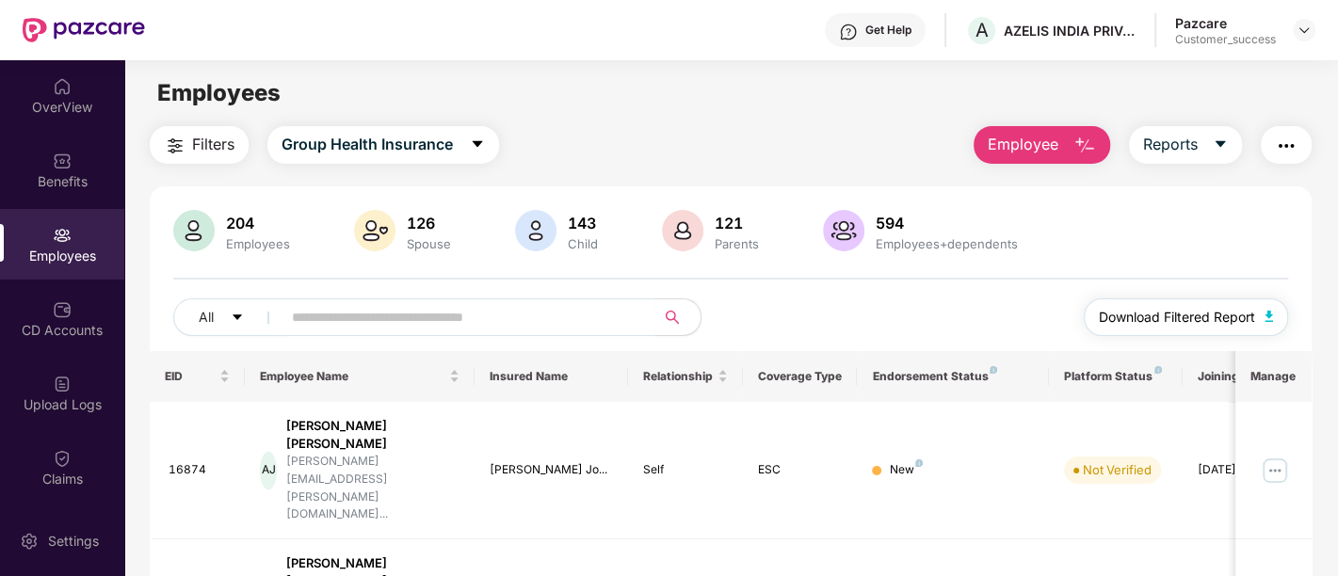
click at [1275, 316] on button "Download Filtered Report" at bounding box center [1186, 317] width 205 height 38
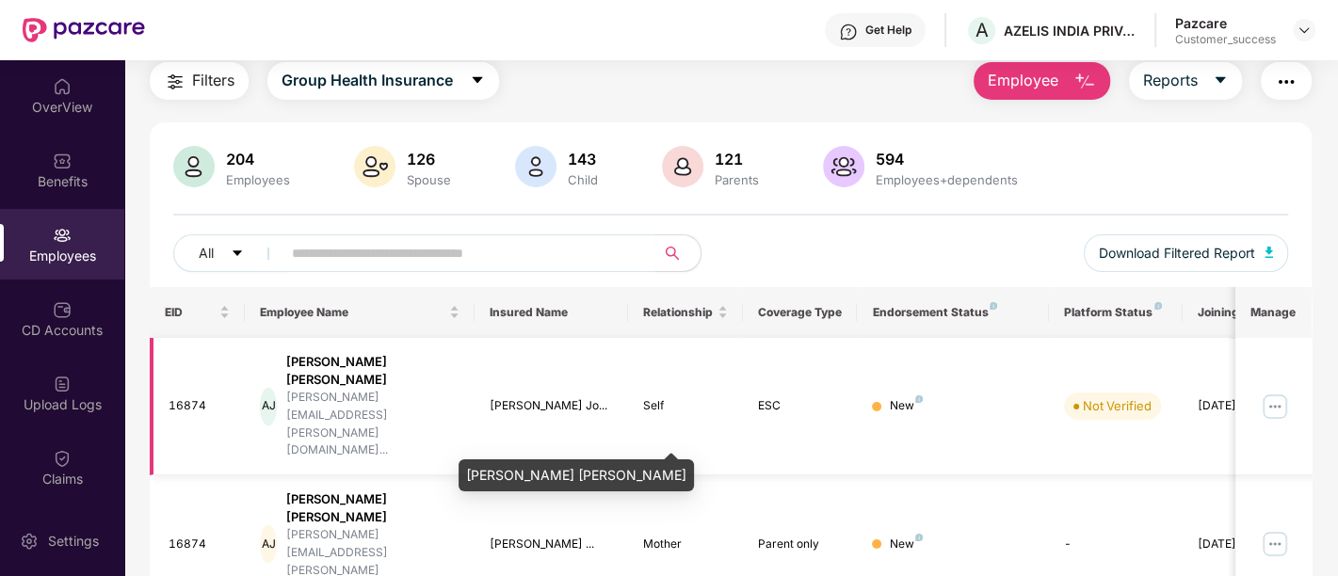
scroll to position [64, 0]
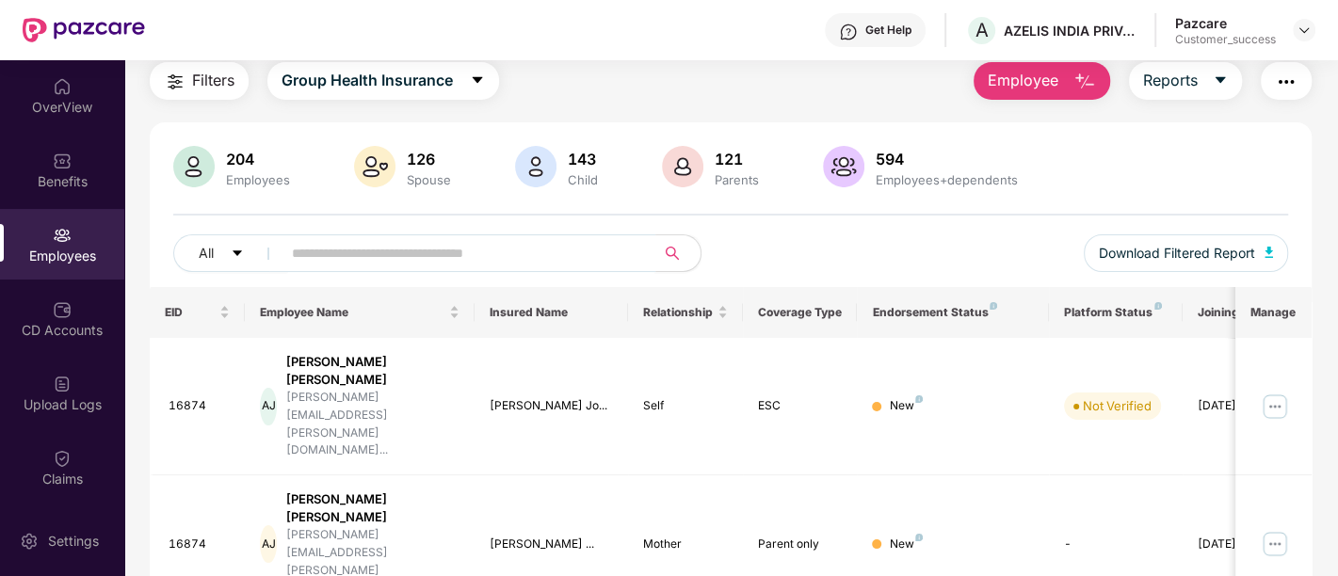
click at [503, 262] on input "text" at bounding box center [461, 253] width 338 height 28
type input "*"
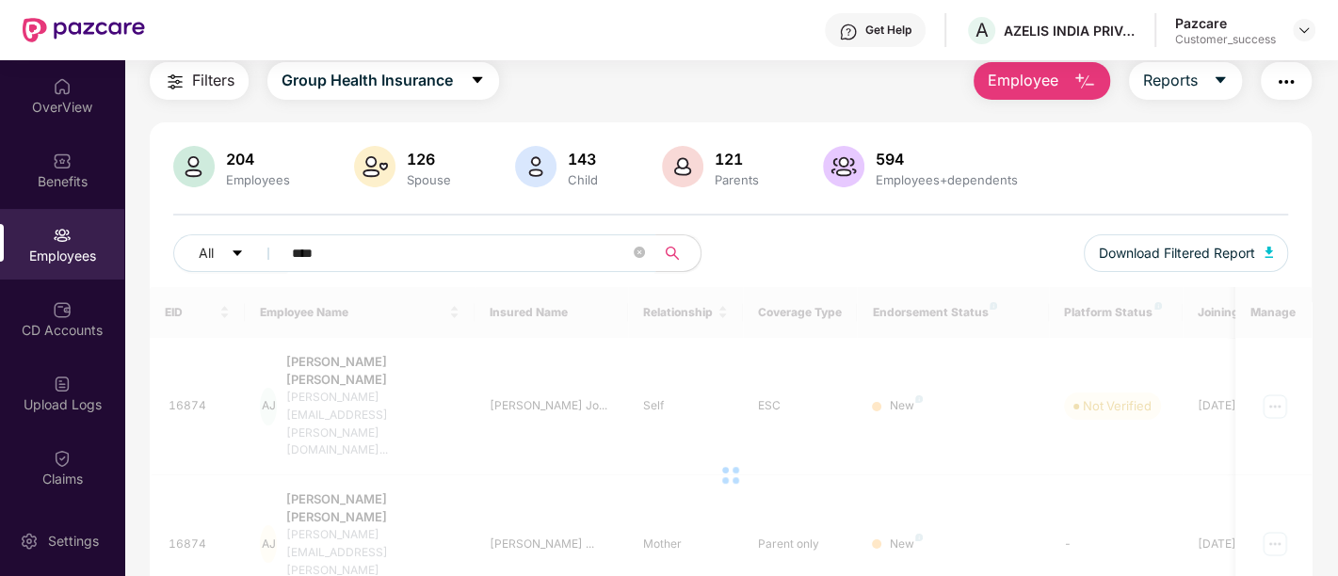
scroll to position [59, 0]
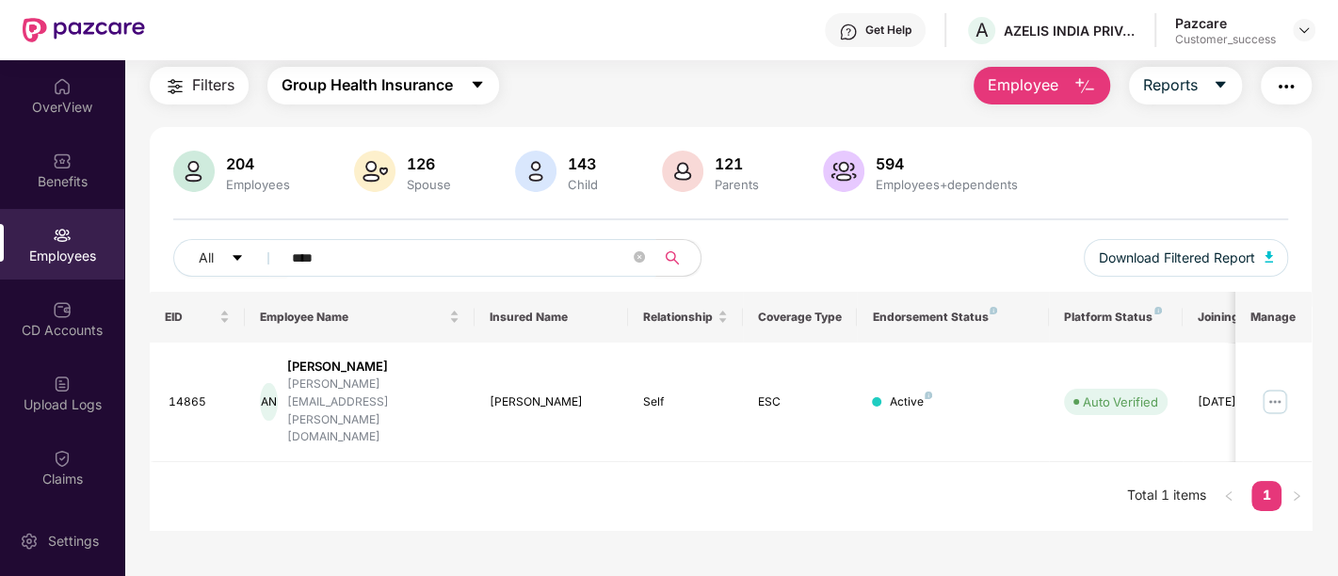
type input "****"
click at [477, 90] on icon "caret-down" at bounding box center [477, 84] width 15 height 15
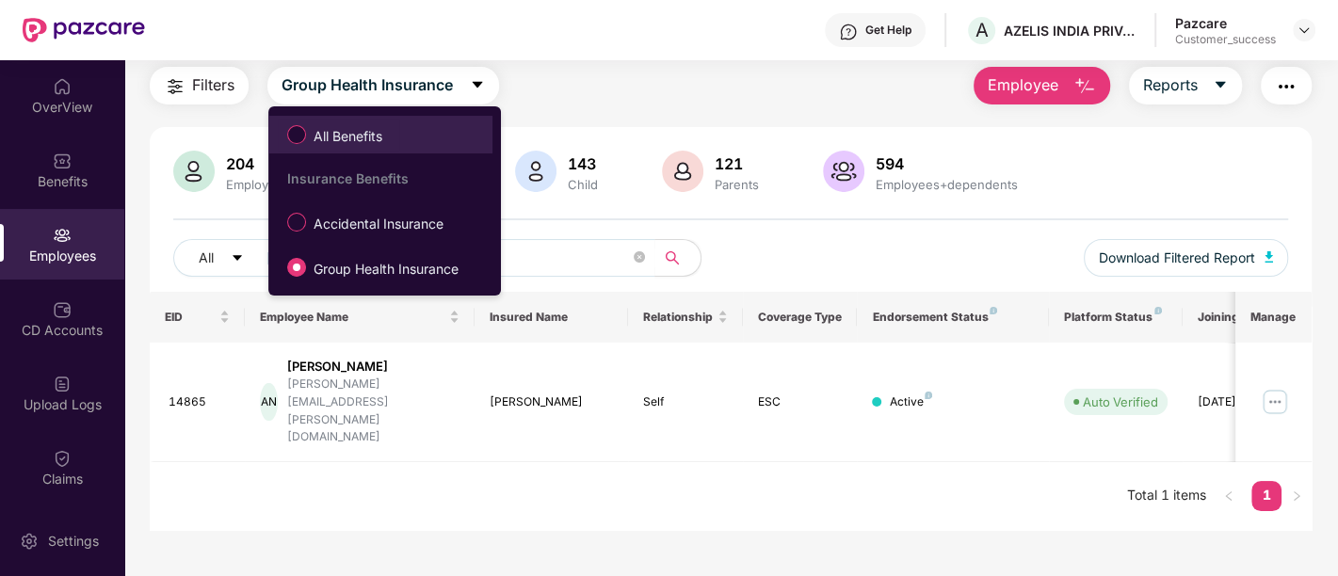
click at [364, 138] on span "All Benefits" at bounding box center [348, 136] width 84 height 21
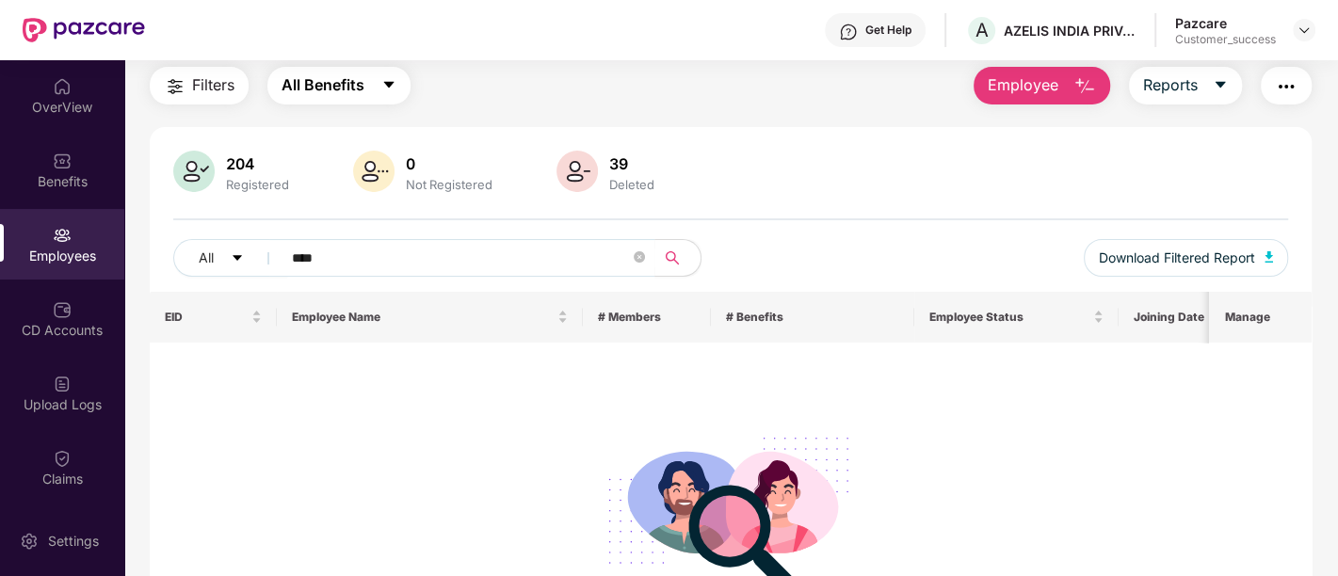
click at [385, 78] on icon "caret-down" at bounding box center [388, 84] width 15 height 15
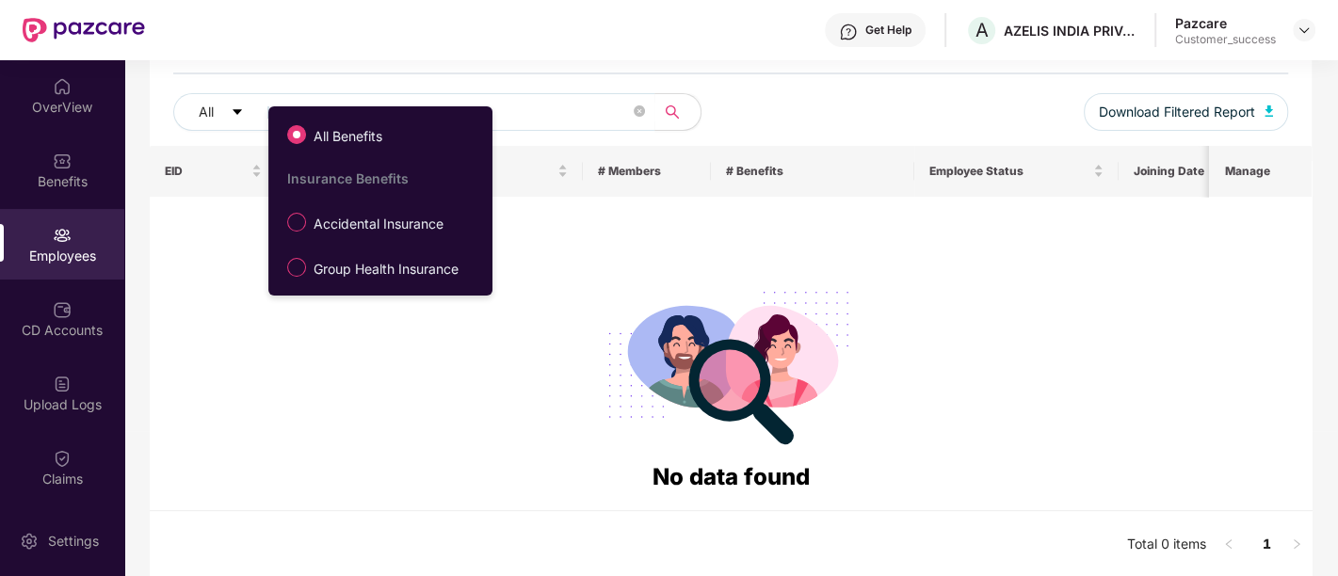
scroll to position [0, 0]
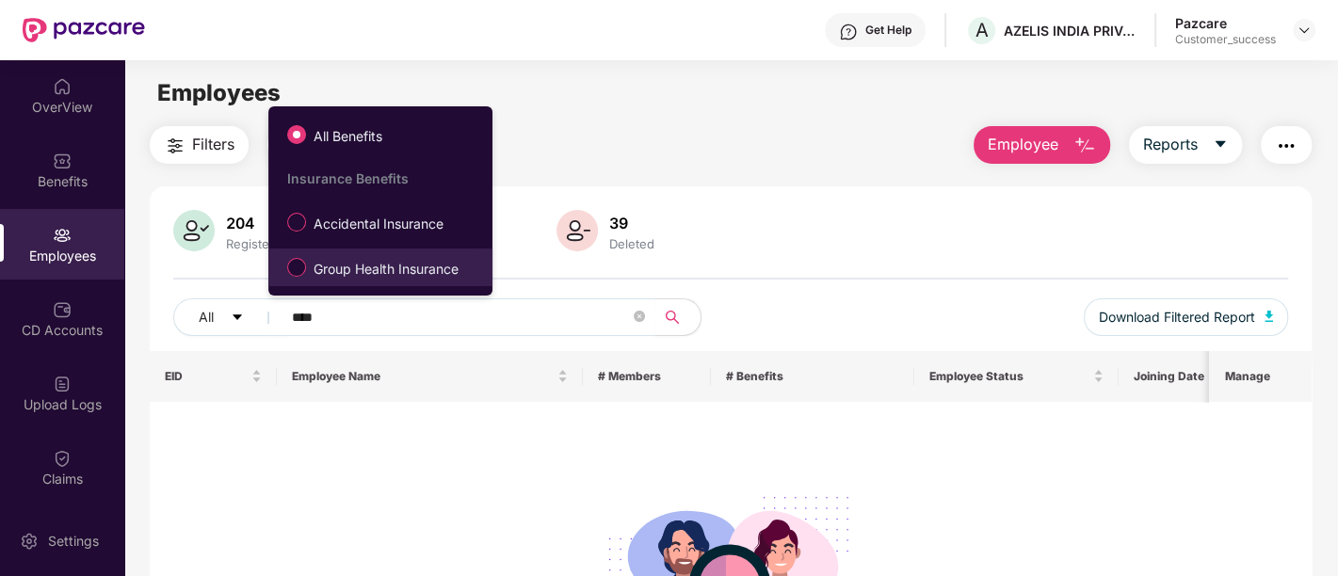
click at [394, 266] on span "Group Health Insurance" at bounding box center [386, 269] width 160 height 21
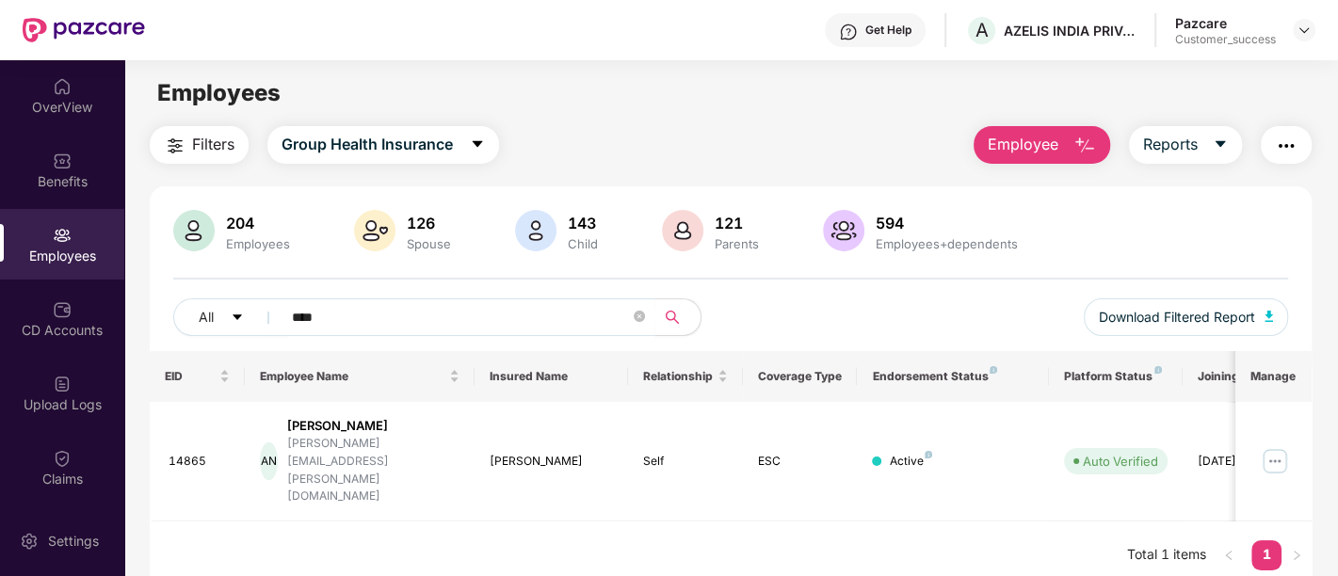
scroll to position [59, 0]
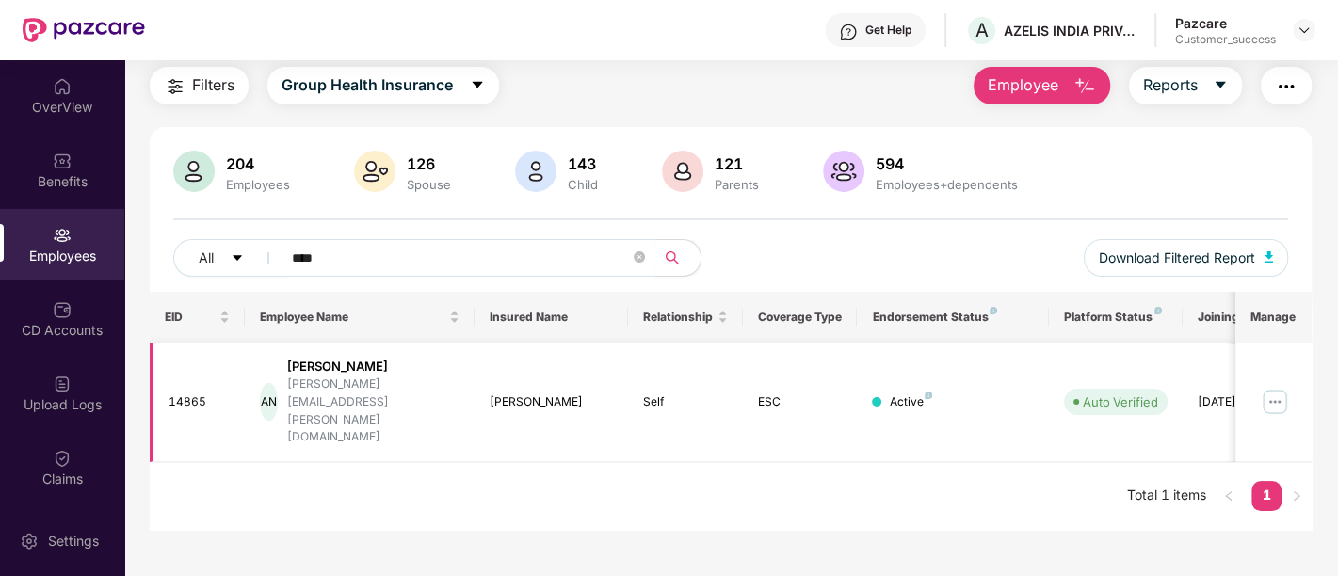
click at [623, 381] on td "[PERSON_NAME]" at bounding box center [550, 403] width 153 height 120
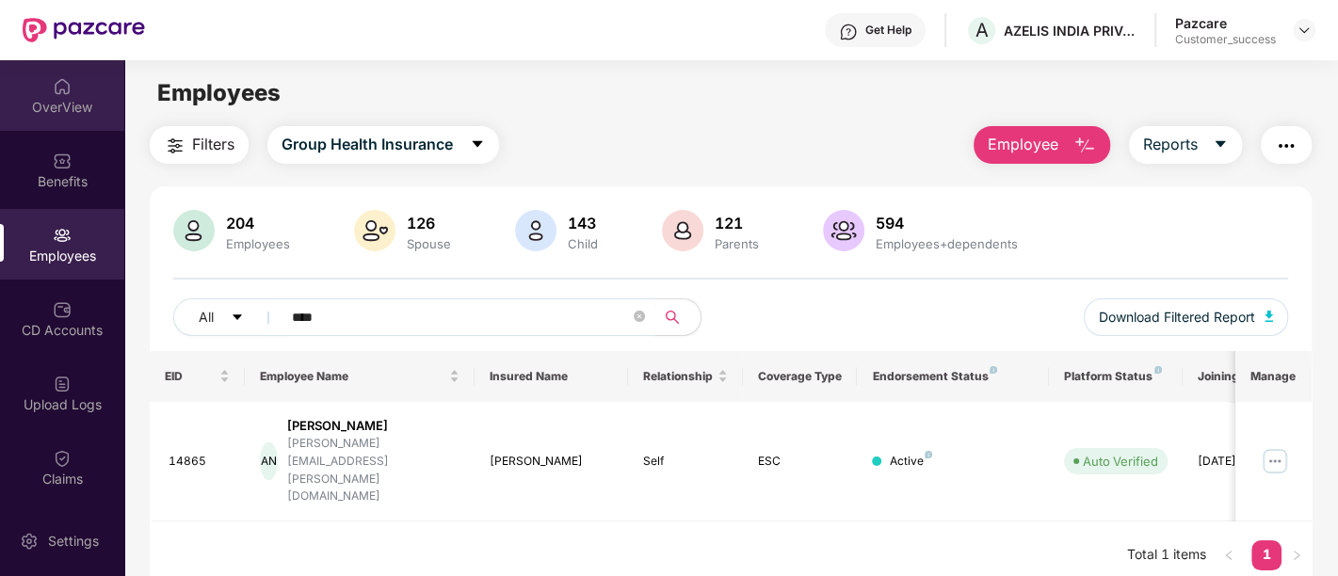
click at [100, 121] on div "OverView" at bounding box center [62, 95] width 124 height 71
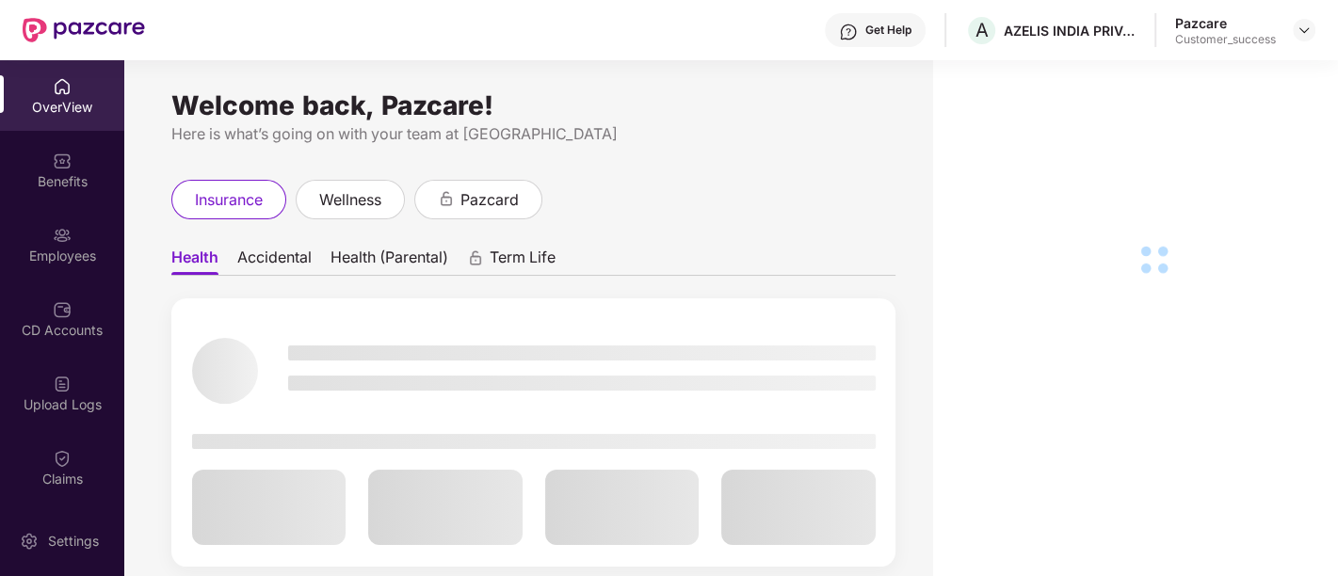
click at [352, 488] on div "Welcome back, Pazcare! Here is what’s going on with your team at Pazcare insura…" at bounding box center [731, 348] width 1214 height 576
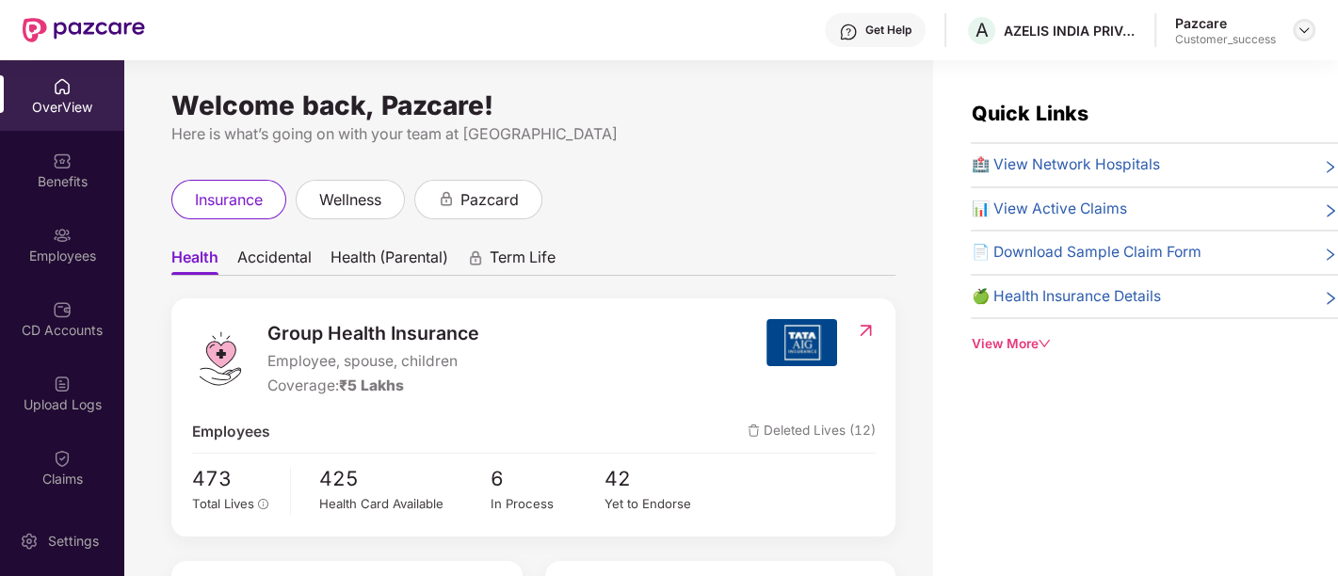
click at [1310, 33] on img at bounding box center [1303, 30] width 15 height 15
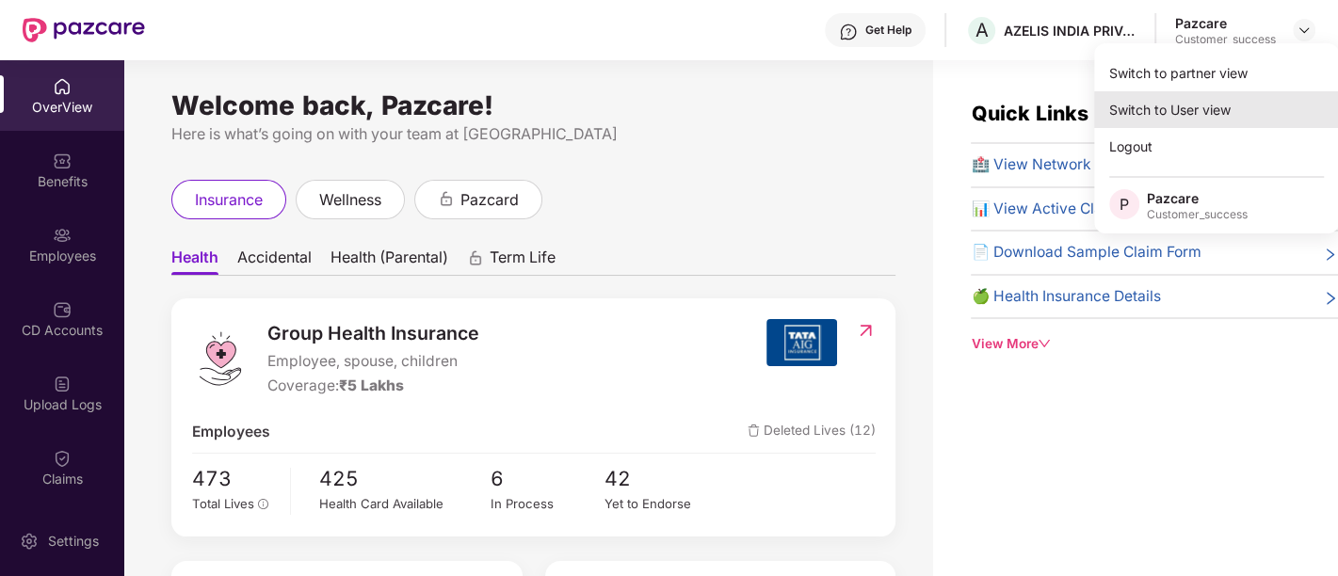
click at [1191, 101] on div "Switch to User view" at bounding box center [1216, 109] width 245 height 37
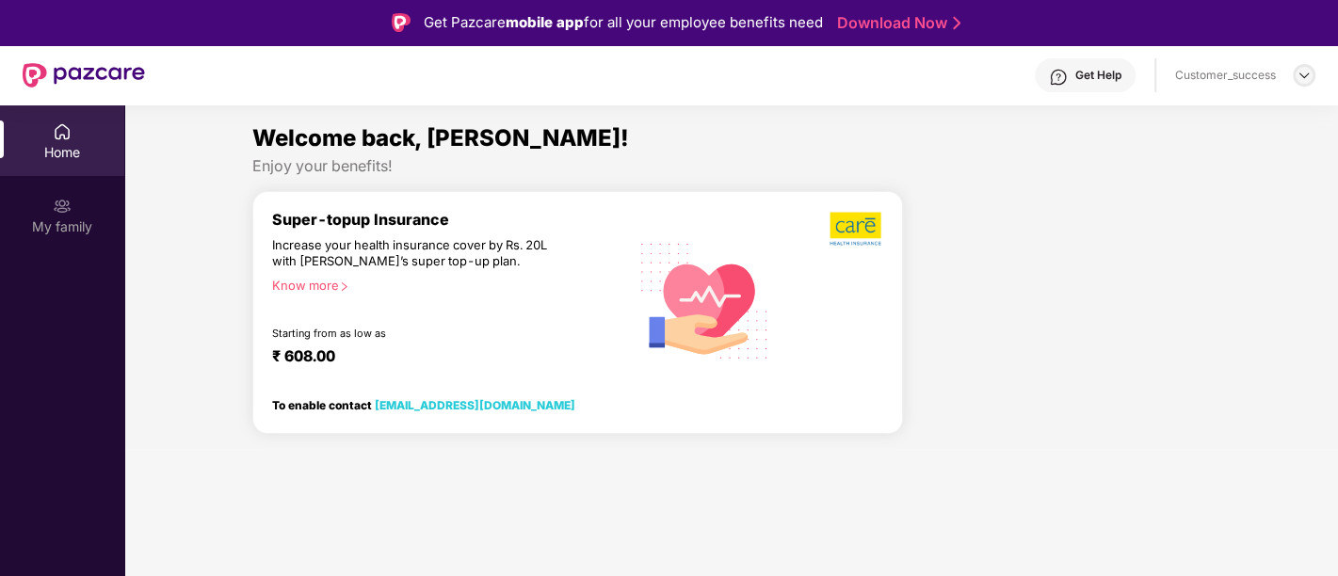
click at [1303, 75] on img at bounding box center [1303, 75] width 15 height 15
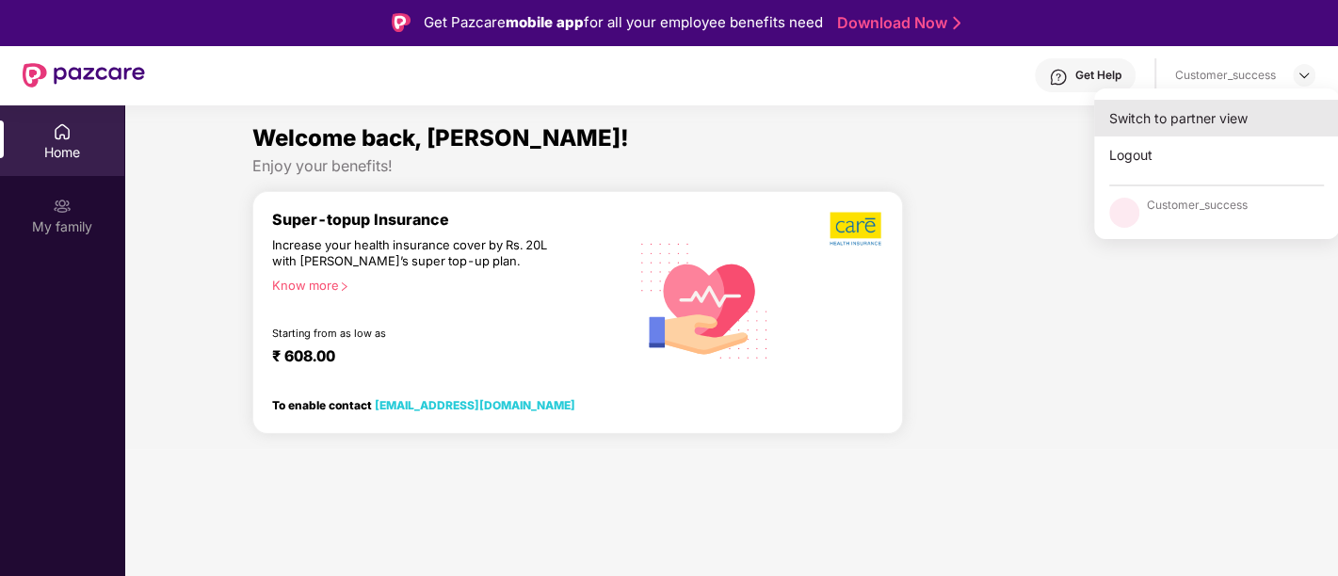
click at [1231, 114] on div "Switch to partner view" at bounding box center [1216, 118] width 245 height 37
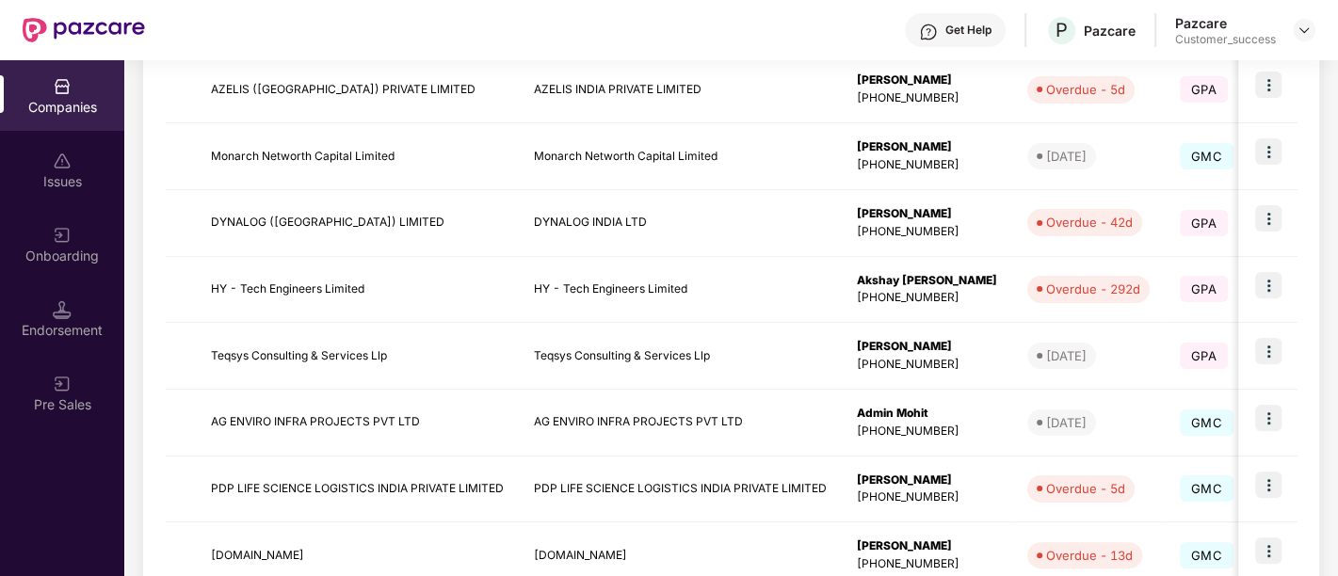
scroll to position [517, 0]
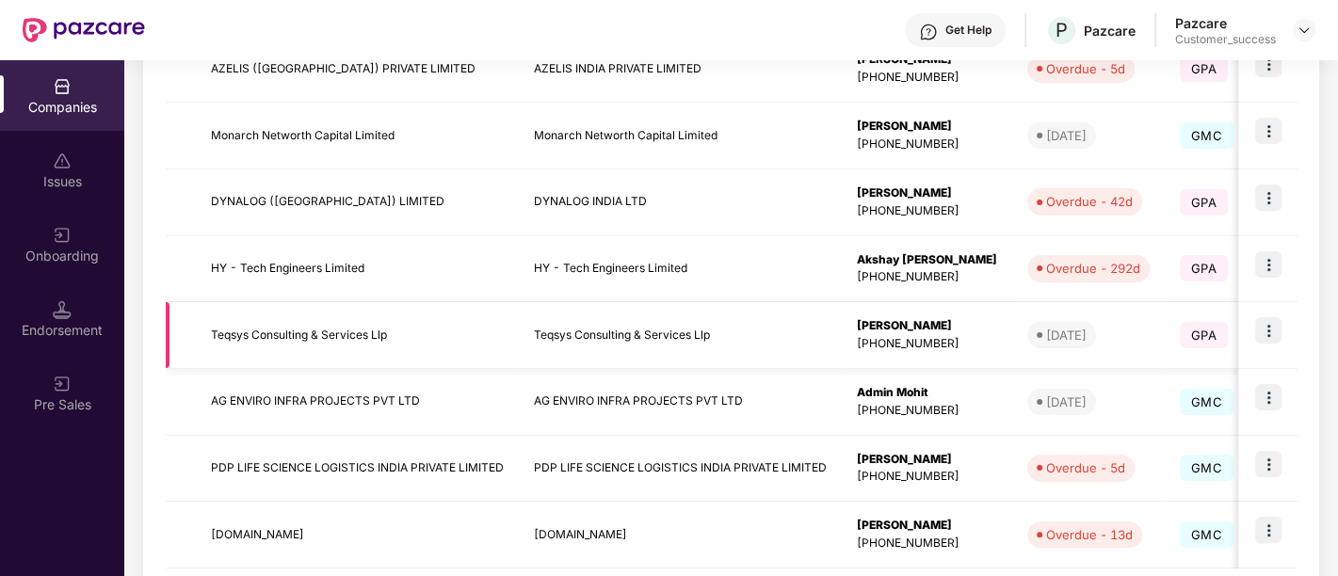
click at [1271, 334] on img at bounding box center [1268, 330] width 26 height 26
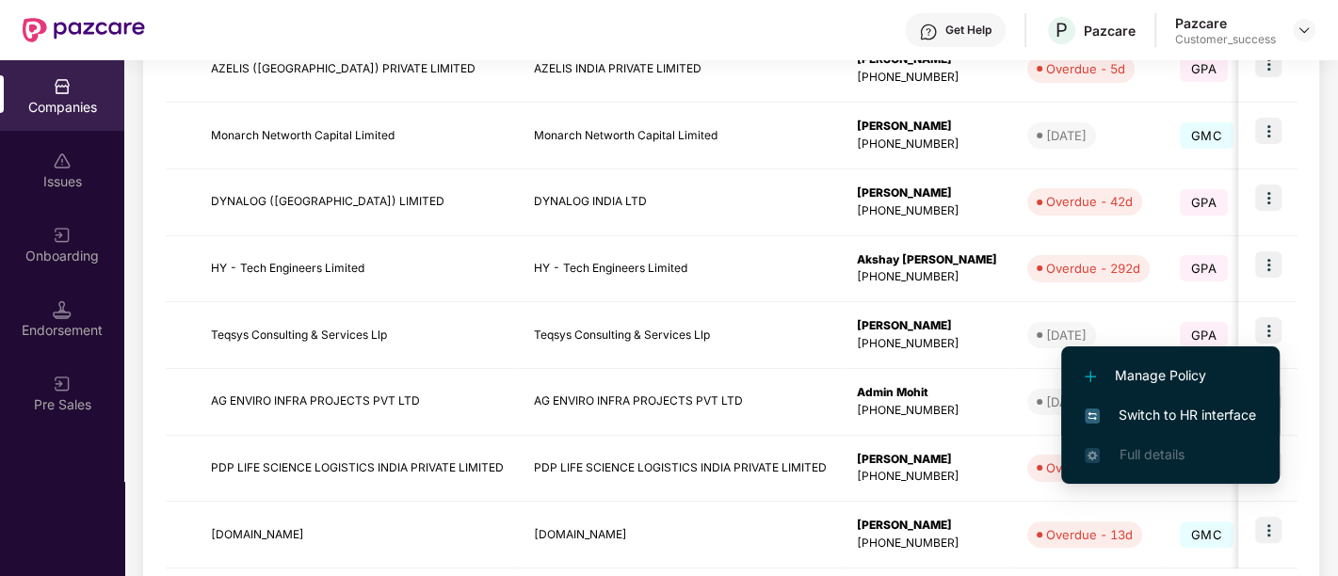
click at [1149, 418] on span "Switch to HR interface" at bounding box center [1170, 415] width 171 height 21
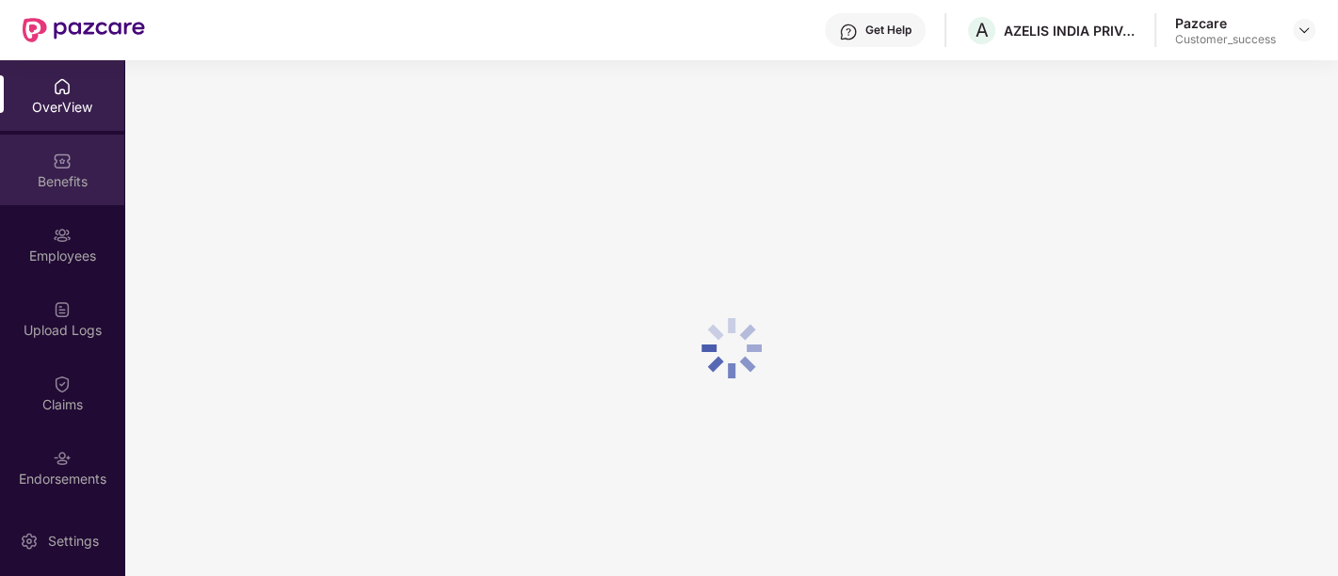
click at [95, 179] on div "Benefits" at bounding box center [62, 181] width 124 height 19
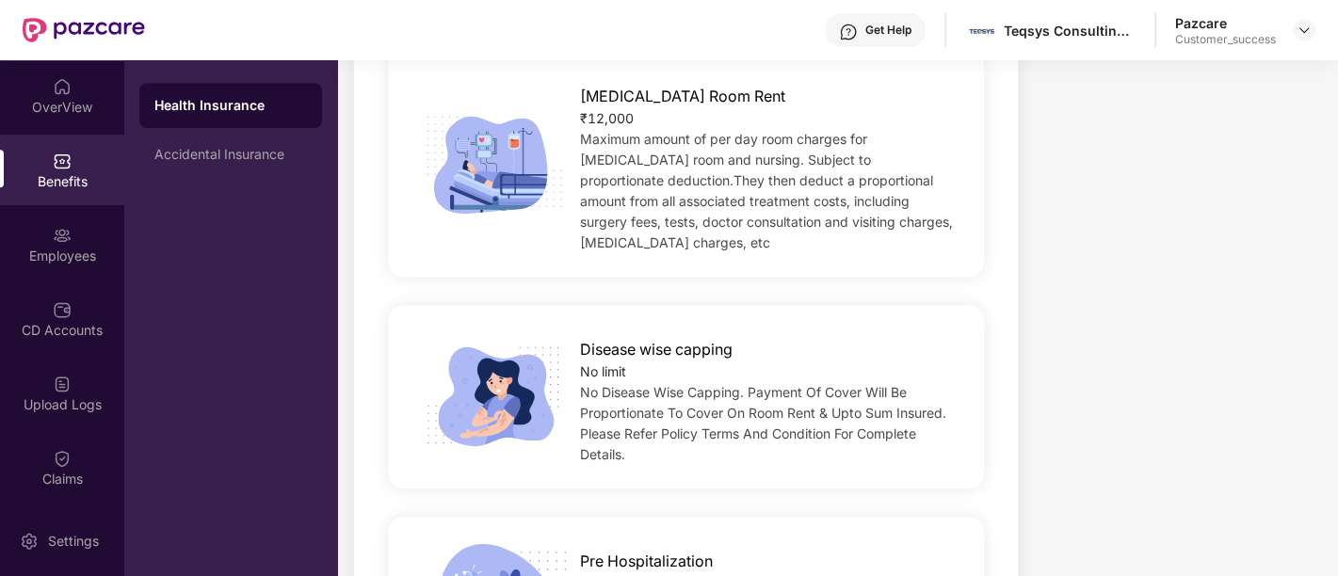
scroll to position [819, 0]
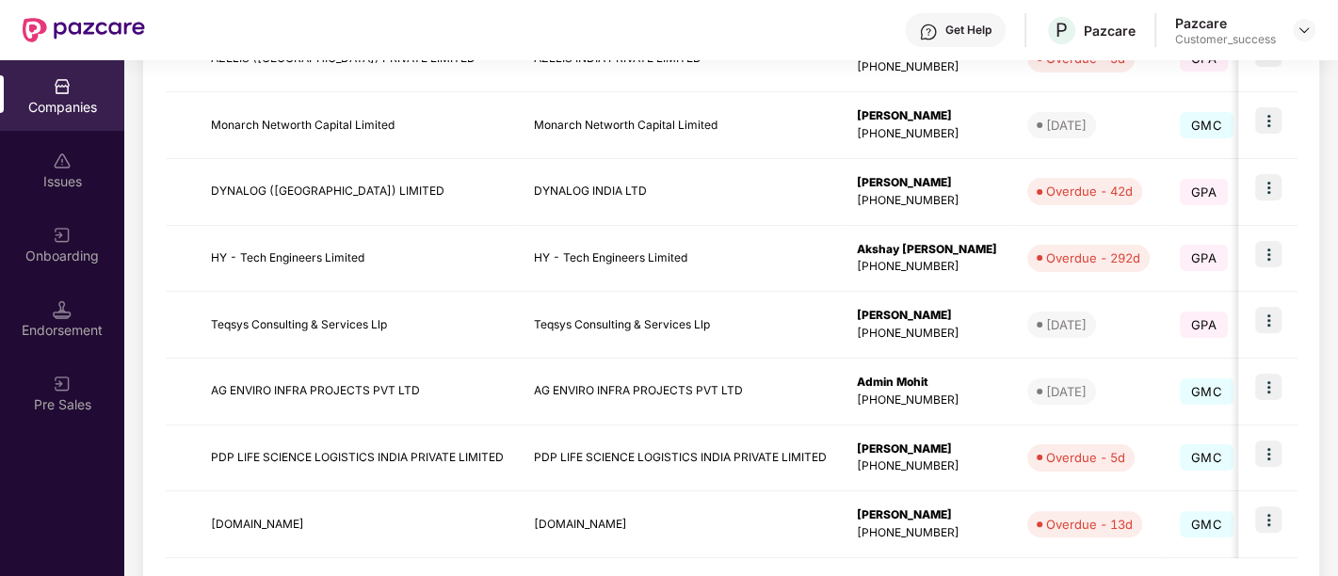
scroll to position [528, 0]
click at [455, 309] on td "Teqsys Consulting & Services Llp" at bounding box center [357, 324] width 323 height 67
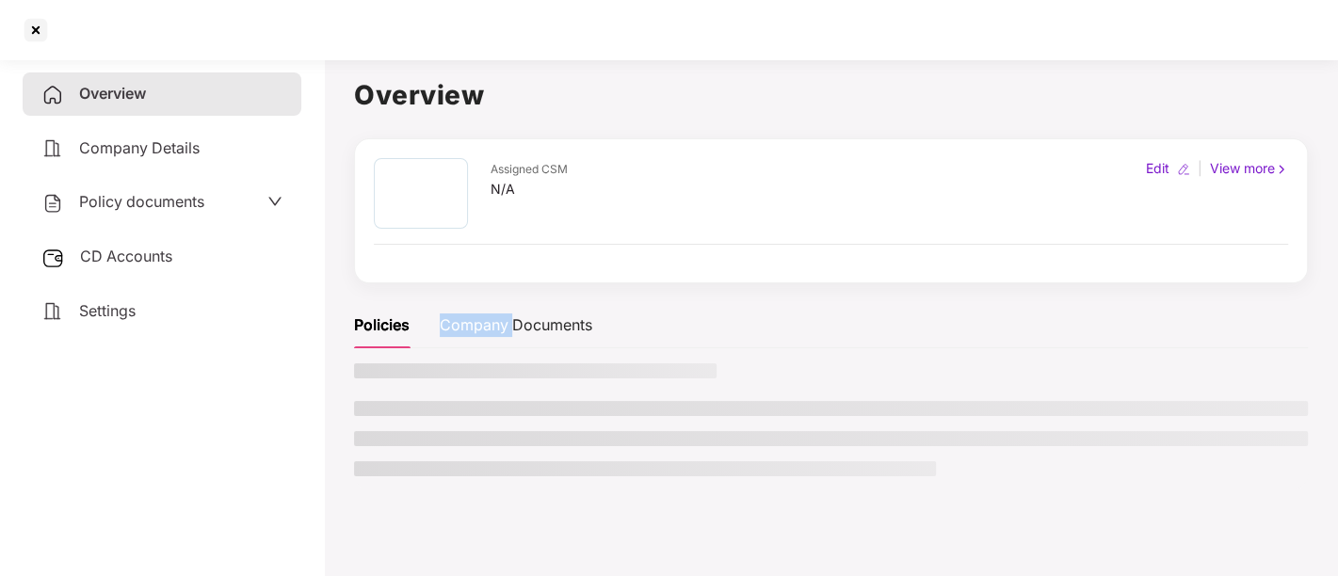
click at [455, 309] on div "Company Documents" at bounding box center [516, 325] width 153 height 46
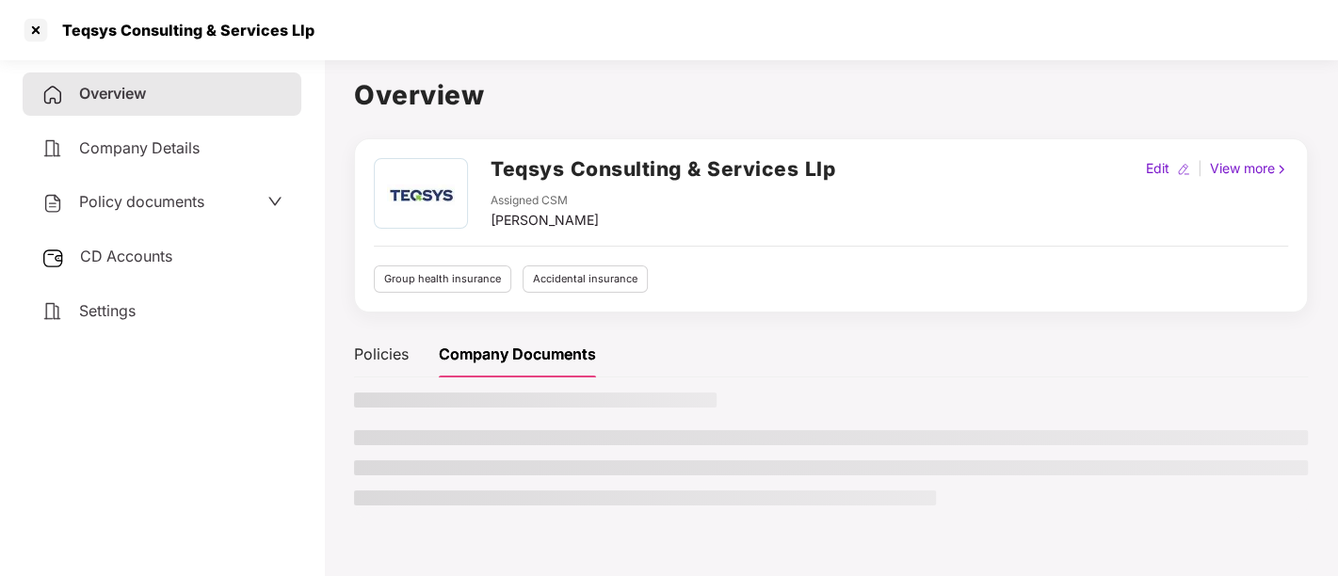
click at [217, 186] on div "Policy documents" at bounding box center [162, 202] width 279 height 43
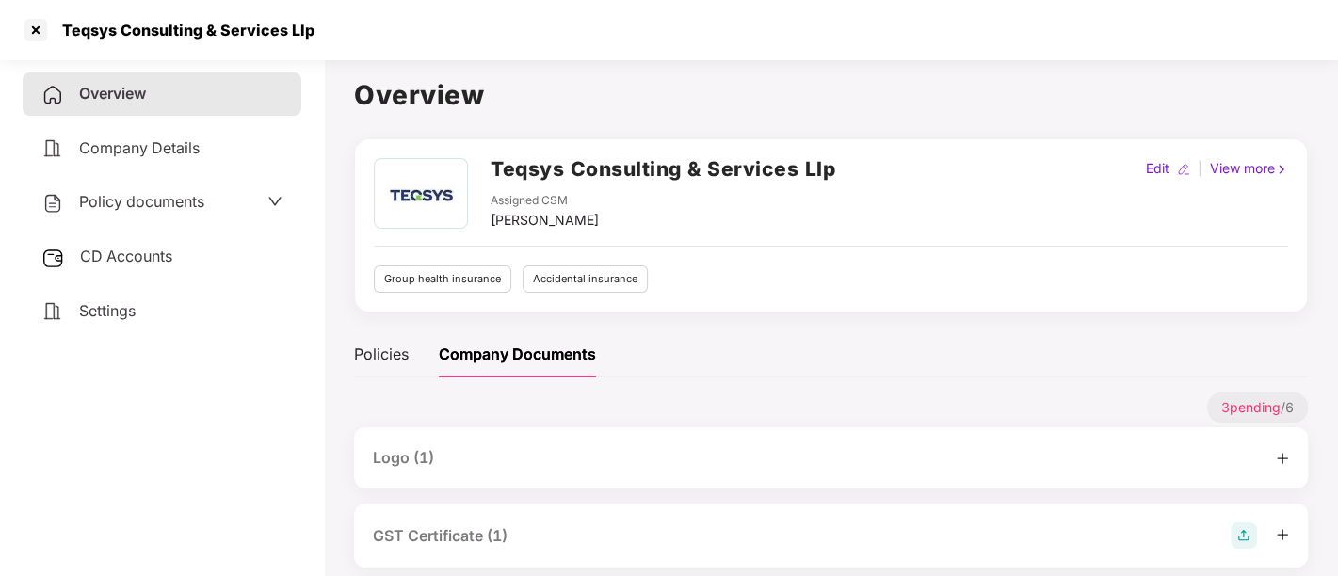
click at [244, 206] on div "Policy documents" at bounding box center [161, 202] width 241 height 24
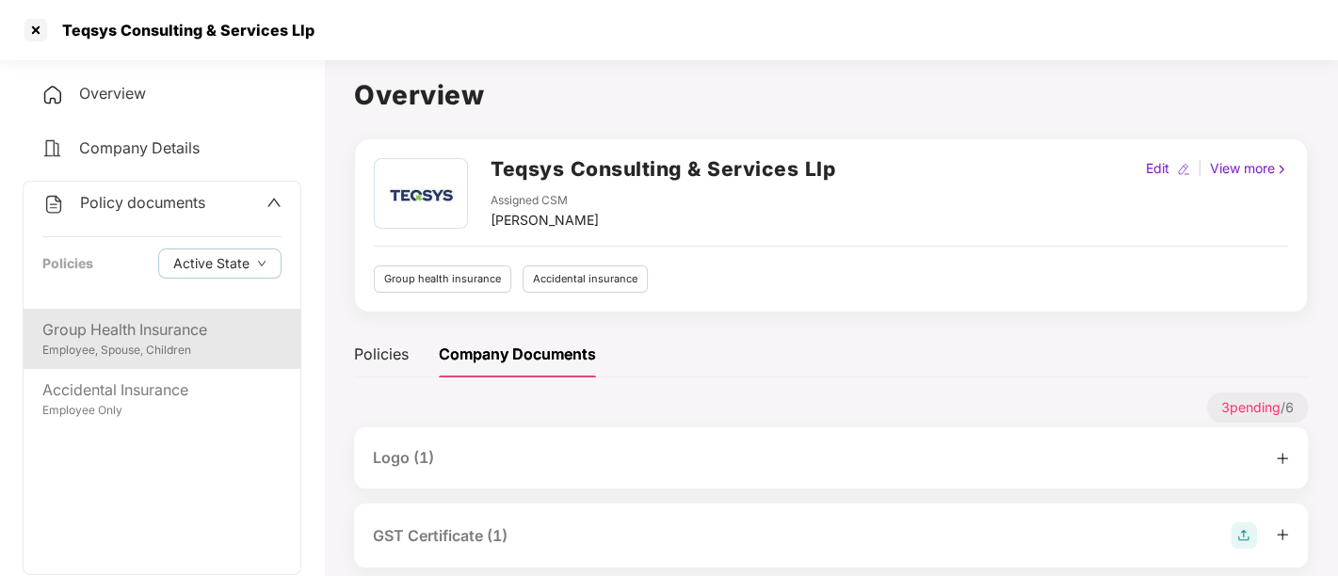
click at [142, 321] on div "Group Health Insurance" at bounding box center [161, 330] width 239 height 24
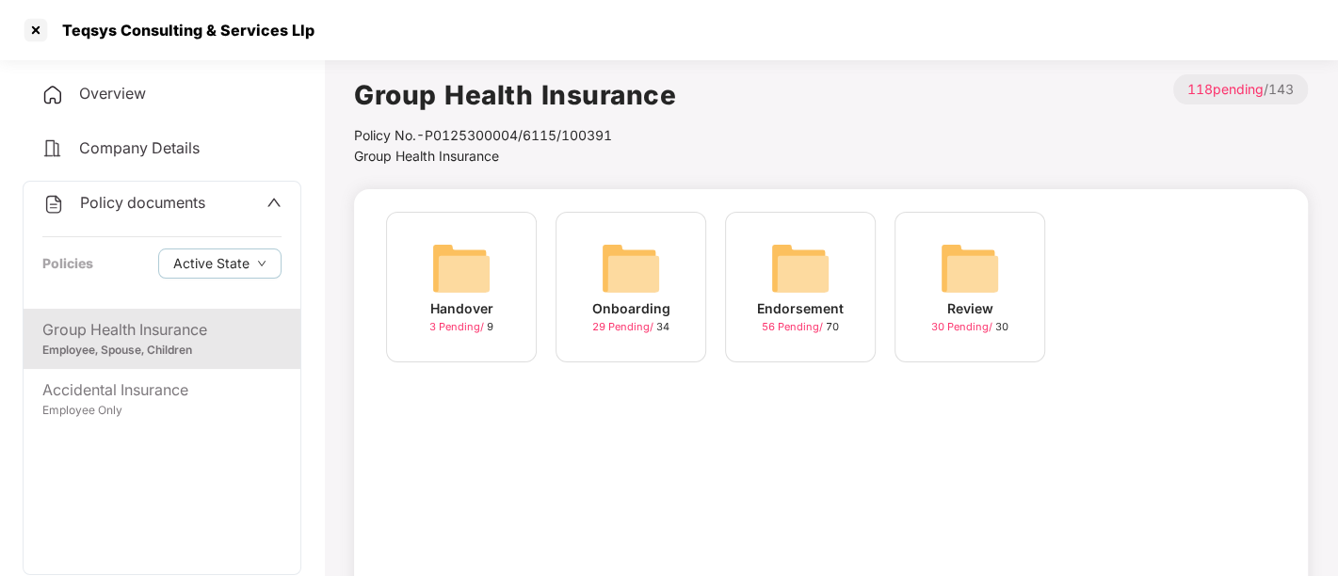
click at [645, 290] on img at bounding box center [631, 268] width 60 height 60
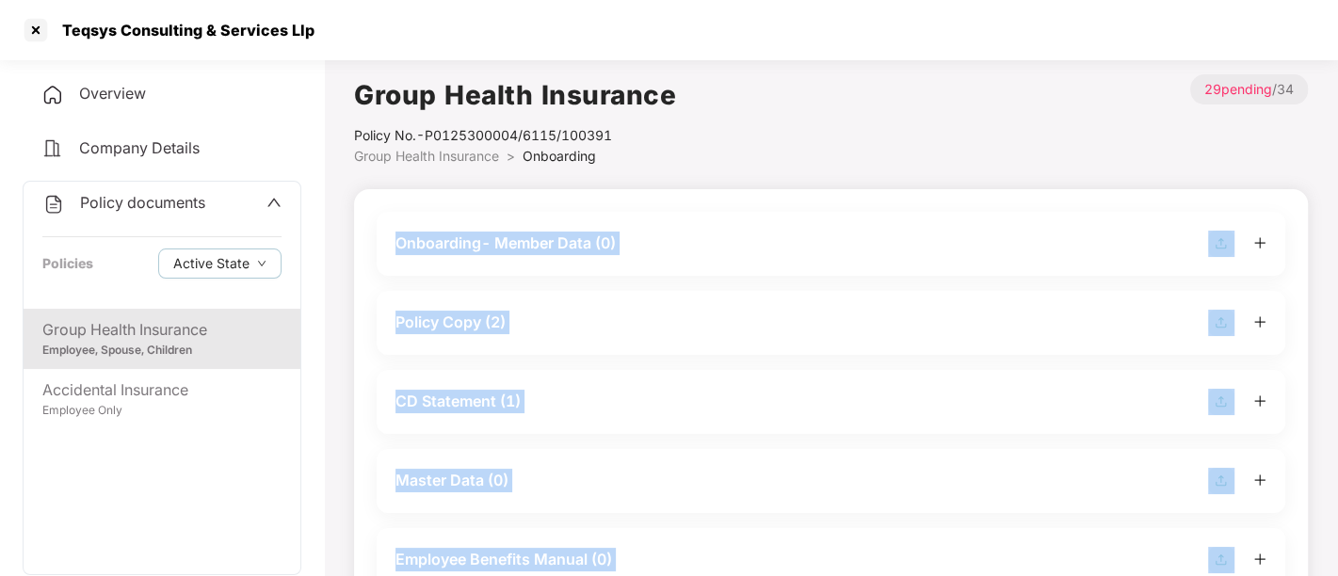
click at [645, 291] on div "Policy Copy (2)" at bounding box center [831, 323] width 908 height 64
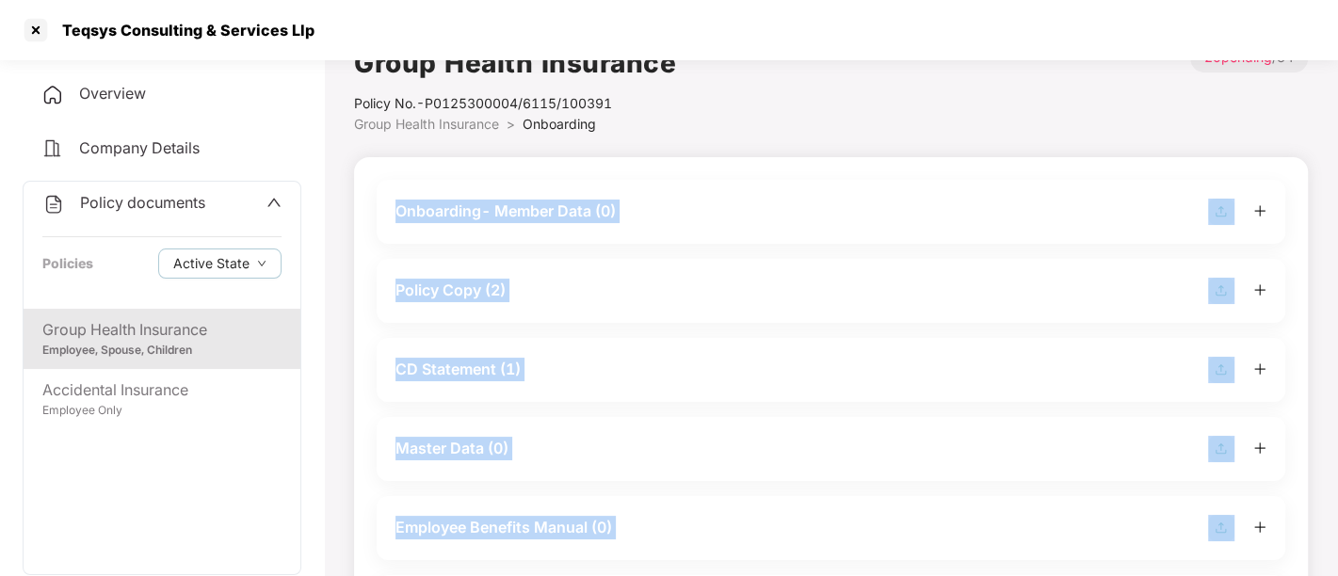
scroll to position [0, 0]
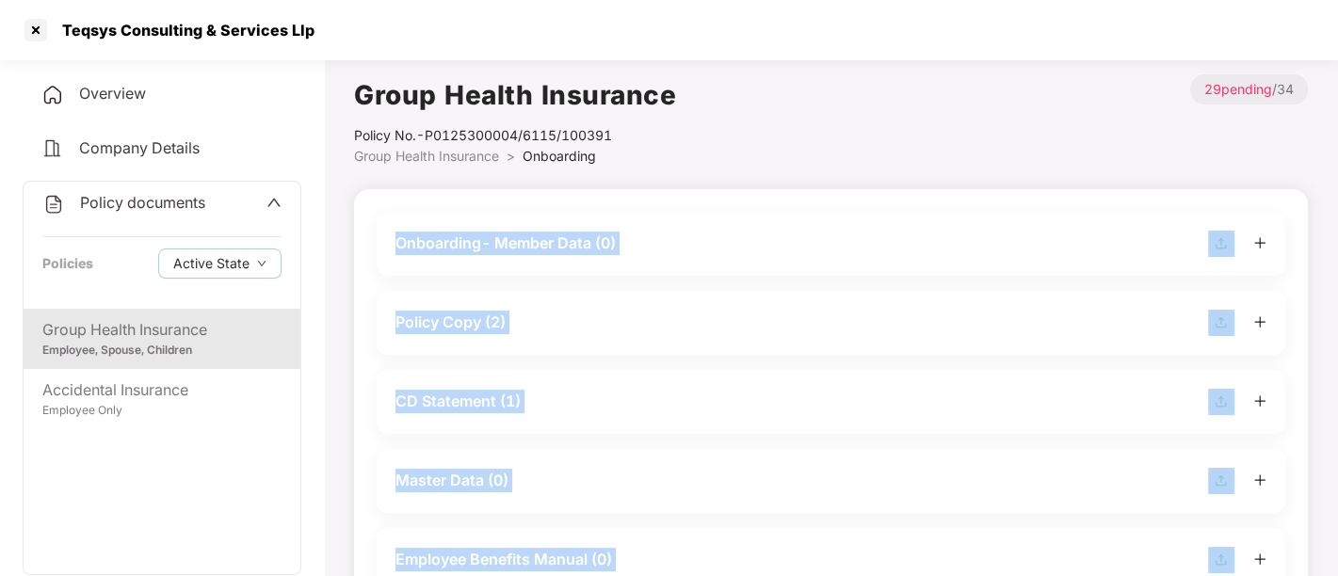
click at [603, 334] on div "Policy Copy (2)" at bounding box center [830, 323] width 871 height 26
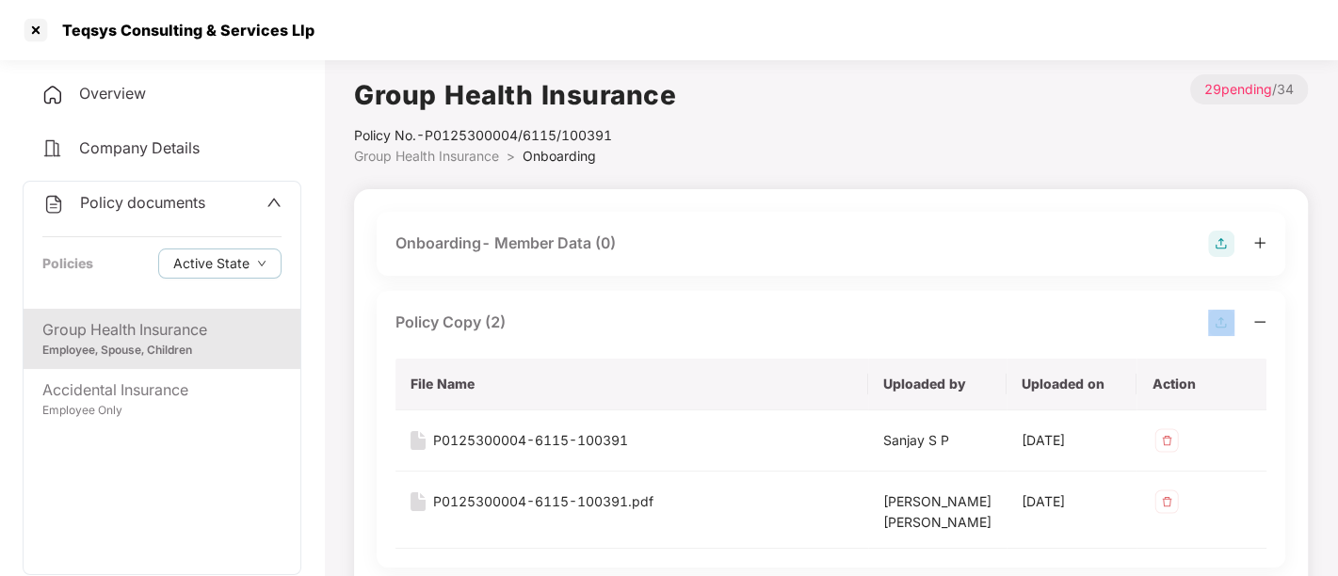
click at [603, 334] on div "Policy Copy (2)" at bounding box center [830, 323] width 871 height 26
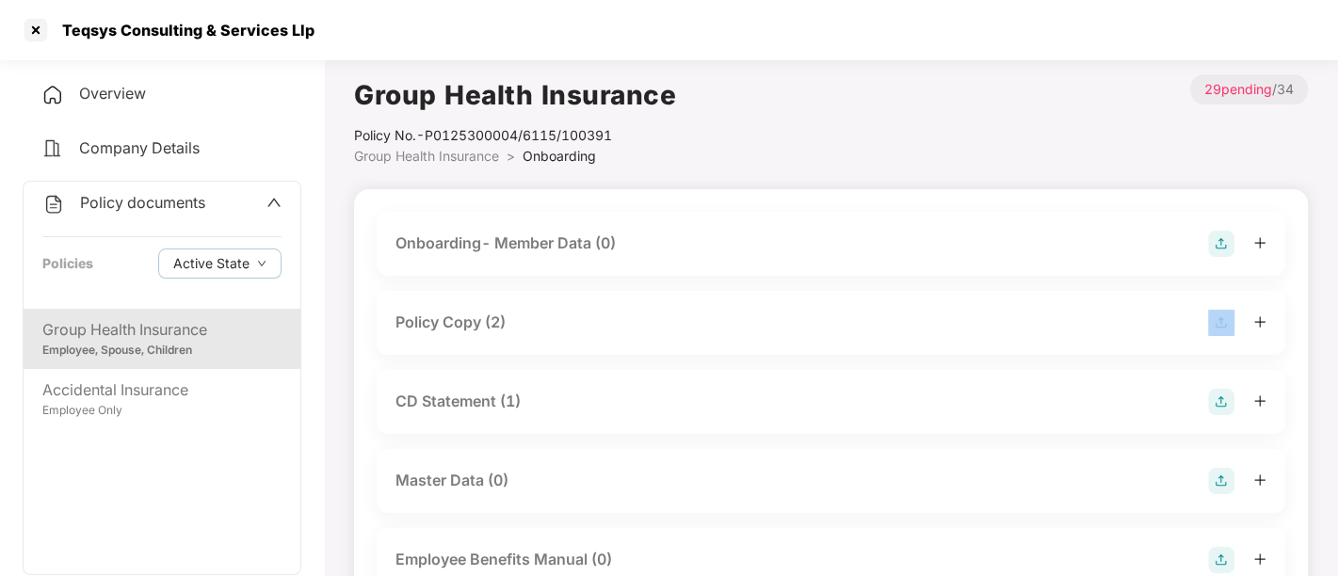
drag, startPoint x: 590, startPoint y: 302, endPoint x: 727, endPoint y: 350, distance: 144.7
click at [590, 302] on div "Policy Copy (2)" at bounding box center [831, 323] width 908 height 64
click at [855, 346] on div "Policy Copy (2)" at bounding box center [831, 323] width 908 height 64
click at [795, 324] on div "Policy Copy (2)" at bounding box center [830, 323] width 871 height 26
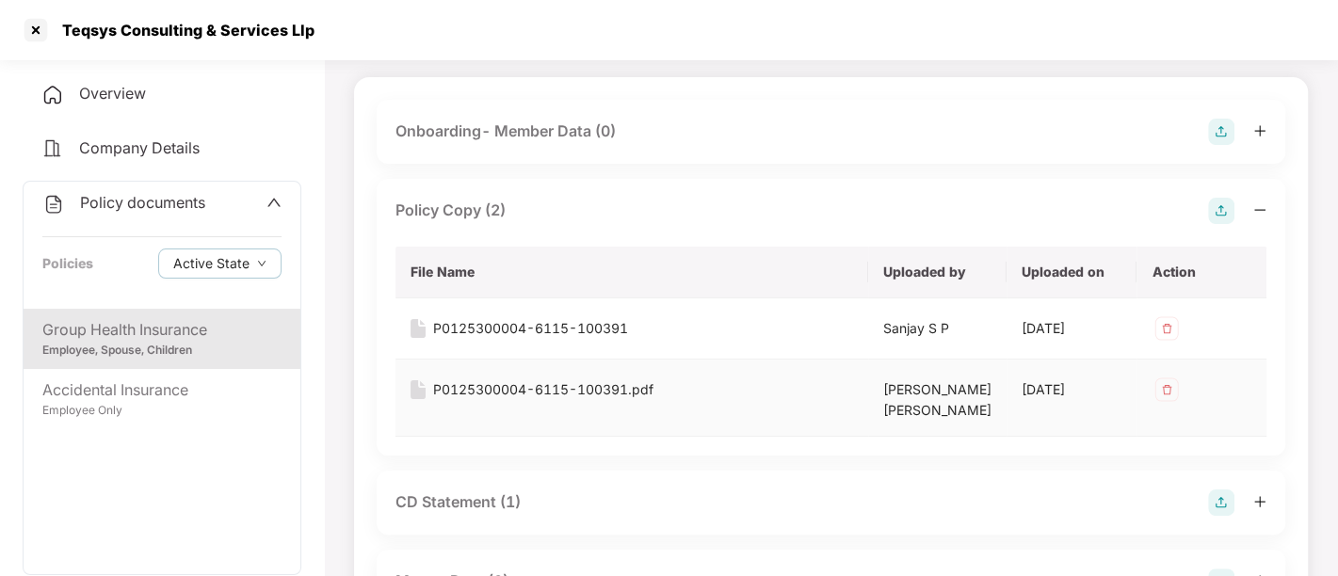
scroll to position [113, 0]
click at [640, 393] on div "P0125300004-6115-100391.pdf" at bounding box center [543, 388] width 220 height 21
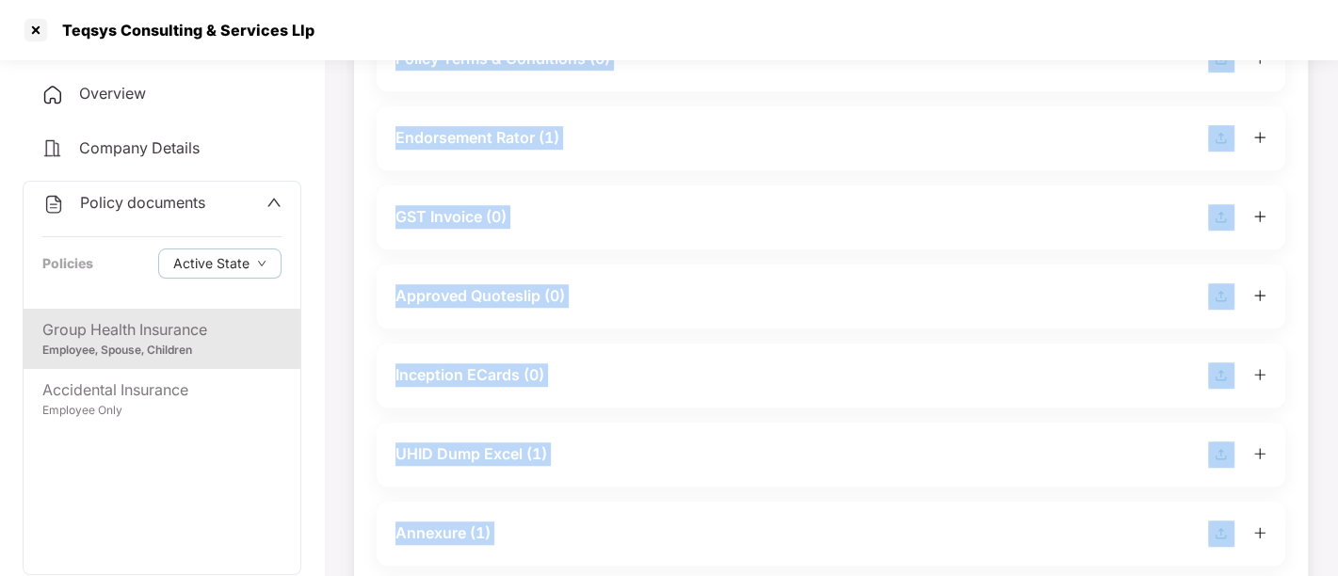
scroll to position [833, 0]
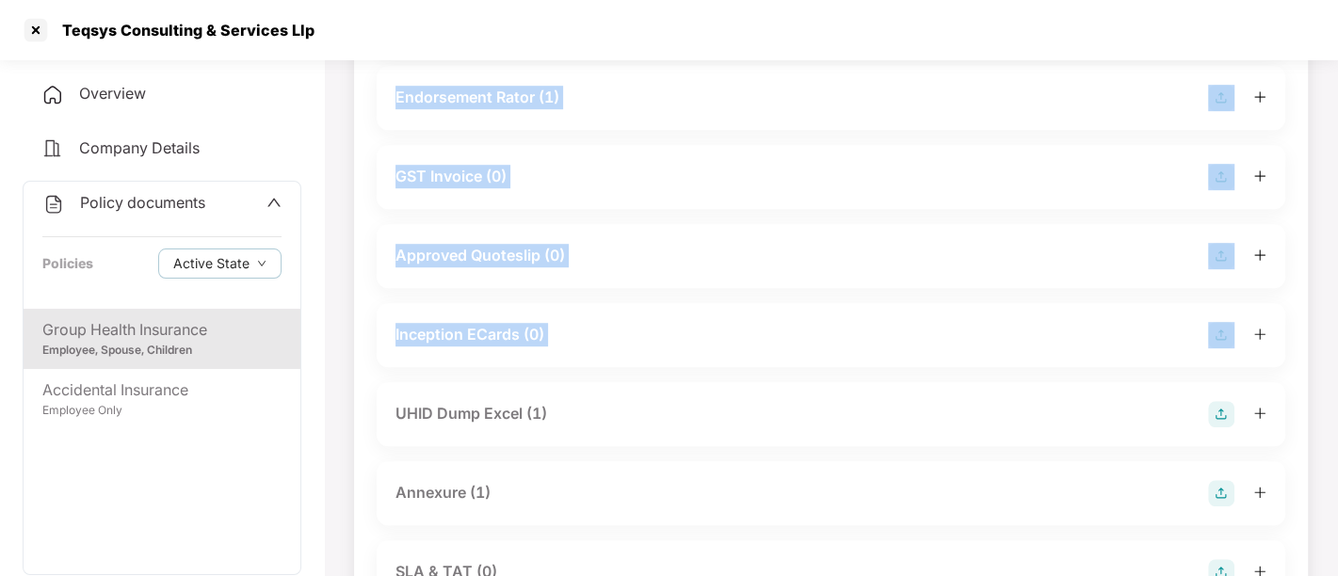
drag, startPoint x: 640, startPoint y: 393, endPoint x: 781, endPoint y: 294, distance: 172.4
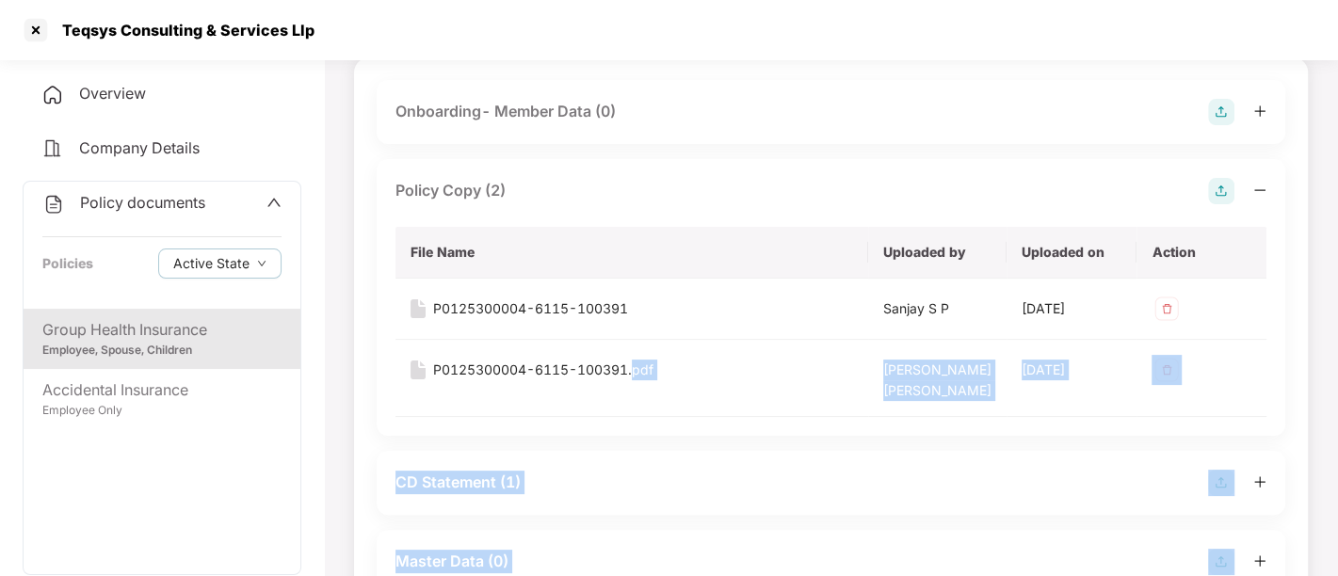
scroll to position [0, 0]
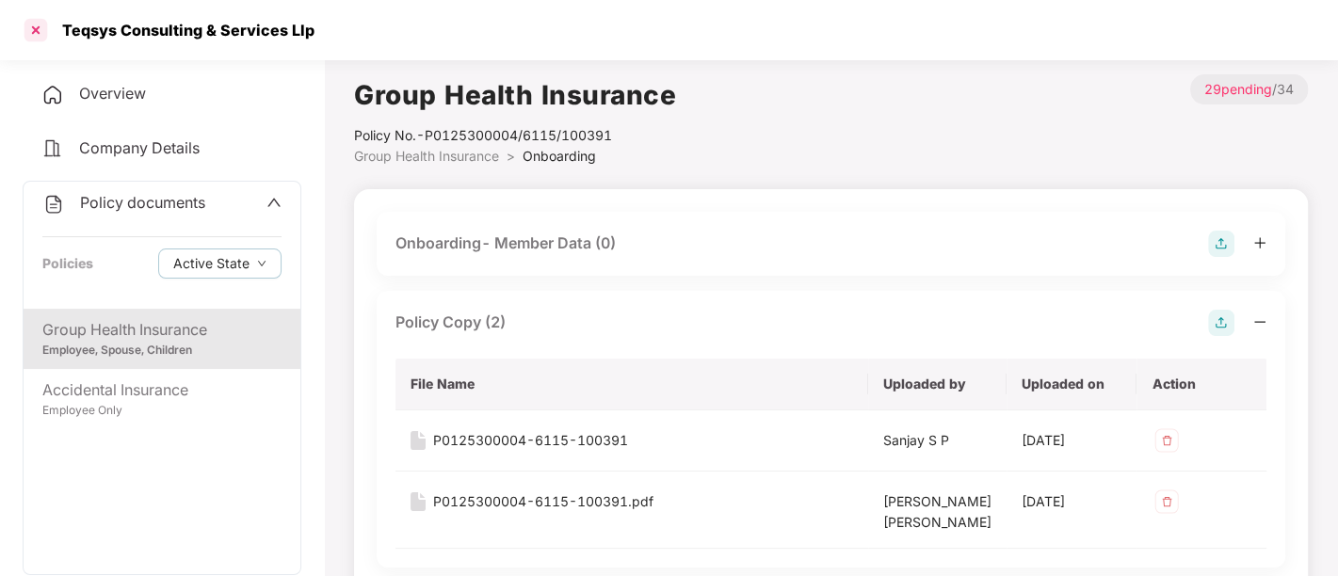
click at [36, 35] on div at bounding box center [36, 30] width 30 height 30
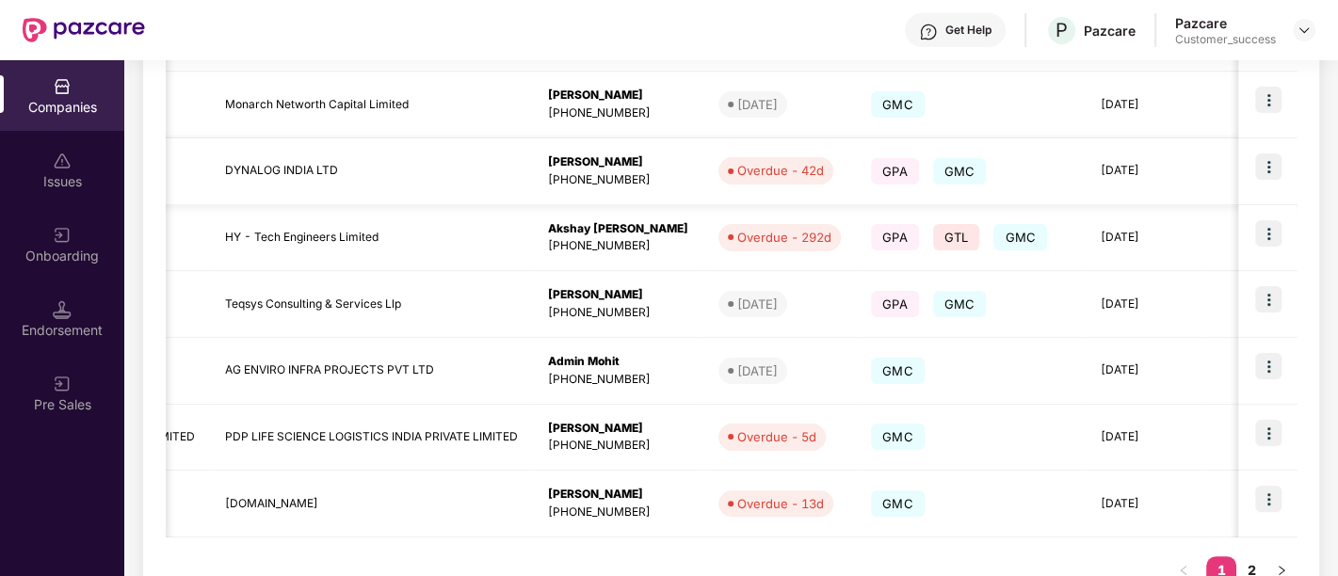
scroll to position [0, 311]
click at [1205, 183] on td "[DATE]" at bounding box center [1144, 171] width 121 height 67
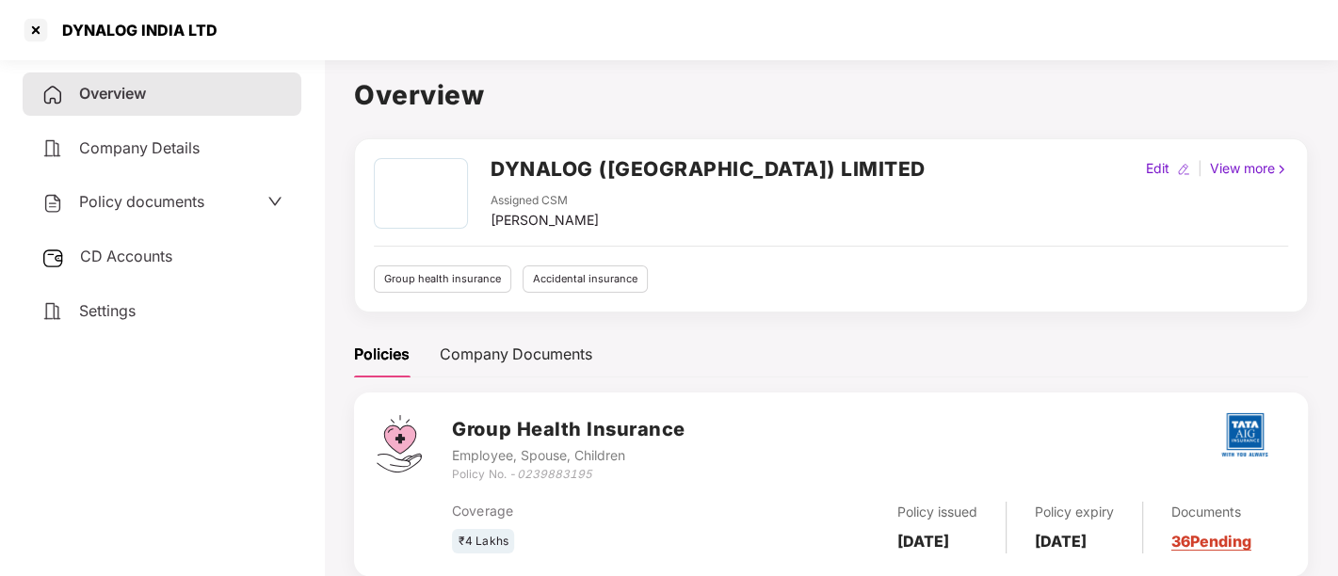
click at [672, 170] on h2 "DYNALOG ([GEOGRAPHIC_DATA]) LIMITED" at bounding box center [707, 168] width 435 height 31
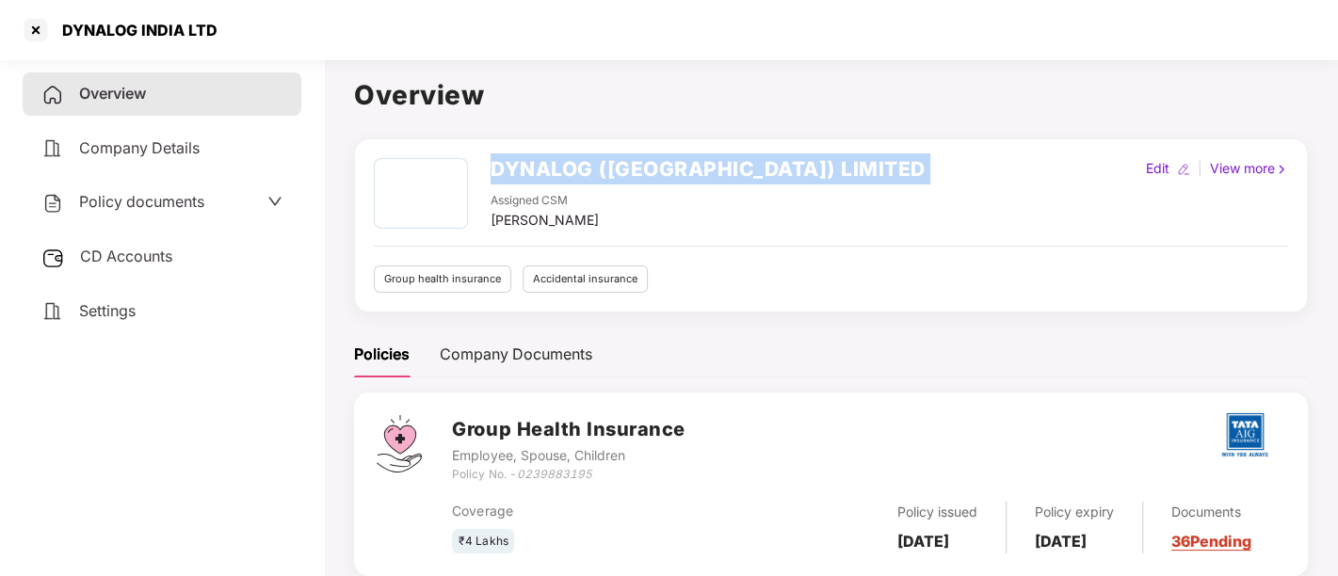
click at [672, 170] on h2 "DYNALOG ([GEOGRAPHIC_DATA]) LIMITED" at bounding box center [707, 168] width 435 height 31
copy h2 "DYNALOG ([GEOGRAPHIC_DATA]) LIMITED"
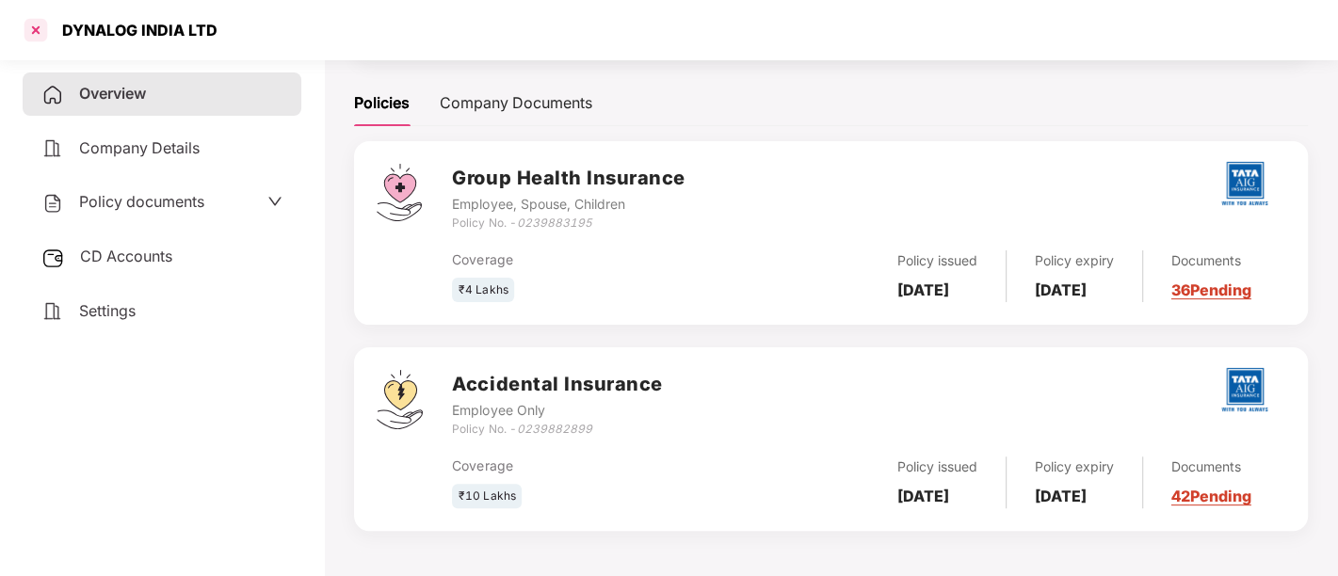
click at [35, 21] on div at bounding box center [36, 30] width 30 height 30
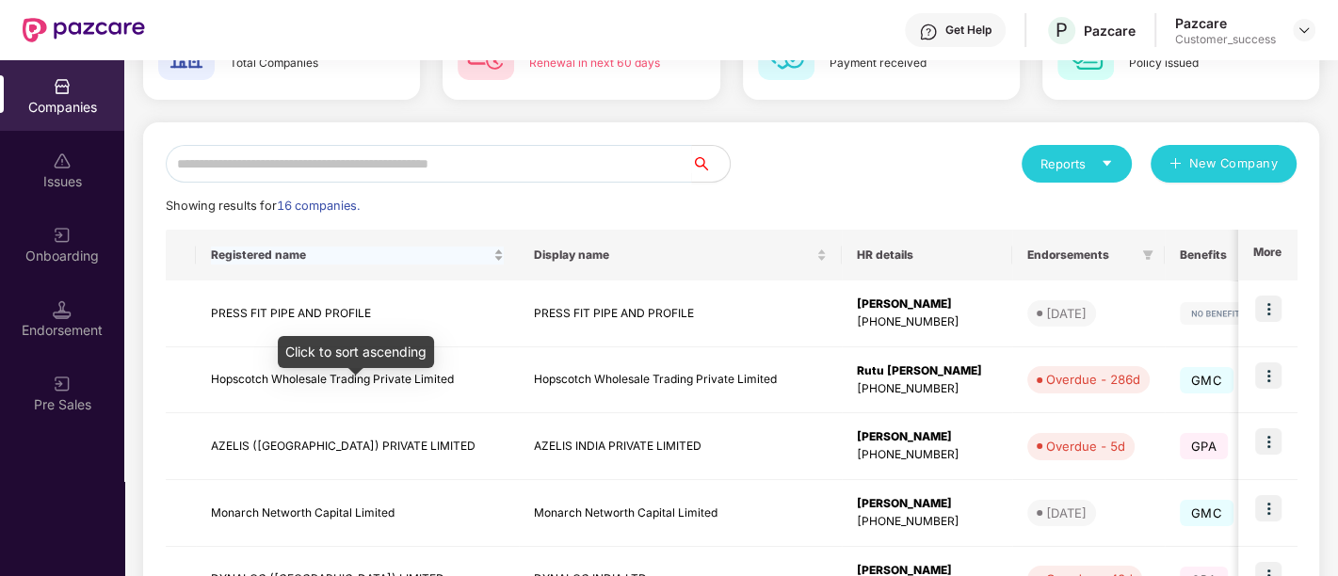
scroll to position [141, 0]
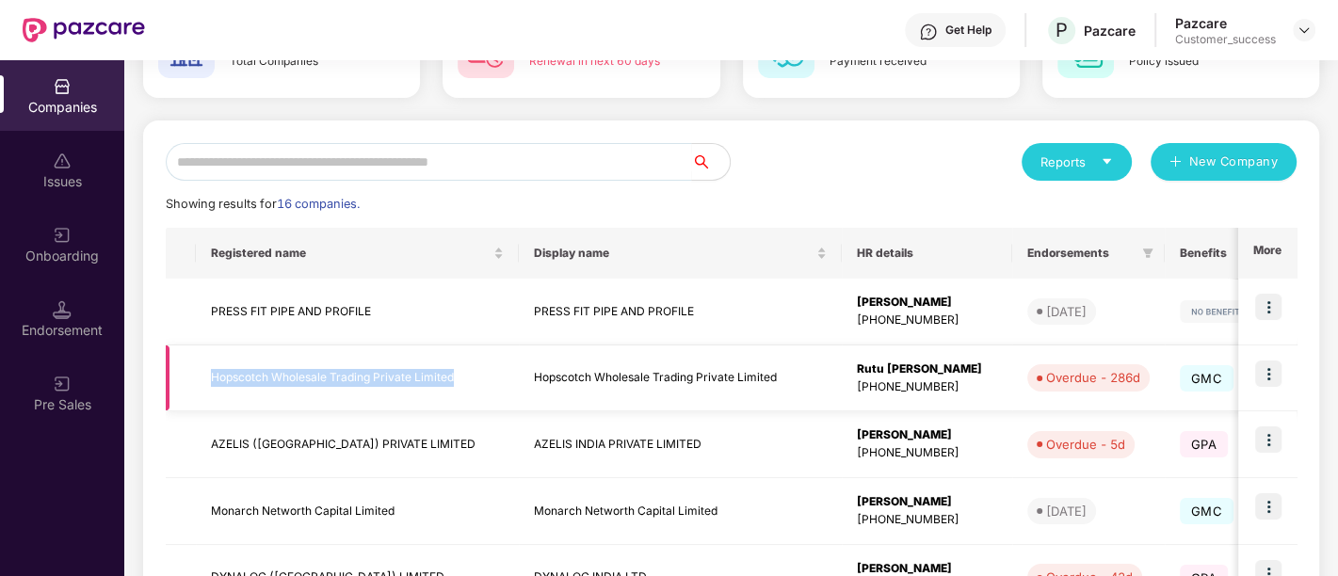
drag, startPoint x: 451, startPoint y: 380, endPoint x: 210, endPoint y: 367, distance: 241.4
click at [210, 367] on td "Hopscotch Wholesale Trading Private Limited" at bounding box center [357, 379] width 323 height 67
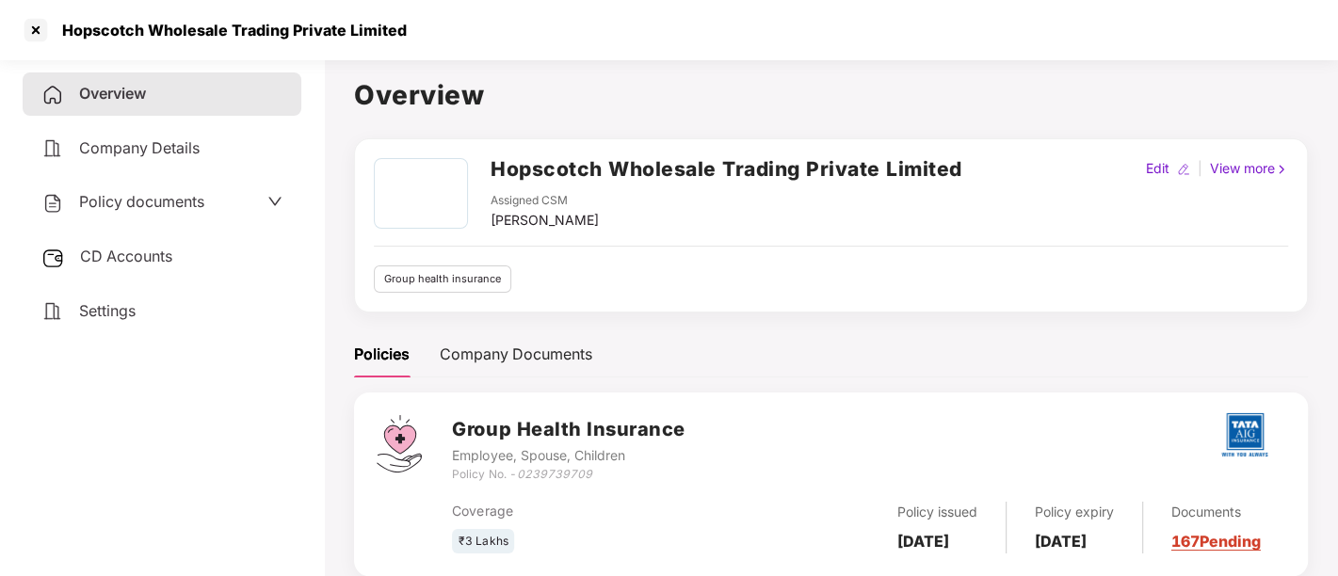
click at [619, 157] on h2 "Hopscotch Wholesale Trading Private Limited" at bounding box center [726, 168] width 472 height 31
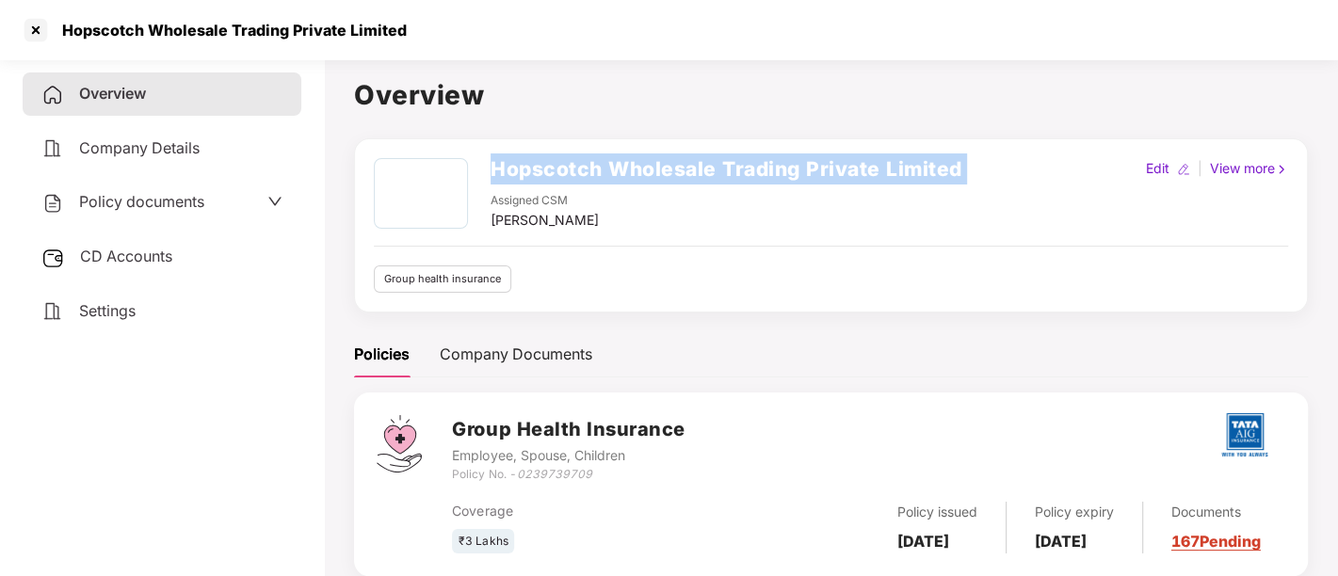
click at [619, 157] on h2 "Hopscotch Wholesale Trading Private Limited" at bounding box center [726, 168] width 472 height 31
copy h2 "Hopscotch Wholesale Trading Private Limited"
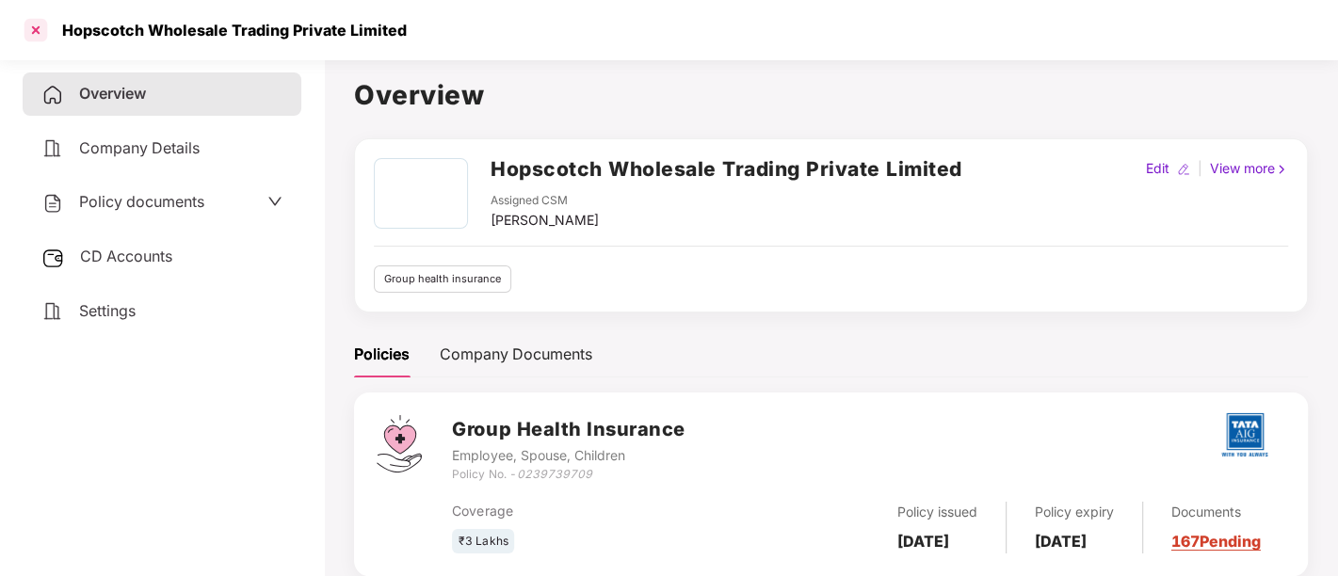
click at [34, 26] on div at bounding box center [36, 30] width 30 height 30
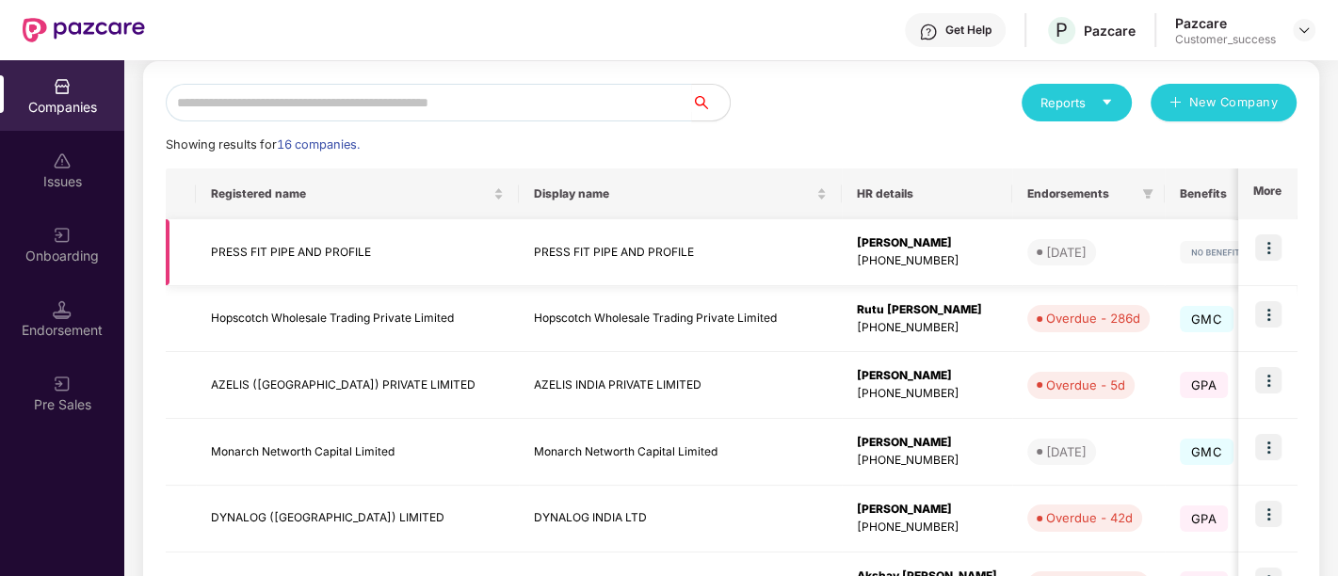
scroll to position [201, 0]
click at [1274, 312] on img at bounding box center [1268, 313] width 26 height 26
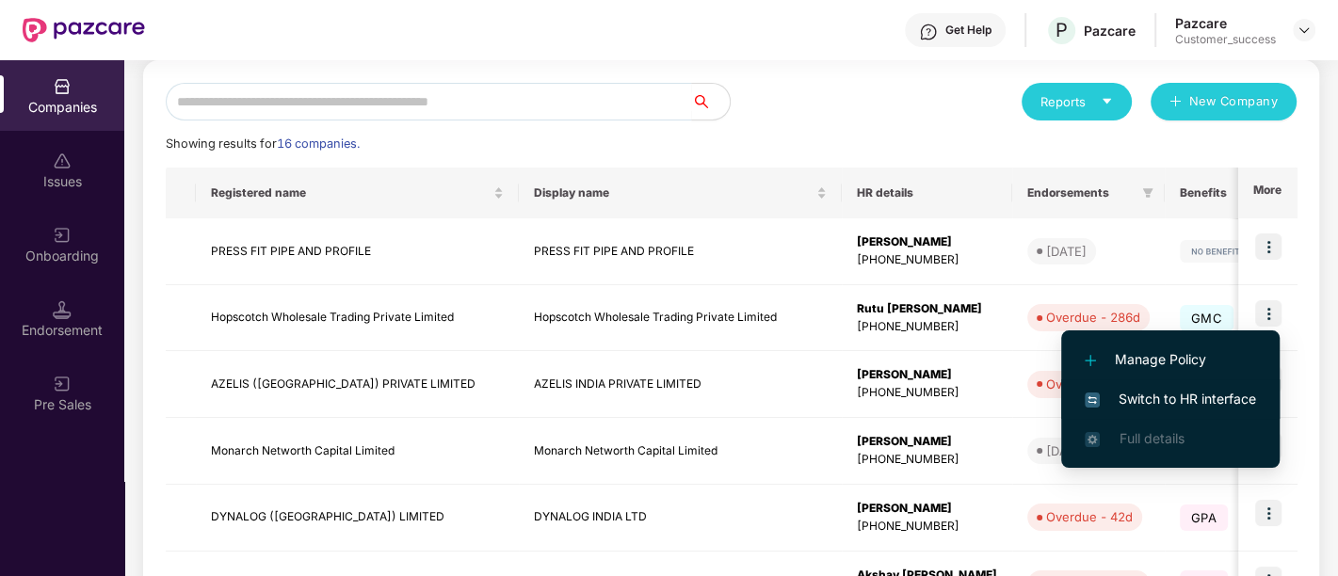
click at [1139, 394] on span "Switch to HR interface" at bounding box center [1170, 399] width 171 height 21
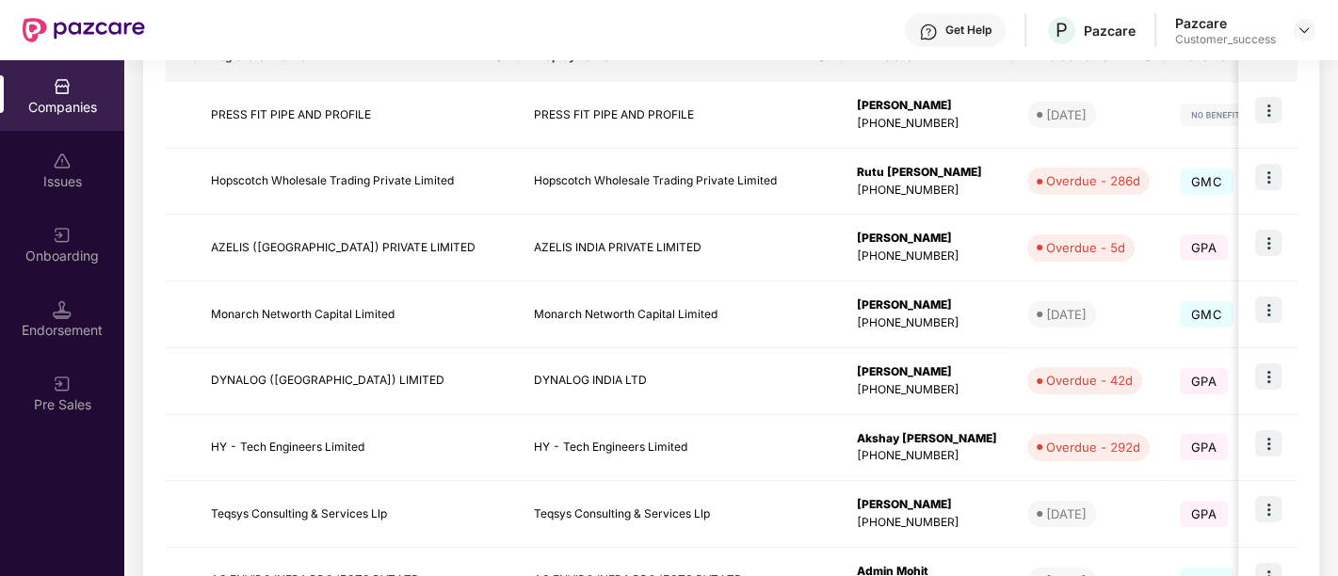
scroll to position [351, 0]
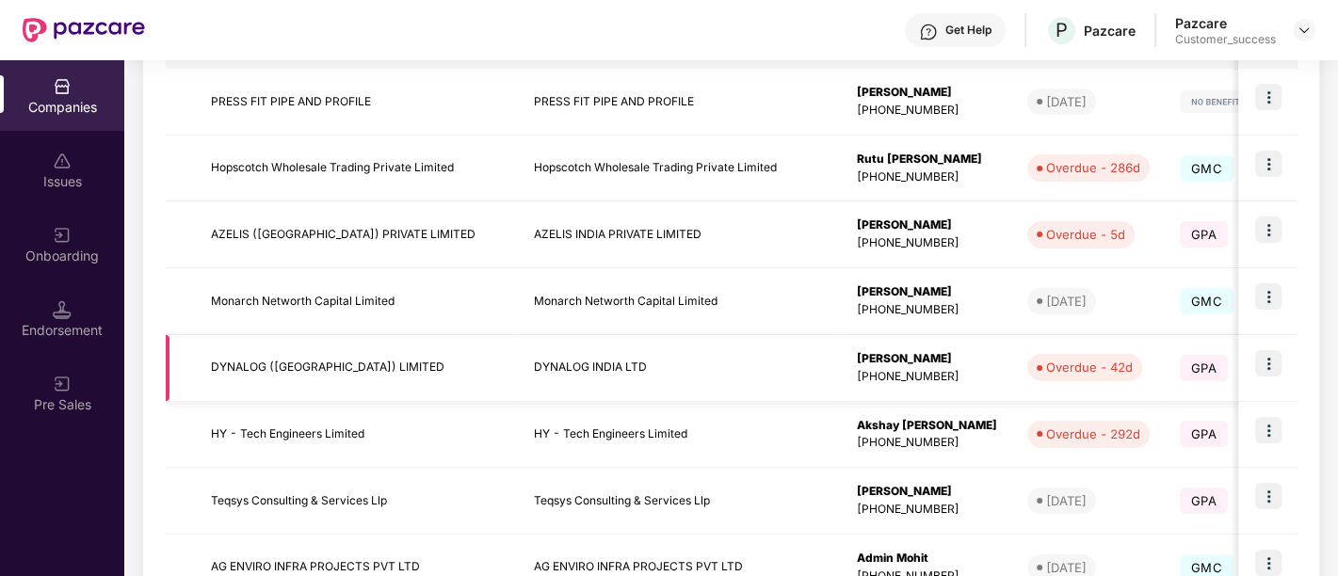
click at [1273, 362] on img at bounding box center [1268, 363] width 26 height 26
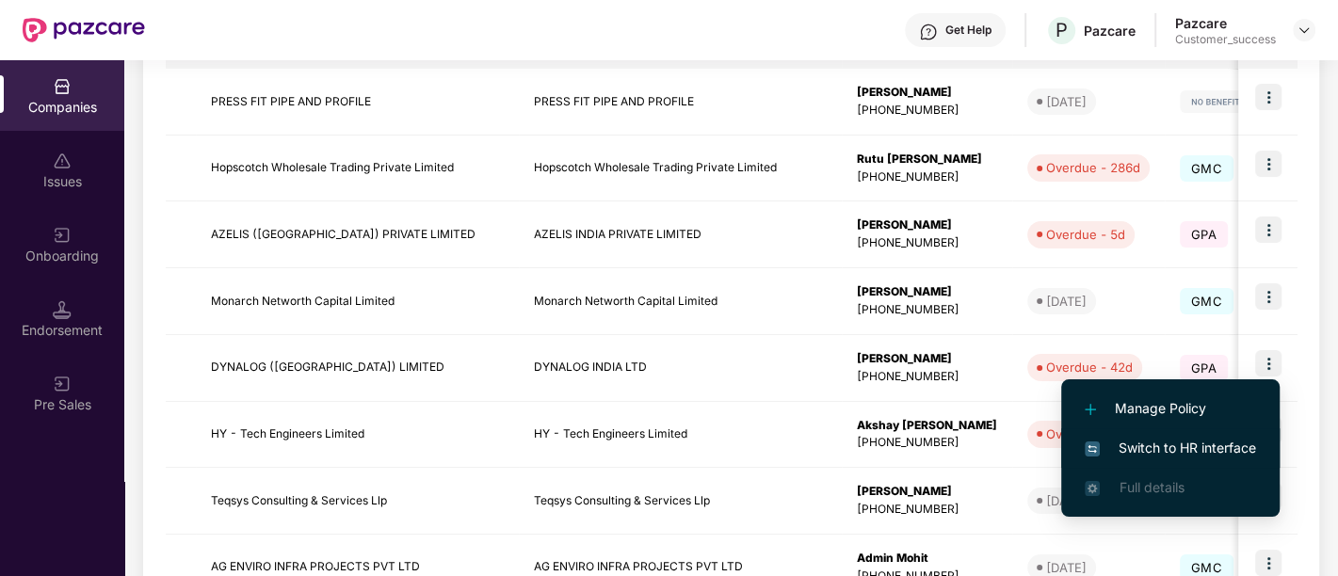
click at [1155, 458] on li "Switch to HR interface" at bounding box center [1170, 448] width 218 height 40
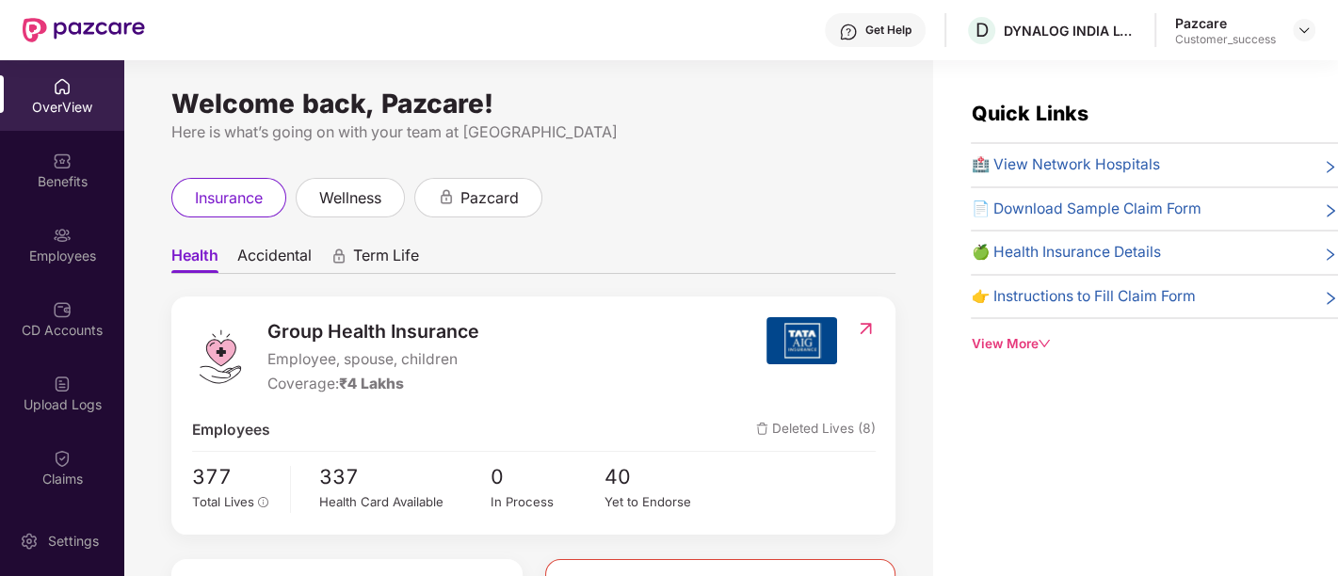
scroll to position [0, 0]
click at [1049, 344] on icon "down" at bounding box center [1043, 343] width 13 height 13
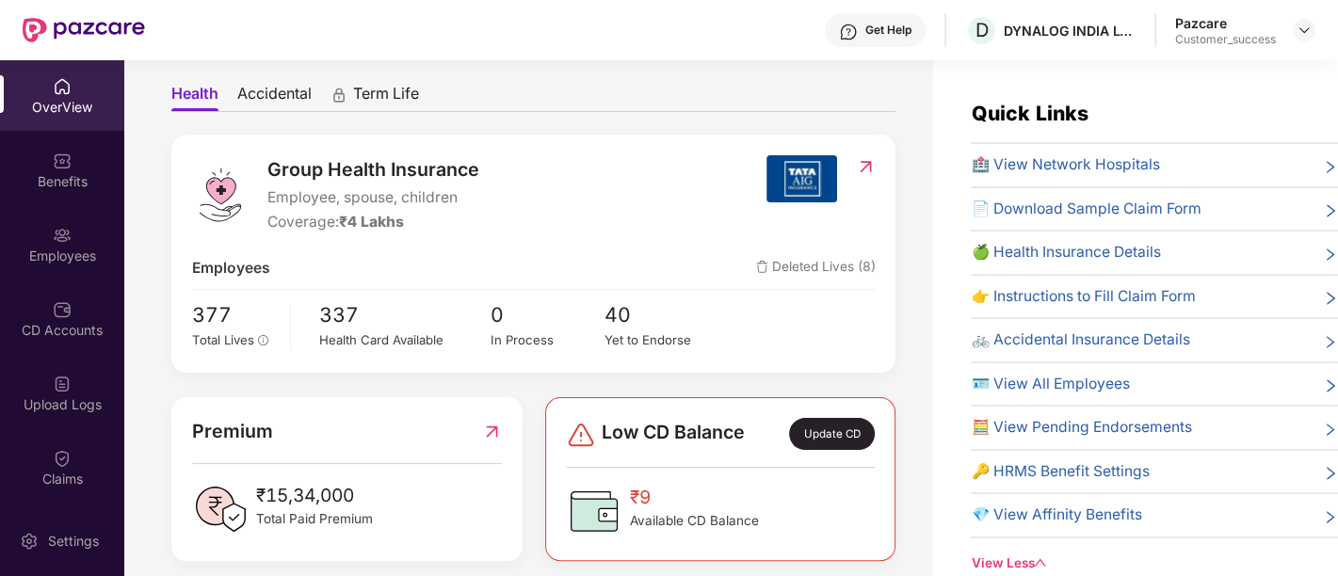
scroll to position [180, 0]
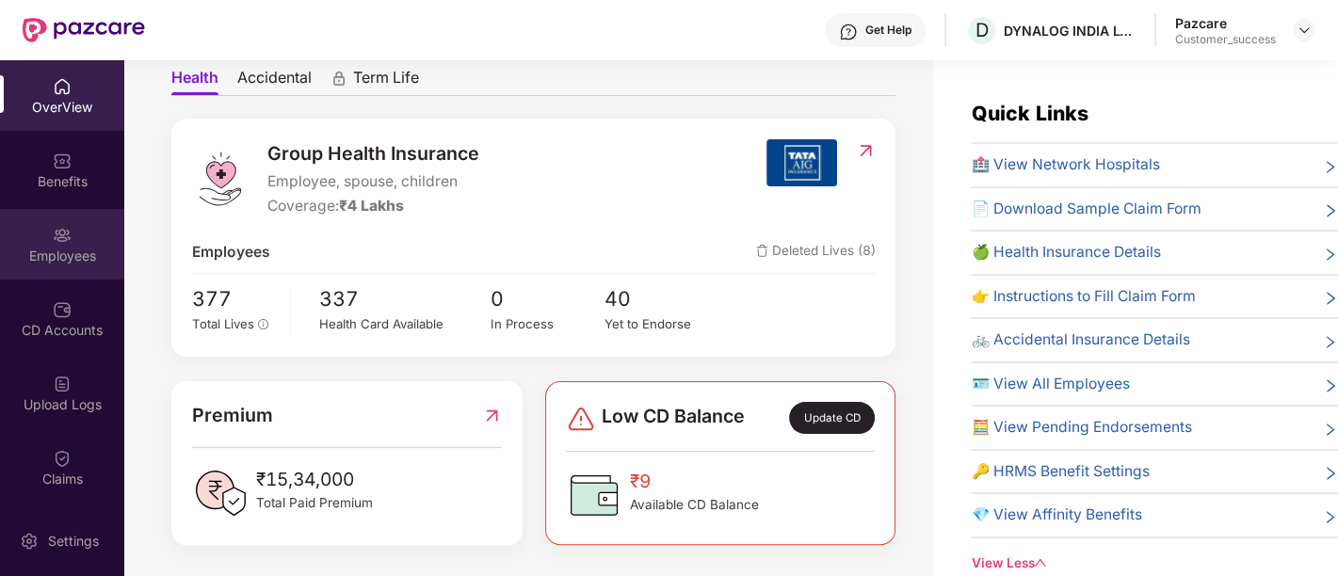
click at [64, 235] on img at bounding box center [62, 235] width 19 height 19
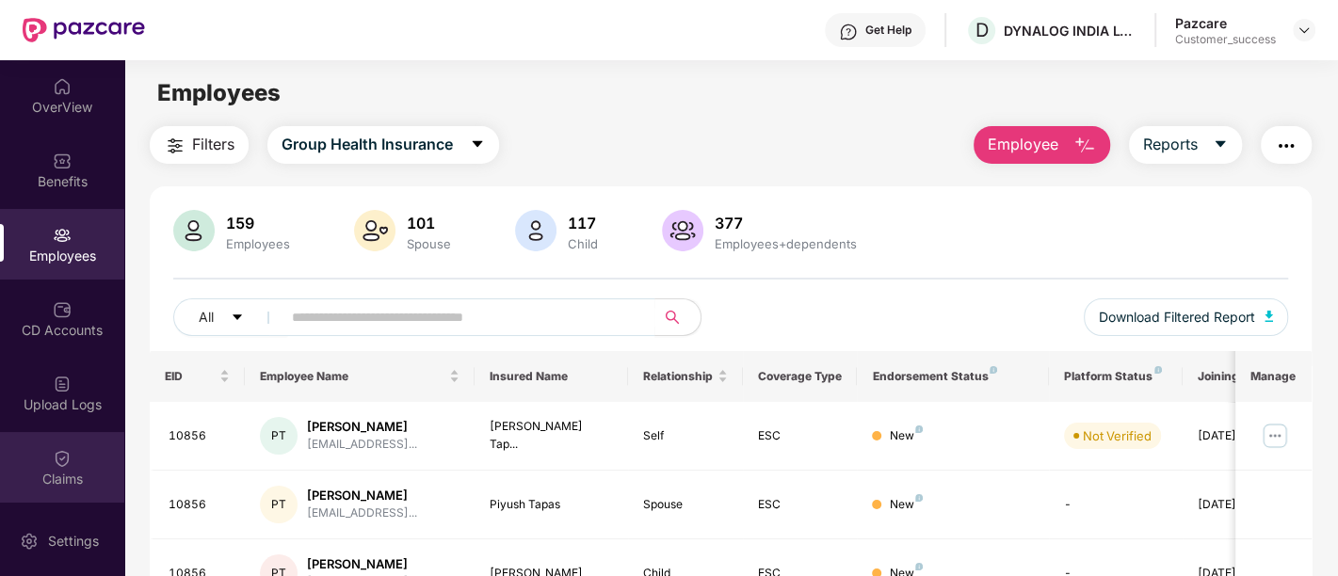
click at [91, 490] on div "Claims" at bounding box center [62, 467] width 124 height 71
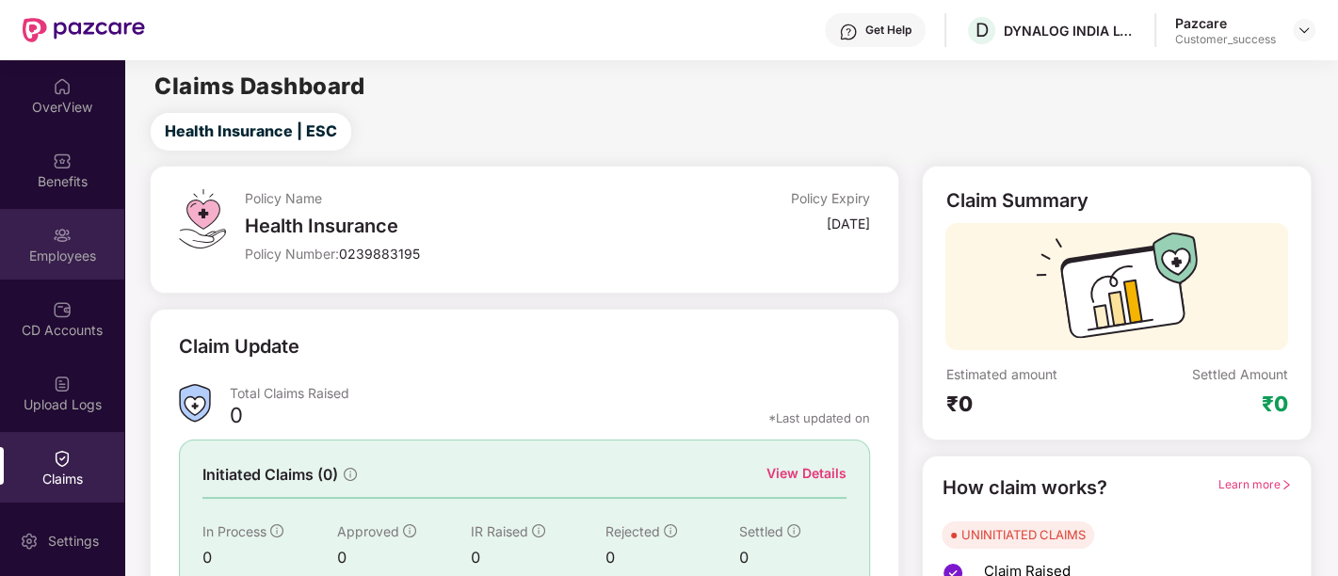
click at [49, 267] on div "Employees" at bounding box center [62, 244] width 124 height 71
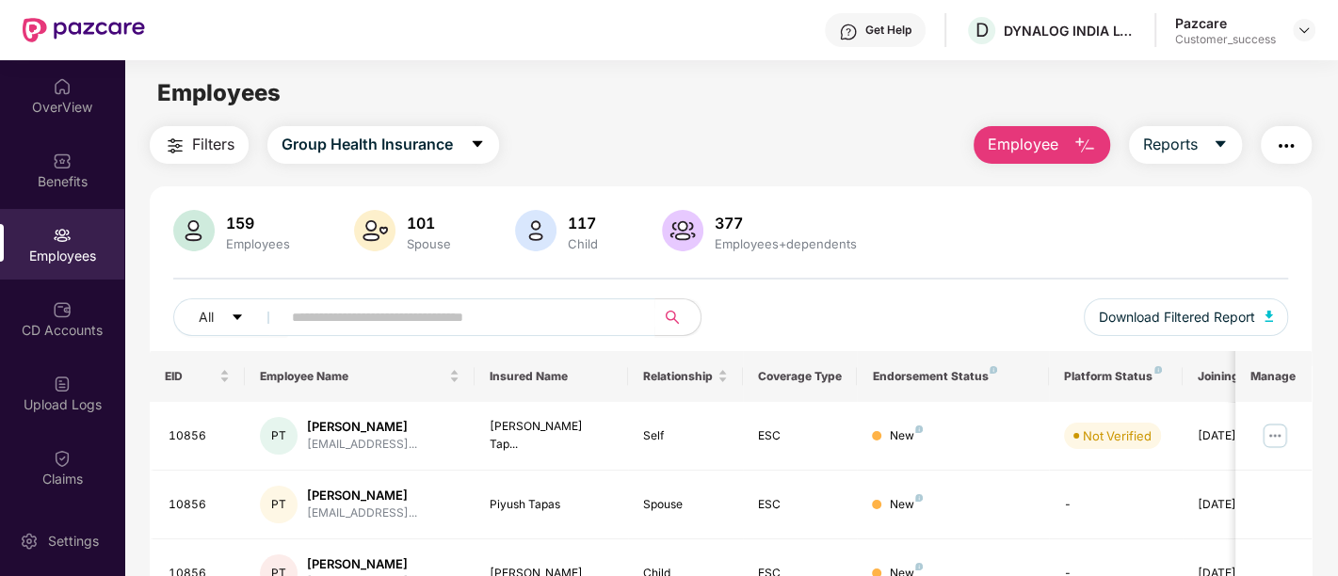
click at [690, 111] on main "Employees Filters Group Health Insurance Employee Reports 159 Employees 101 Spo…" at bounding box center [730, 348] width 1213 height 576
click at [663, 161] on div "Filters Group Health Insurance Employee Reports" at bounding box center [731, 145] width 1162 height 38
click at [664, 92] on div "Employees" at bounding box center [730, 93] width 1213 height 36
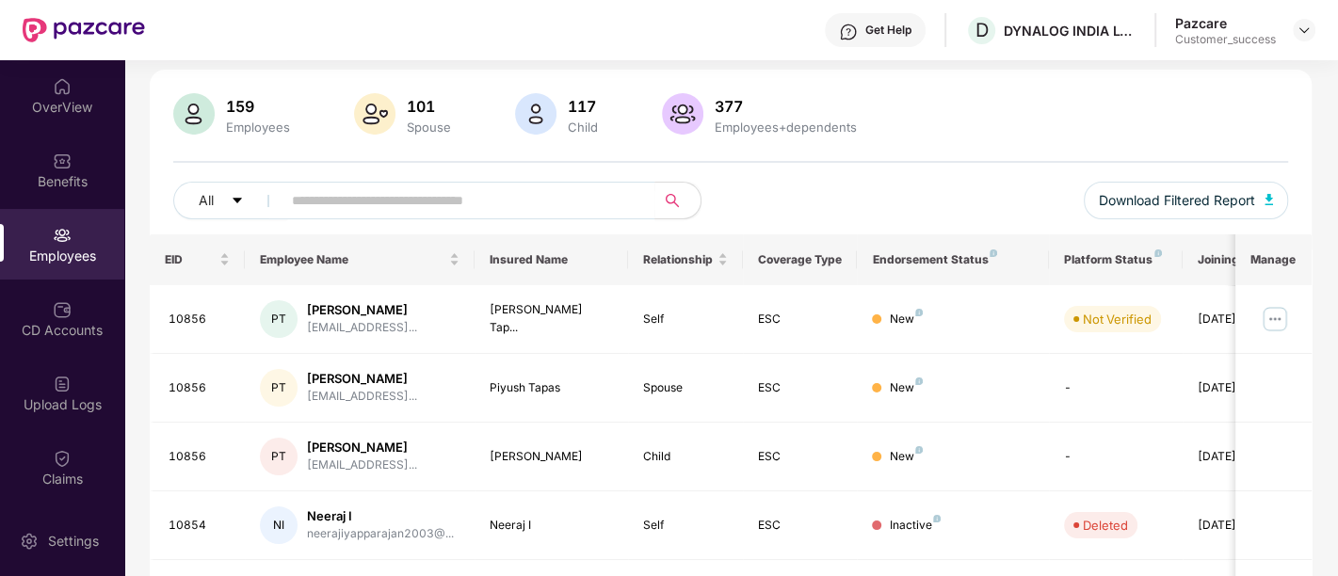
scroll to position [0, 0]
